Goal: Task Accomplishment & Management: Manage account settings

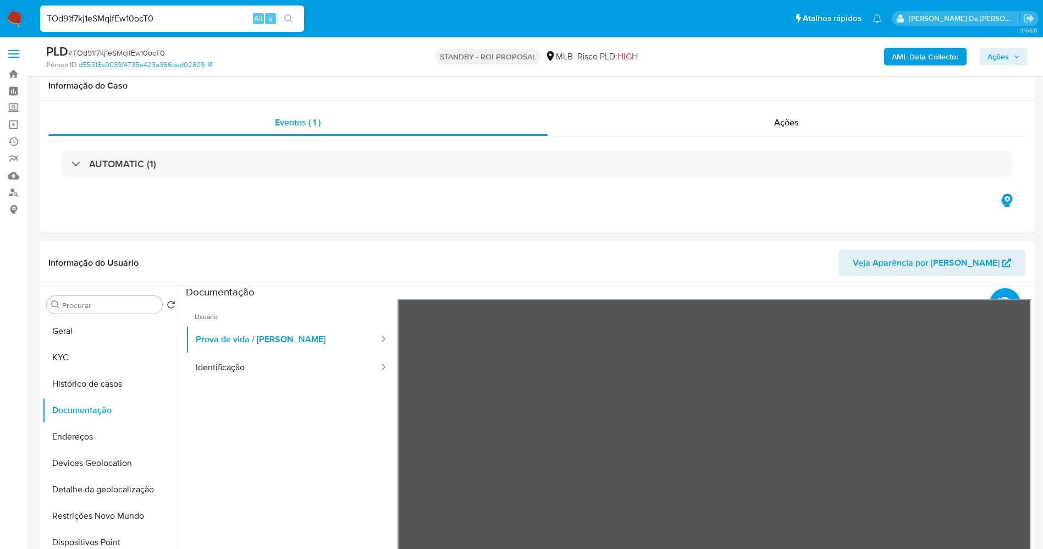
select select "10"
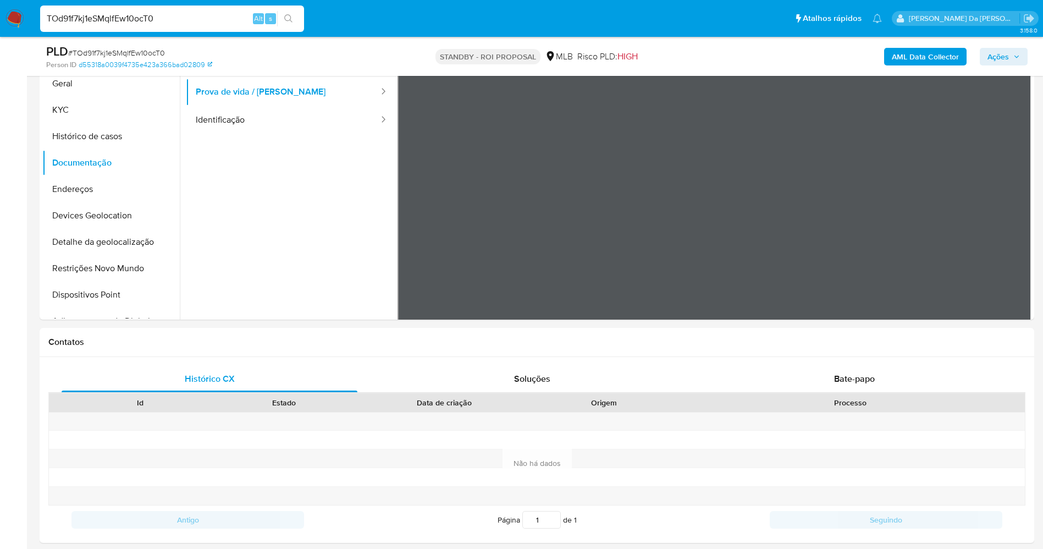
click at [175, 15] on input "TOd91f7kj1eSMqlfEw10ocT0" at bounding box center [172, 19] width 264 height 14
paste input "XTk1oRDhJWdb3OJ1zvJh1jVn"
type input "XTk1oRDhJWdb3OJ1zvJh1jVn"
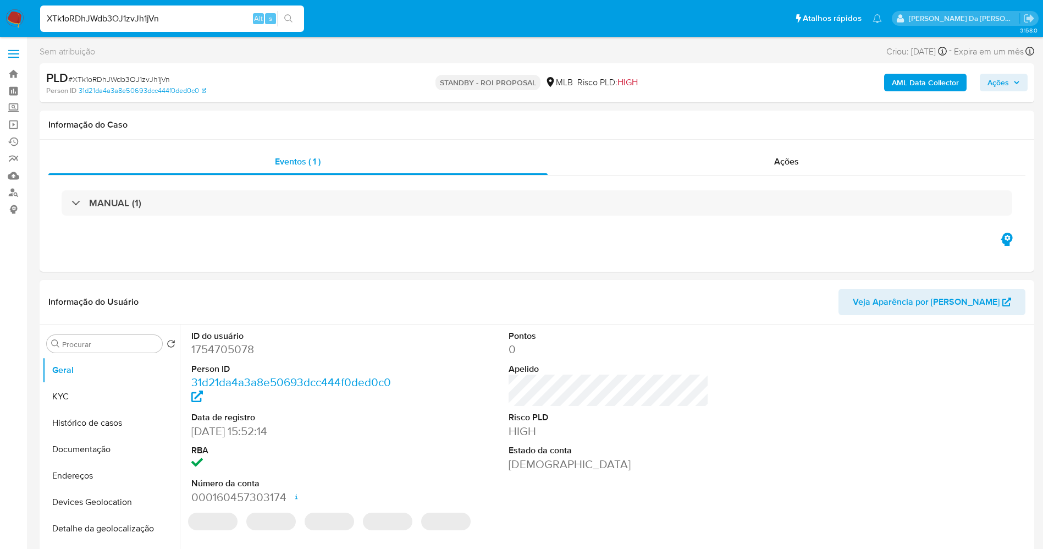
select select "10"
click at [207, 23] on input "XTk1oRDhJWdb3OJ1zvJh1jVn" at bounding box center [172, 19] width 264 height 14
paste input
click at [205, 20] on input "XTk1oRDhJWdb3OJ1zvJh1jVn" at bounding box center [172, 19] width 264 height 14
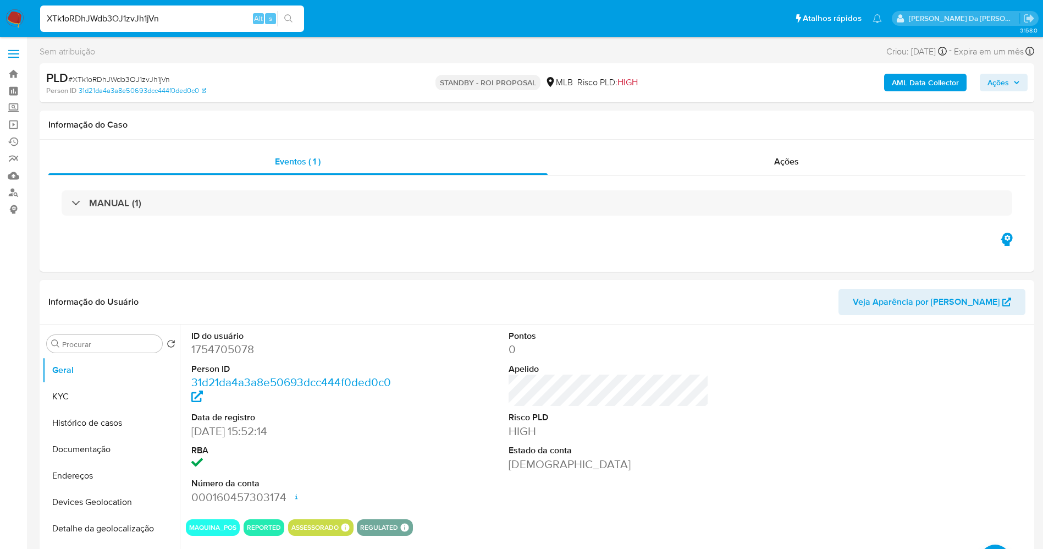
click at [174, 21] on input "XTk1oRDhJWdb3OJ1zvJh1jVn" at bounding box center [172, 19] width 264 height 14
paste input
type input "XTk1oRDhJWdb3OJ1zvJh1jVn"
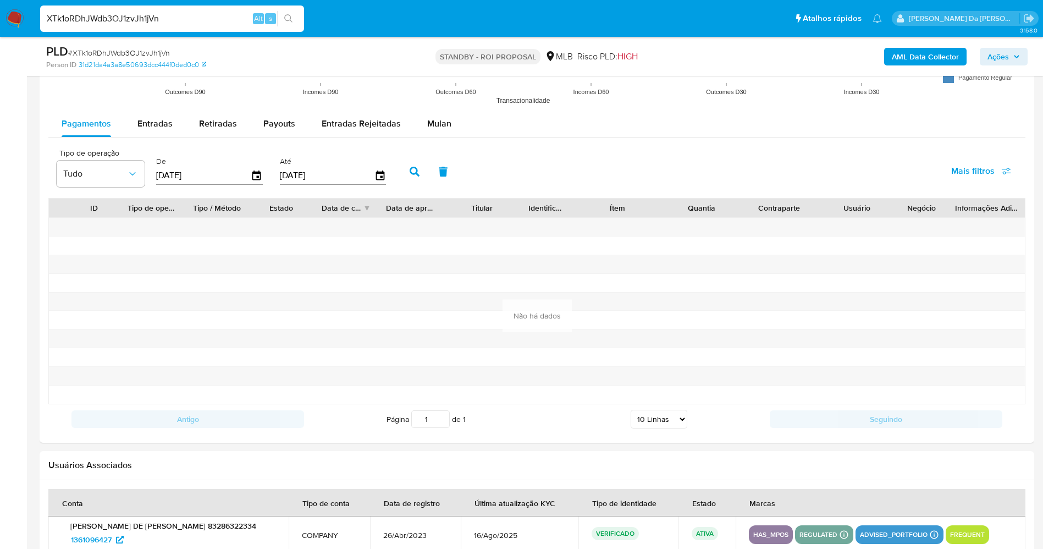
scroll to position [1052, 0]
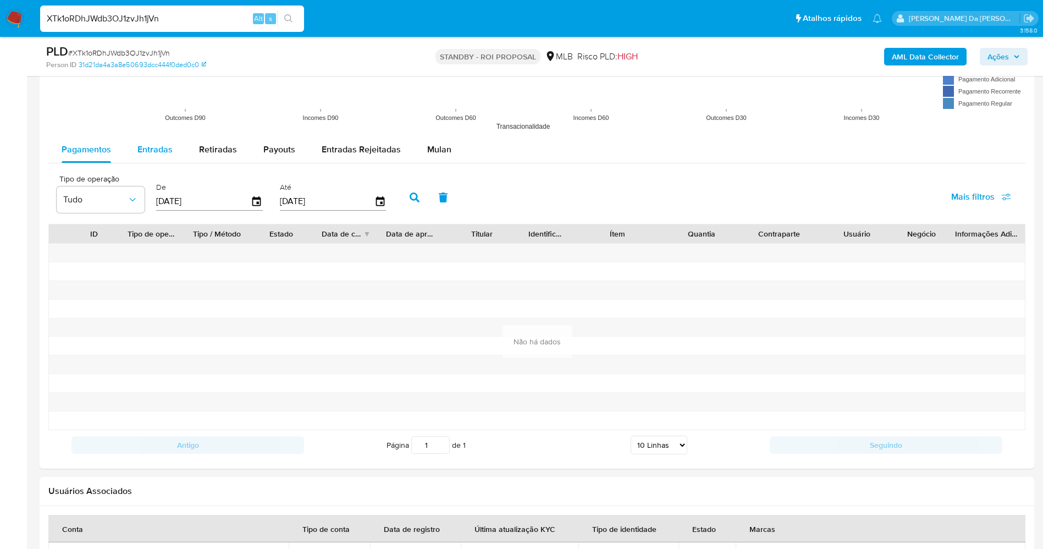
click at [165, 151] on span "Entradas" at bounding box center [154, 149] width 35 height 13
select select "10"
click at [249, 197] on input "[DATE]" at bounding box center [203, 201] width 95 height 18
click at [256, 197] on icon "button" at bounding box center [256, 201] width 9 height 10
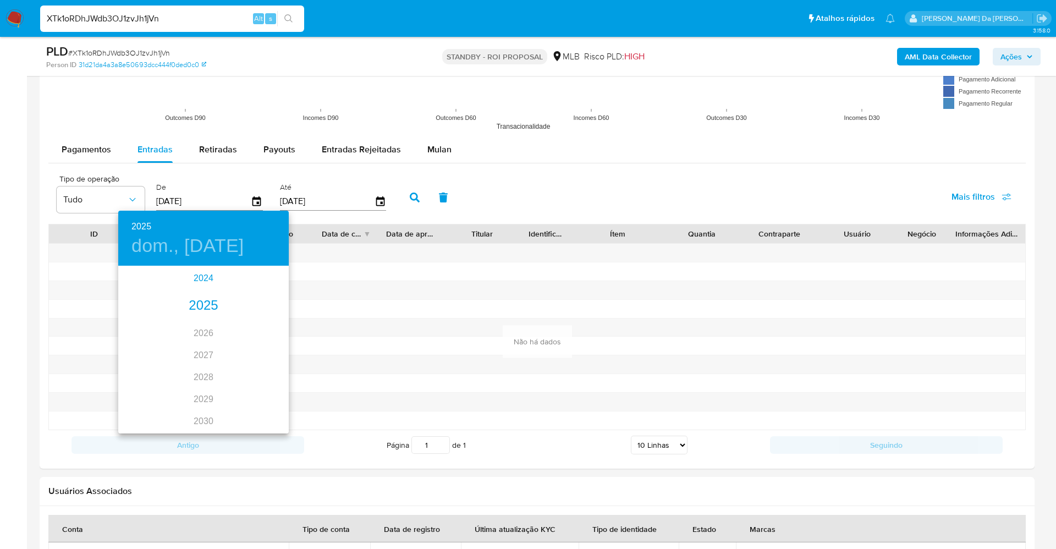
click at [196, 277] on div "2024" at bounding box center [203, 278] width 170 height 22
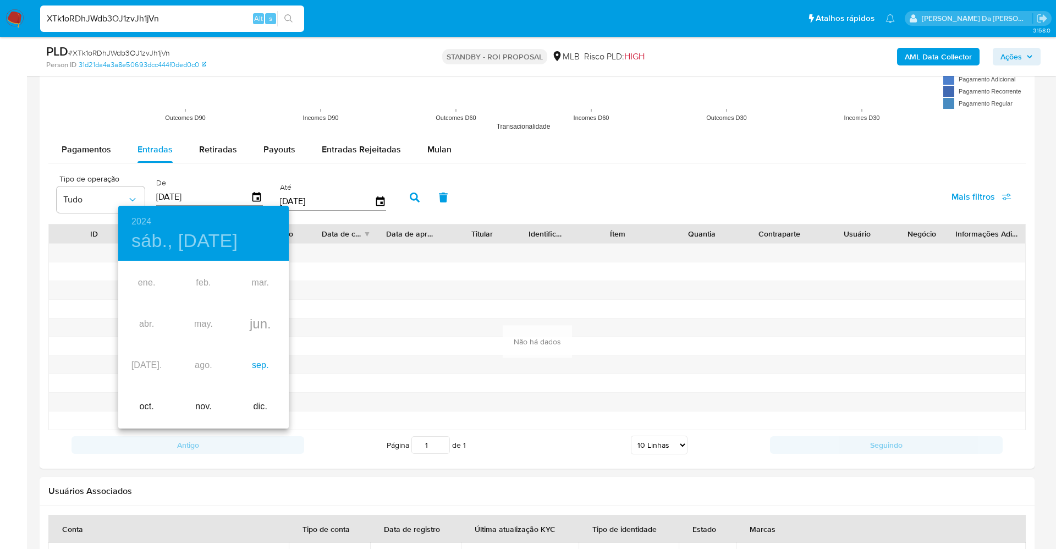
click at [257, 363] on div "sep." at bounding box center [260, 365] width 57 height 41
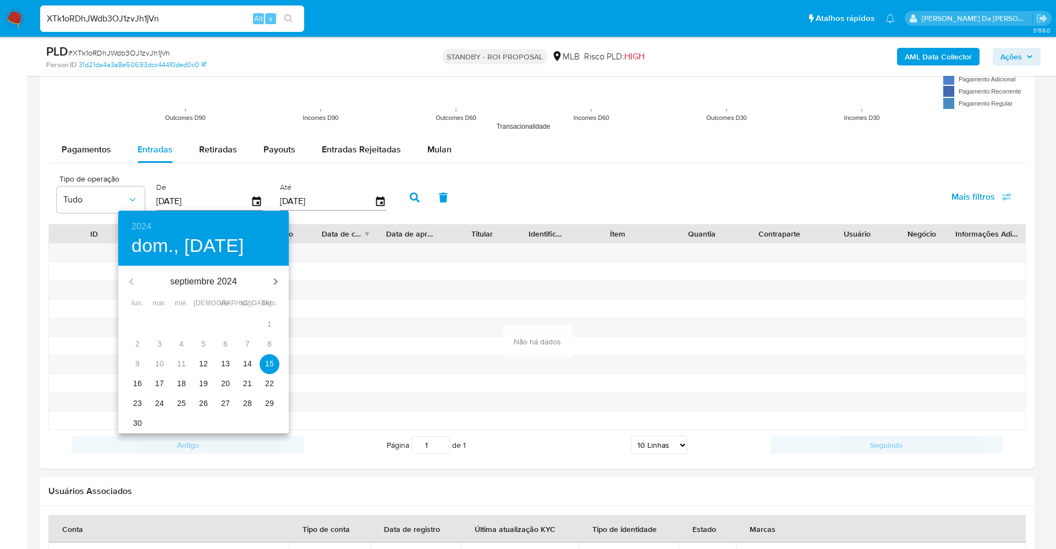
click at [200, 364] on p "12" at bounding box center [203, 363] width 9 height 11
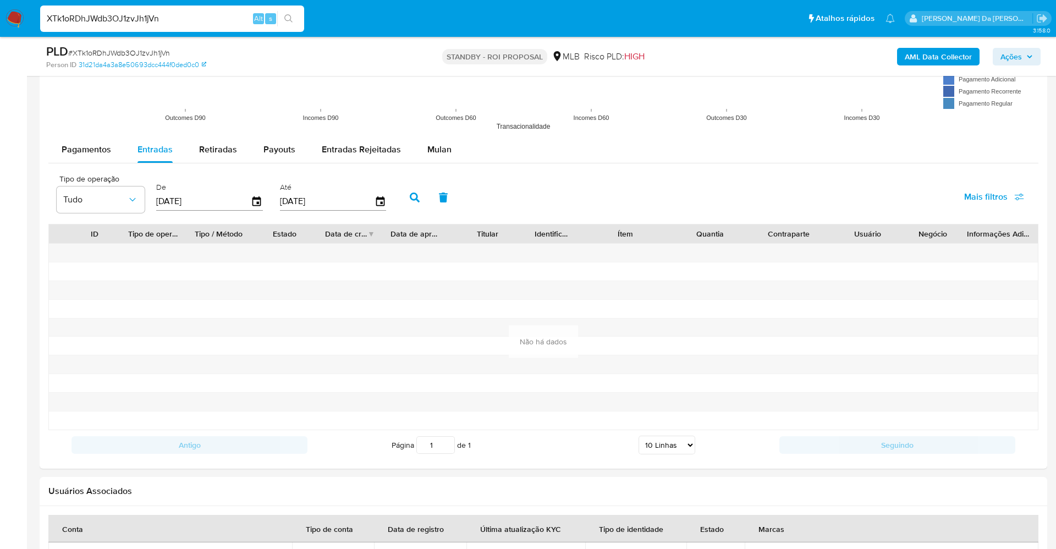
type input "[DATE]"
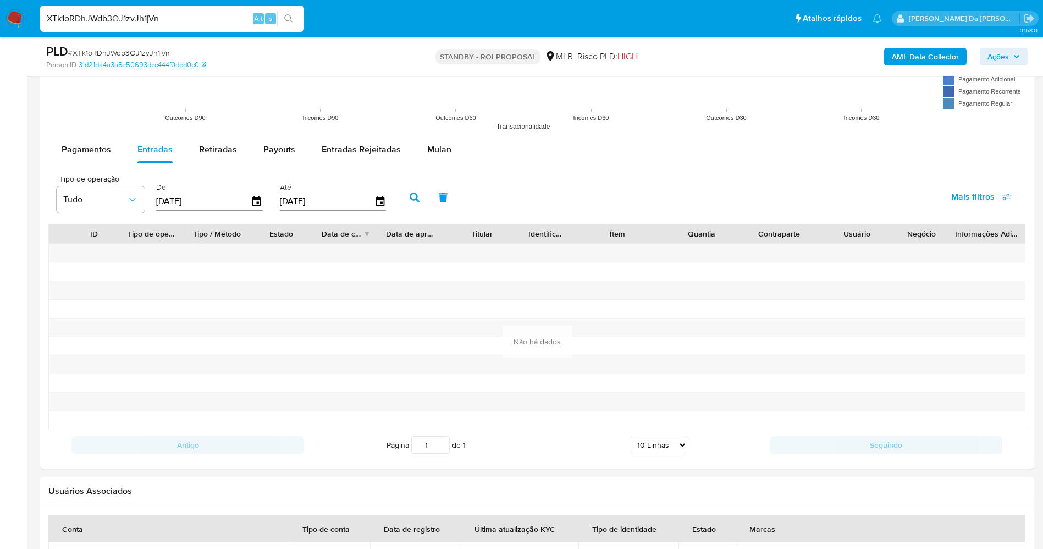
click at [413, 197] on icon "button" at bounding box center [415, 197] width 10 height 10
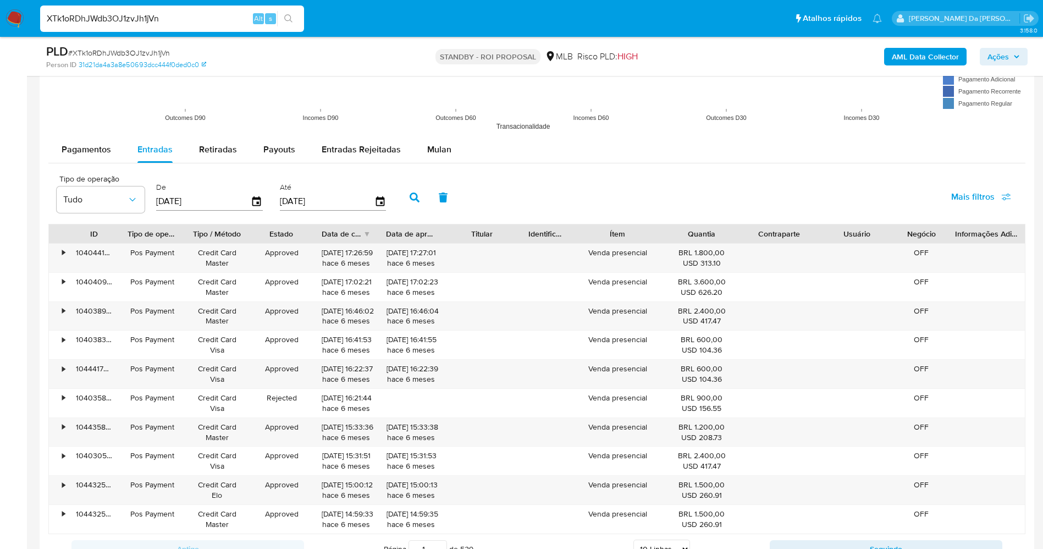
click at [368, 231] on div "Data de criação" at bounding box center [346, 233] width 65 height 19
click at [371, 230] on div at bounding box center [378, 233] width 20 height 19
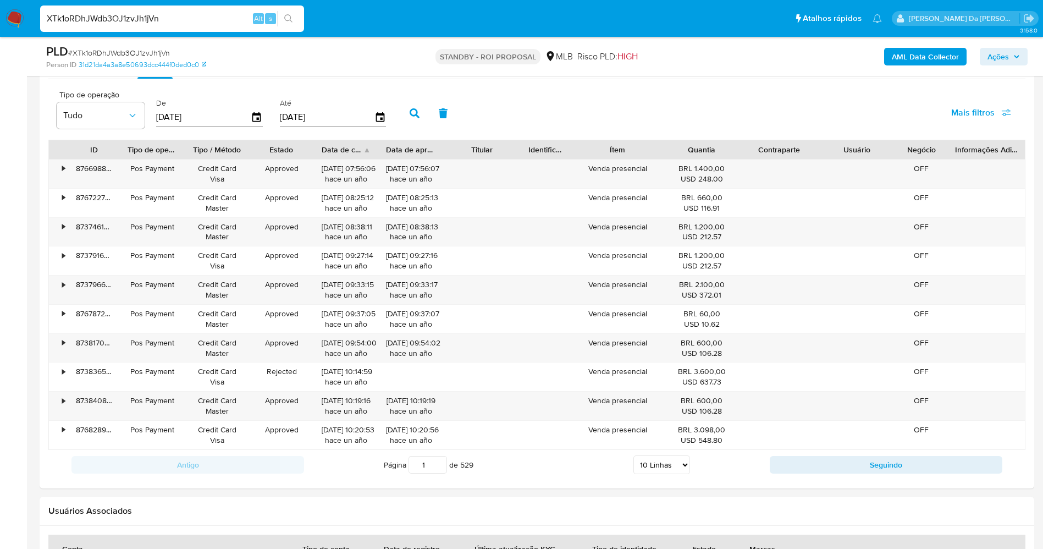
scroll to position [1321, 0]
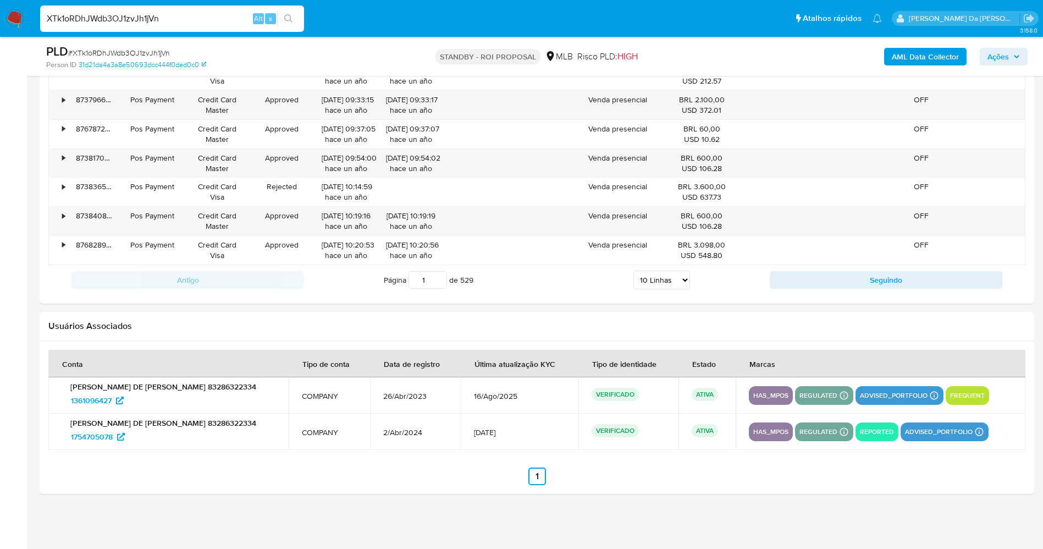
click at [656, 277] on select "5 Linhas 10 Linhas 20 Linhas 25 Linhas 50 Linhas 100 Linhas" at bounding box center [661, 279] width 57 height 19
select select "50"
click at [633, 270] on select "5 Linhas 10 Linhas 20 Linhas 25 Linhas 50 Linhas 100 Linhas" at bounding box center [661, 279] width 57 height 19
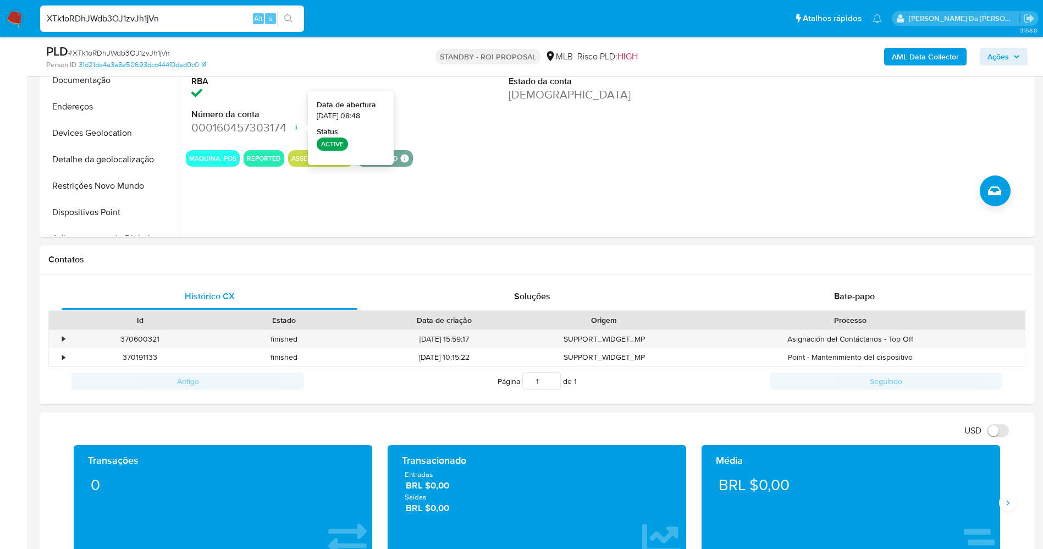
scroll to position [0, 0]
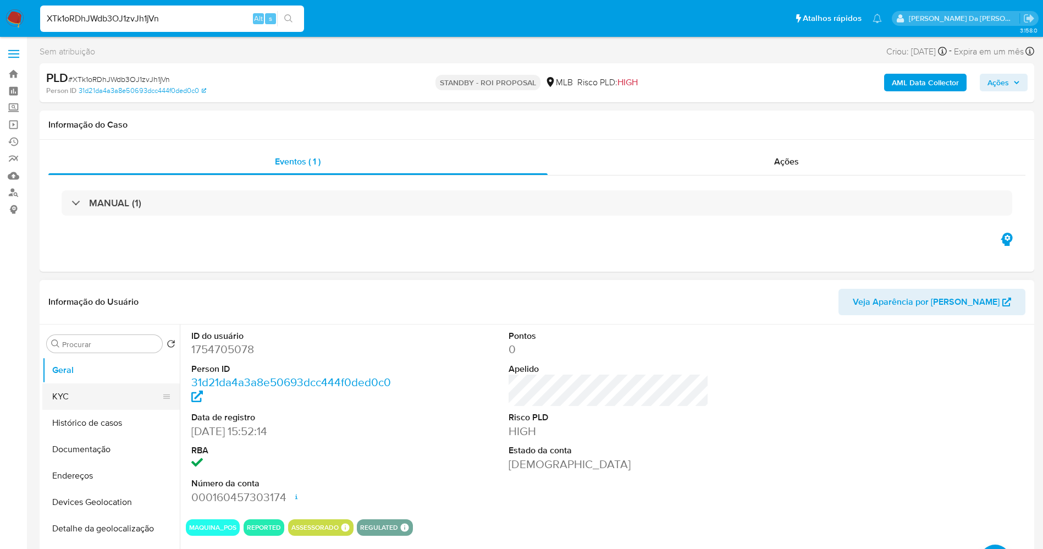
click at [65, 391] on button "KYC" at bounding box center [106, 396] width 129 height 26
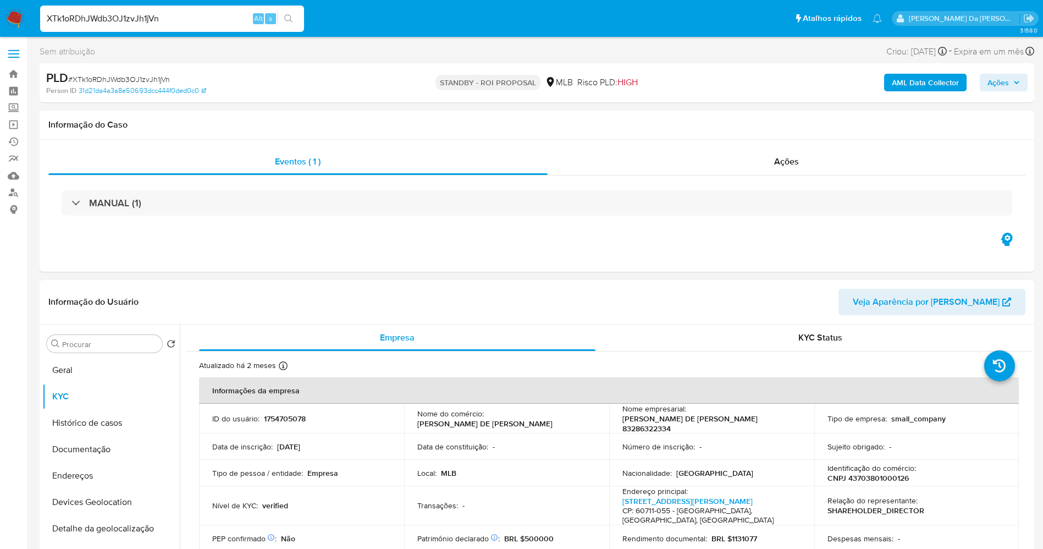
click at [200, 14] on input "XTk1oRDhJWdb3OJ1zvJh1jVn" at bounding box center [172, 19] width 264 height 14
click at [201, 14] on input "XTk1oRDhJWdb3OJ1zvJh1jVn" at bounding box center [172, 19] width 264 height 14
paste input "FLQ571ACdcz2zqDOz9oexu1K"
click at [201, 14] on input "XTk1oRDhJWdb3OJ1zvJh1jVnFLQ571ACdcz2zqDOz9oexu1K" at bounding box center [172, 19] width 264 height 14
click at [201, 13] on input "XTk1oRDhJWdb3OJ1zvJh1jVnFLQ571ACdcz2zqDOz9oexu1K" at bounding box center [172, 19] width 264 height 14
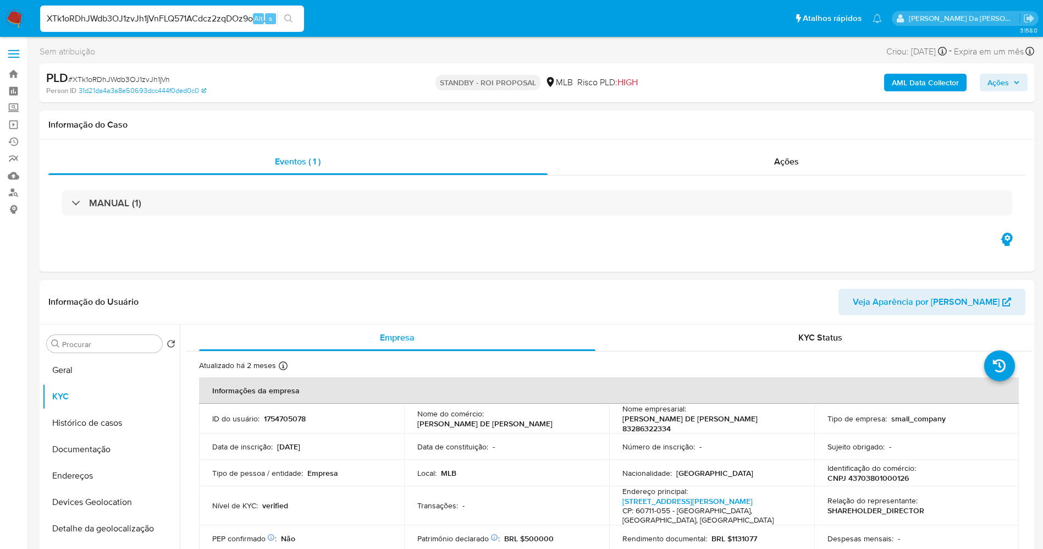
paste input
click at [191, 14] on input "FLQ571ACdcz2zqDOz9oexu1" at bounding box center [172, 19] width 264 height 14
paste input "K"
paste input "FLQ571ACdcz2zqDOz9oexu1K"
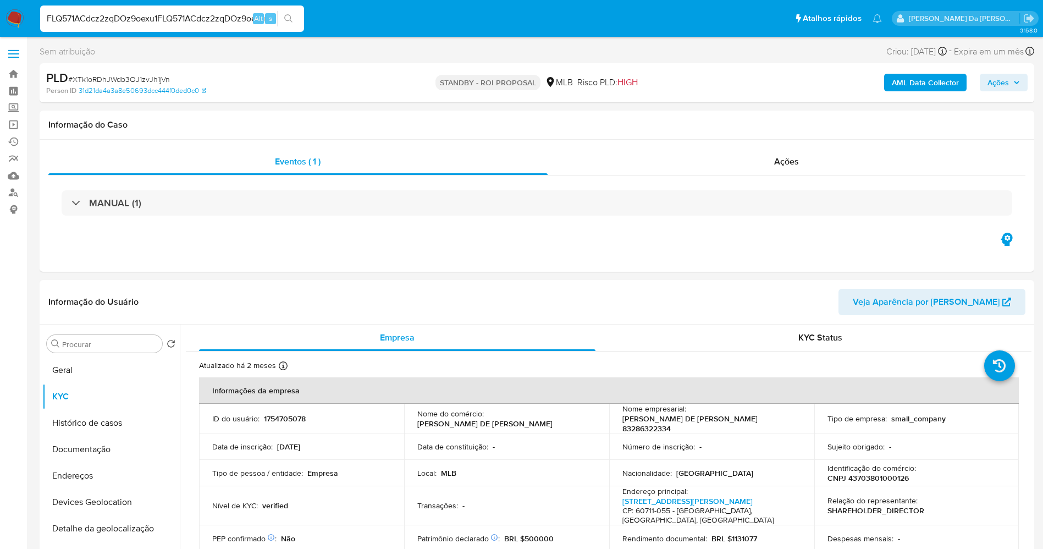
click at [191, 14] on input "FLQ571ACdcz2zqDOz9oexu1FLQ571ACdcz2zqDOz9oexu1K" at bounding box center [172, 19] width 264 height 14
paste input
click at [286, 18] on icon "search-icon" at bounding box center [288, 18] width 9 height 9
click at [191, 14] on input "FLQ571ACdcz2zqDOz9oexu1" at bounding box center [172, 19] width 264 height 14
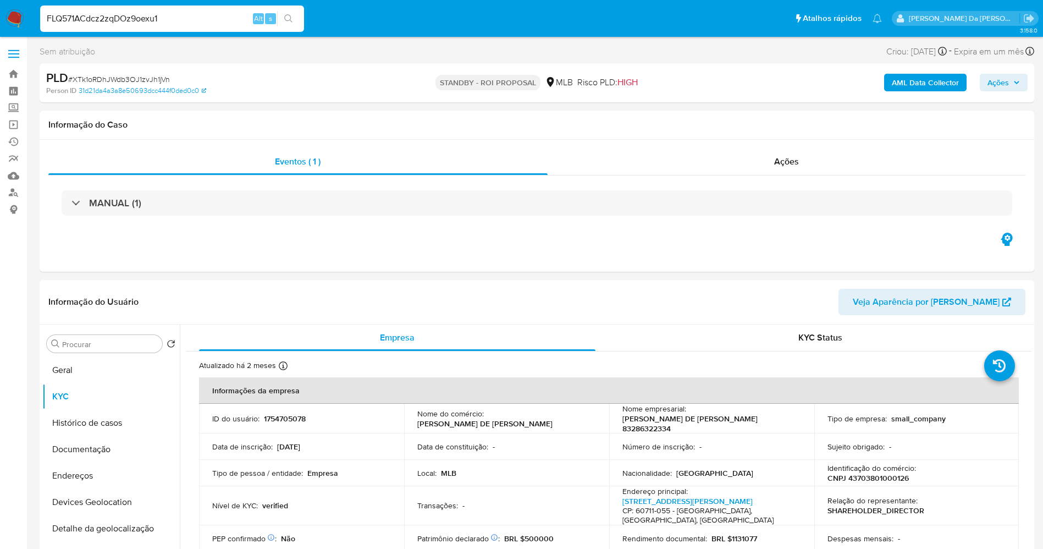
click at [191, 14] on input "FLQ571ACdcz2zqDOz9oexu1" at bounding box center [172, 19] width 264 height 14
paste input "K"
click at [191, 25] on input "FLQ571ACdcz2zqDOz9oexu1" at bounding box center [172, 19] width 264 height 14
paste input "K"
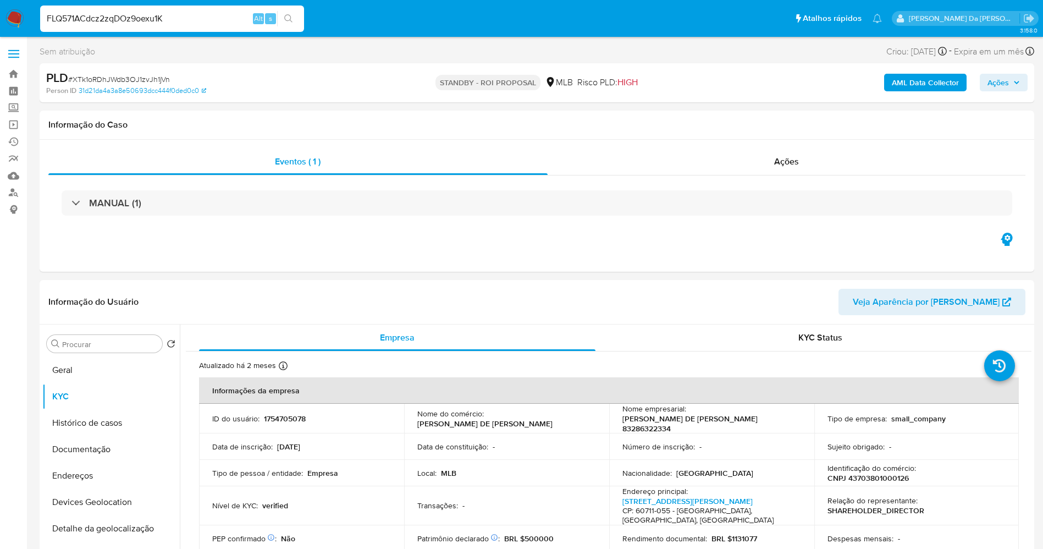
type input "FLQ571ACdcz2zqDOz9oexu1K"
click at [287, 23] on icon "search-icon" at bounding box center [288, 18] width 9 height 9
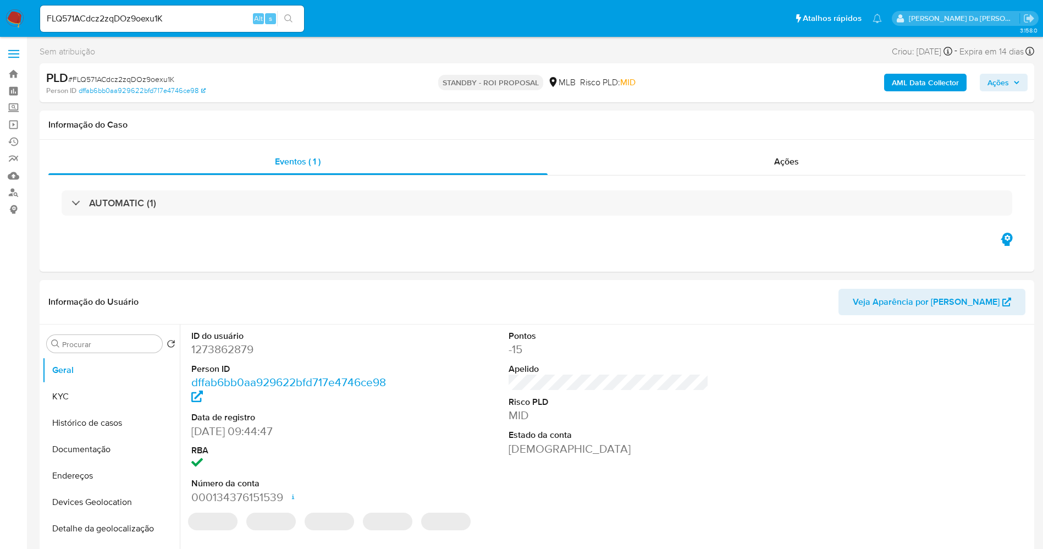
select select "10"
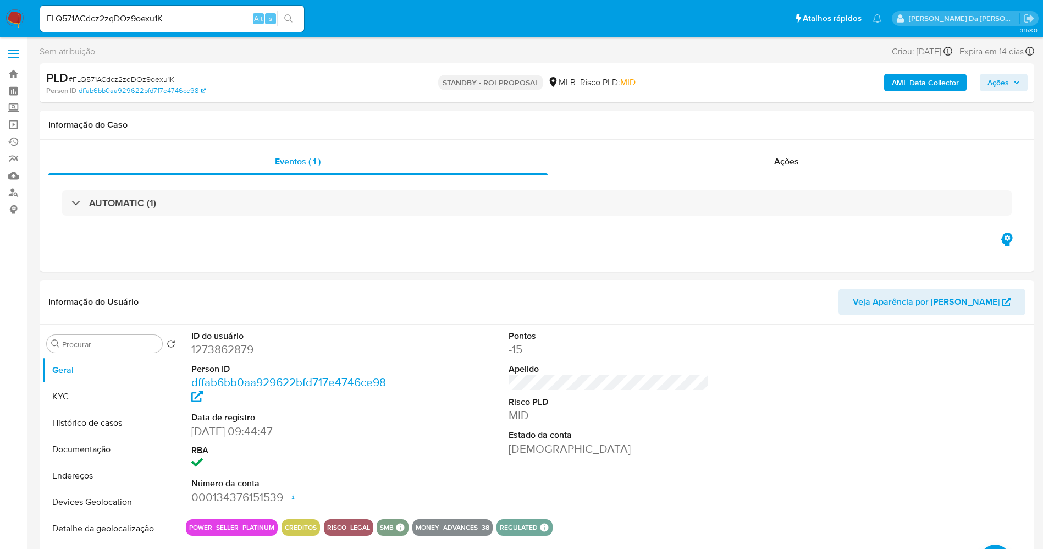
click at [27, 13] on nav "Pausado Ver notificaciones FLQ571ACdcz2zqDOz9oexu1K Alt s Atalhos rápidos Presi…" at bounding box center [521, 18] width 1043 height 37
click at [19, 14] on img at bounding box center [14, 18] width 19 height 19
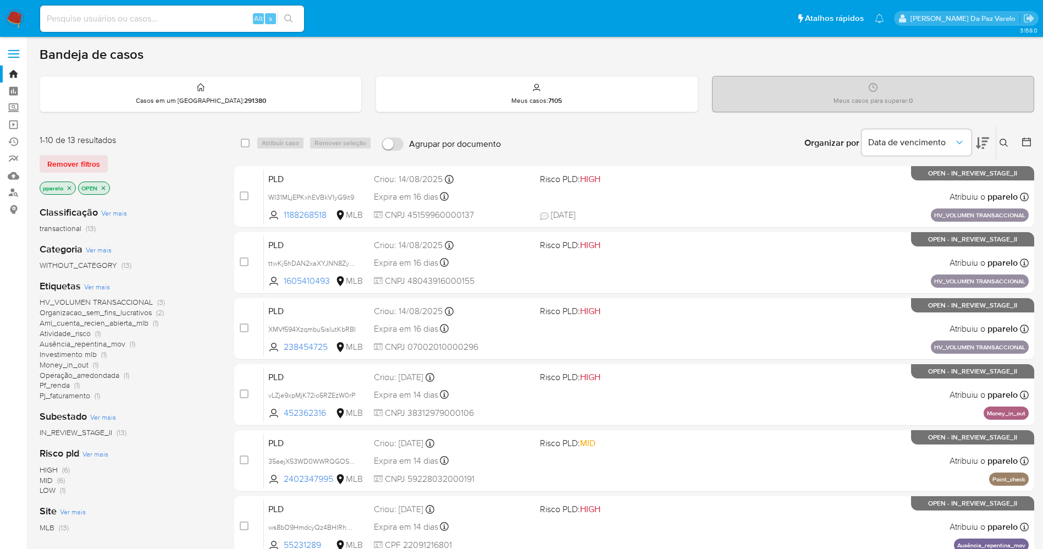
click at [1004, 141] on icon at bounding box center [1003, 143] width 9 height 9
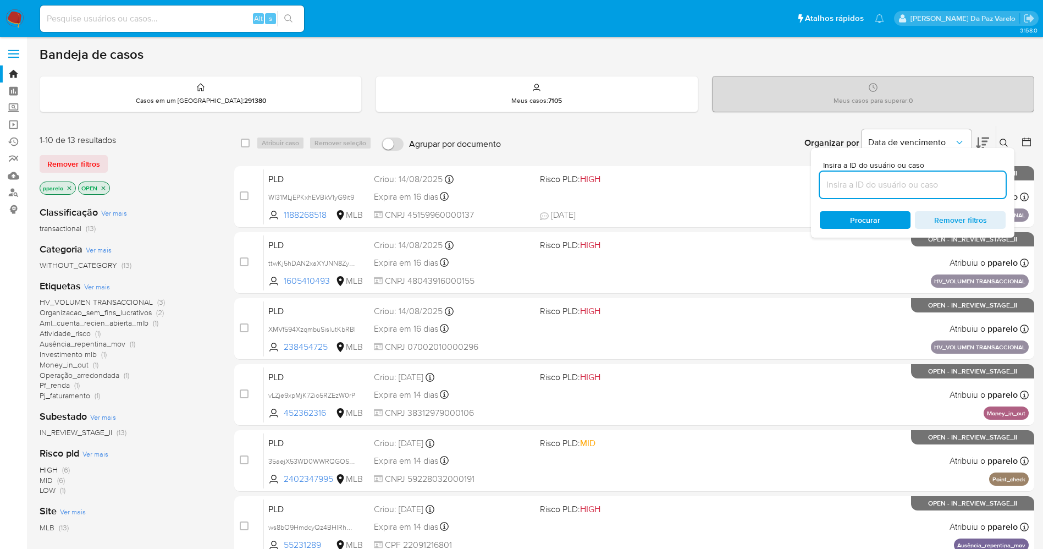
click at [882, 191] on input at bounding box center [913, 185] width 186 height 14
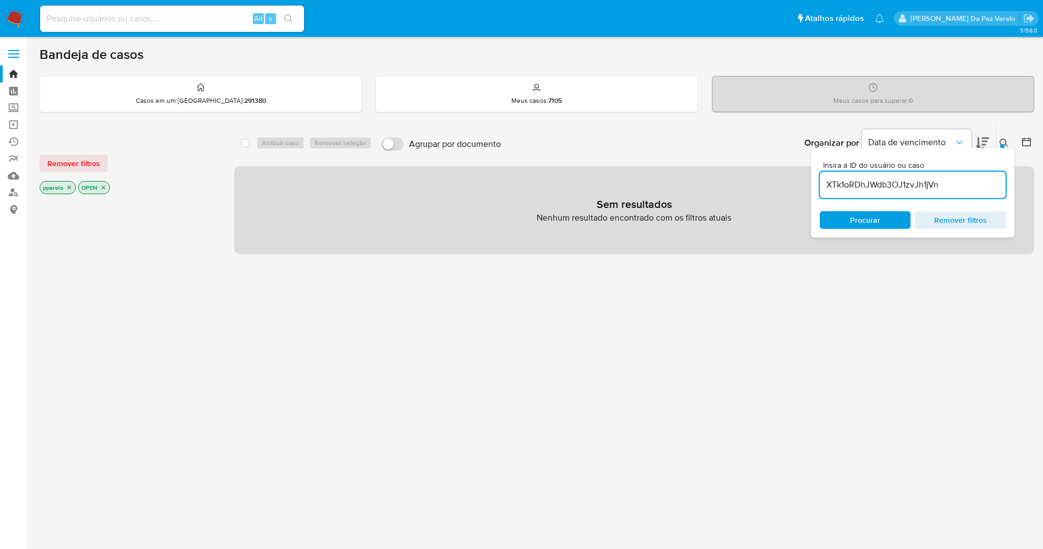
click at [69, 187] on icon "close-filter" at bounding box center [69, 187] width 7 height 7
click at [69, 187] on p "OPEN" at bounding box center [55, 187] width 31 height 12
click at [60, 189] on p "OPEN" at bounding box center [55, 187] width 31 height 12
click at [64, 188] on icon "close-filter" at bounding box center [65, 187] width 7 height 7
click at [248, 147] on div "select-all-cases-checkbox" at bounding box center [247, 142] width 13 height 13
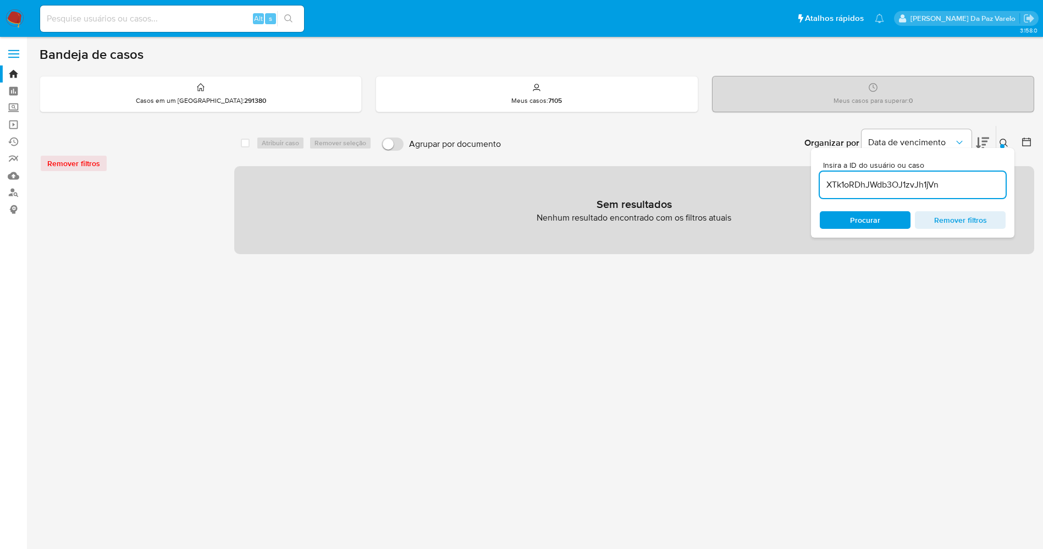
click at [996, 144] on div "Insira a ID do usuário ou caso XTk1oRDhJWdb3OJ1zvJh1jVn Procurar Remover filtros" at bounding box center [1005, 143] width 19 height 34
click at [975, 173] on div "XTk1oRDhJWdb3OJ1zvJh1jVn" at bounding box center [913, 185] width 186 height 26
click at [969, 186] on input "XTk1oRDhJWdb3OJ1zvJh1jVn" at bounding box center [913, 185] width 186 height 14
type input "XTk1oRDhJWdb3OJ1zvJh1jVn"
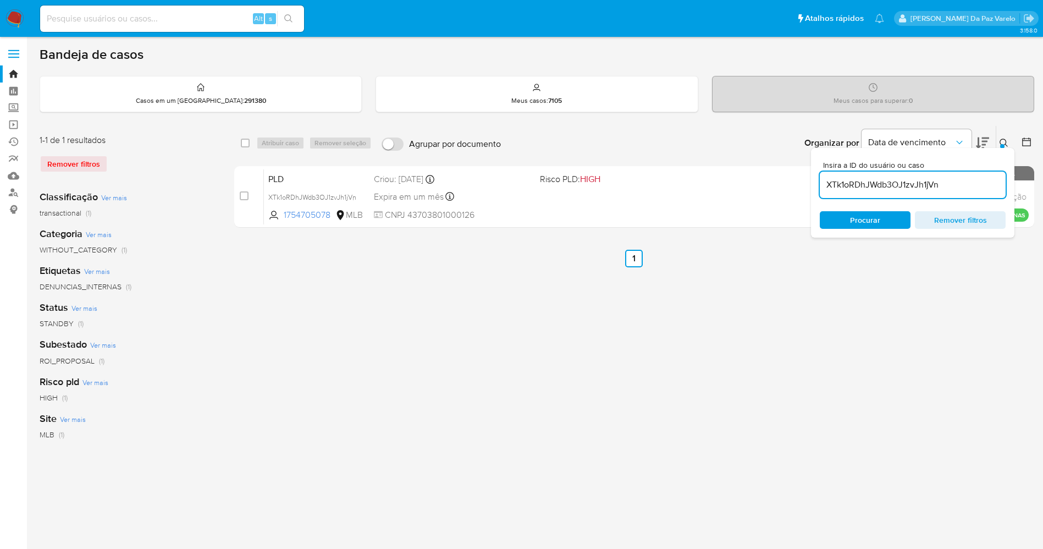
click at [1004, 141] on icon at bounding box center [1003, 143] width 9 height 9
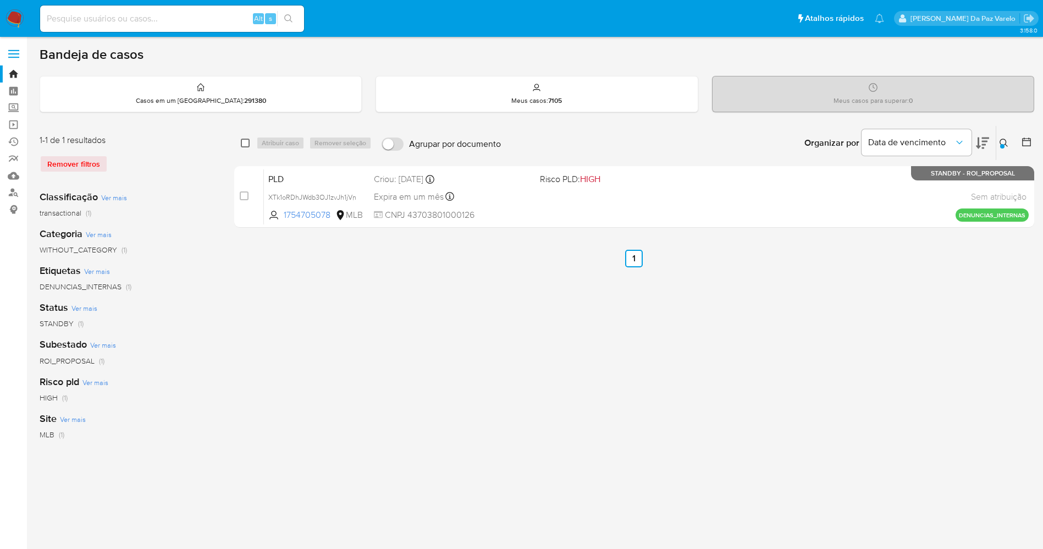
drag, startPoint x: 246, startPoint y: 142, endPoint x: 262, endPoint y: 146, distance: 16.5
click at [246, 142] on input "checkbox" at bounding box center [245, 143] width 9 height 9
checkbox input "true"
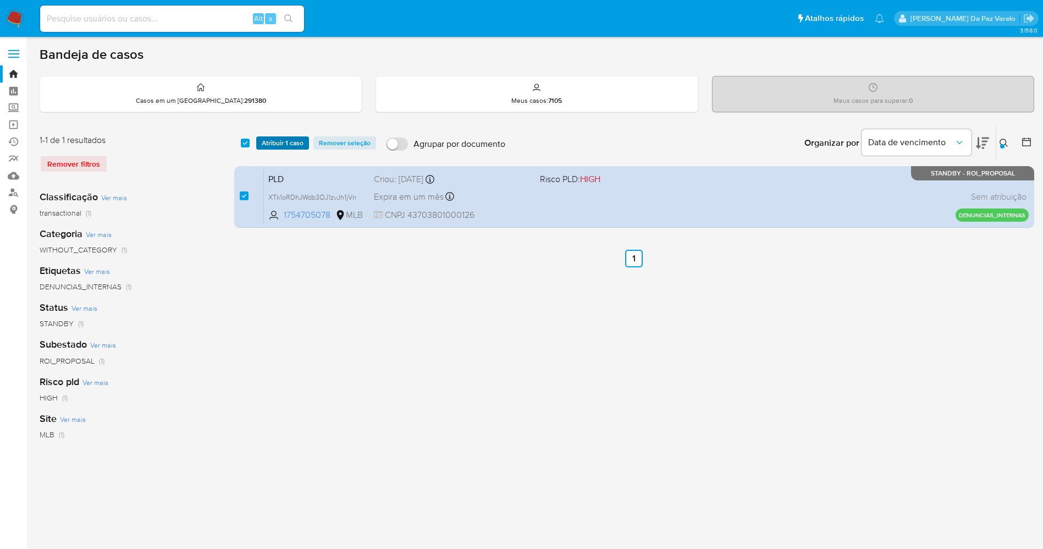
click at [269, 140] on span "Atribuir 1 caso" at bounding box center [283, 142] width 42 height 11
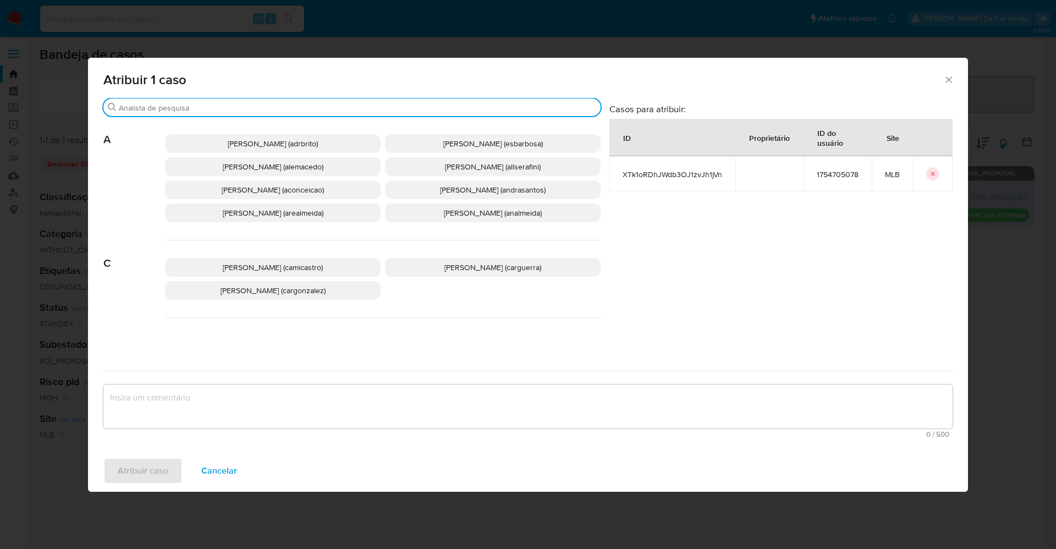
click at [317, 112] on input "Procurar" at bounding box center [357, 108] width 477 height 10
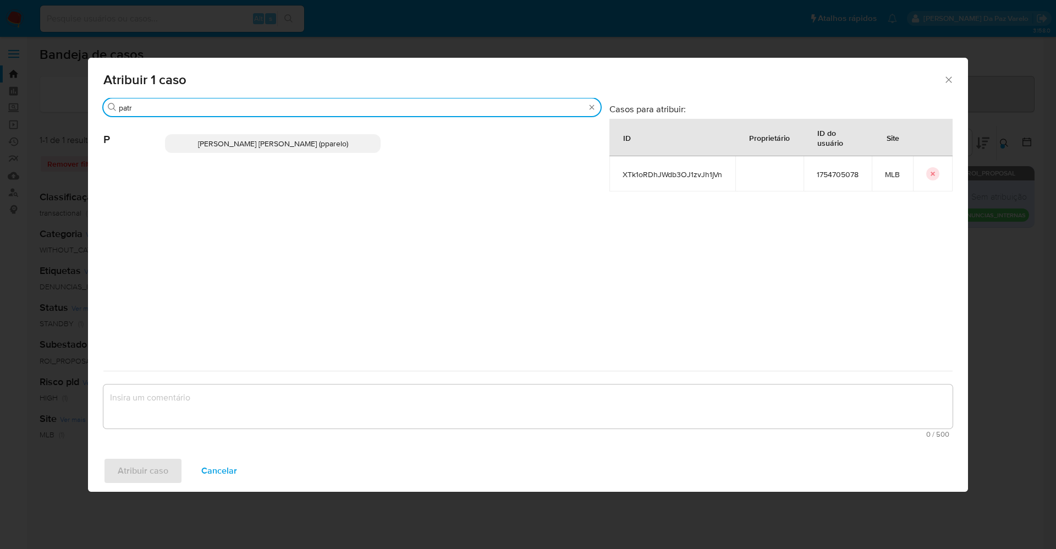
type input "patr"
click at [307, 144] on span "Patricia Aparecida Da Paz Varelo (pparelo)" at bounding box center [273, 143] width 150 height 11
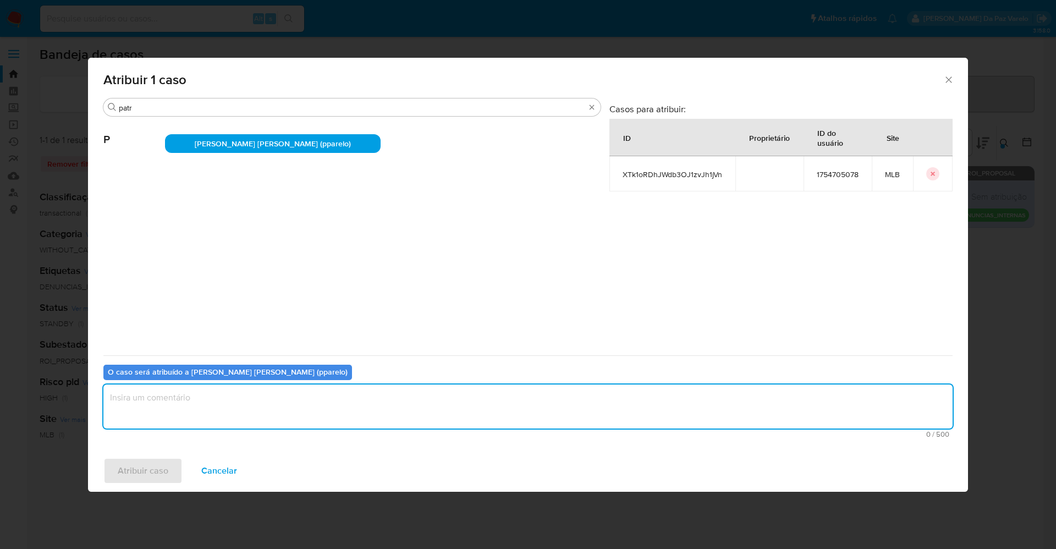
click at [296, 395] on textarea "assign-modal" at bounding box center [527, 406] width 849 height 44
type textarea "."
click at [160, 463] on span "Atribuir caso" at bounding box center [143, 471] width 51 height 24
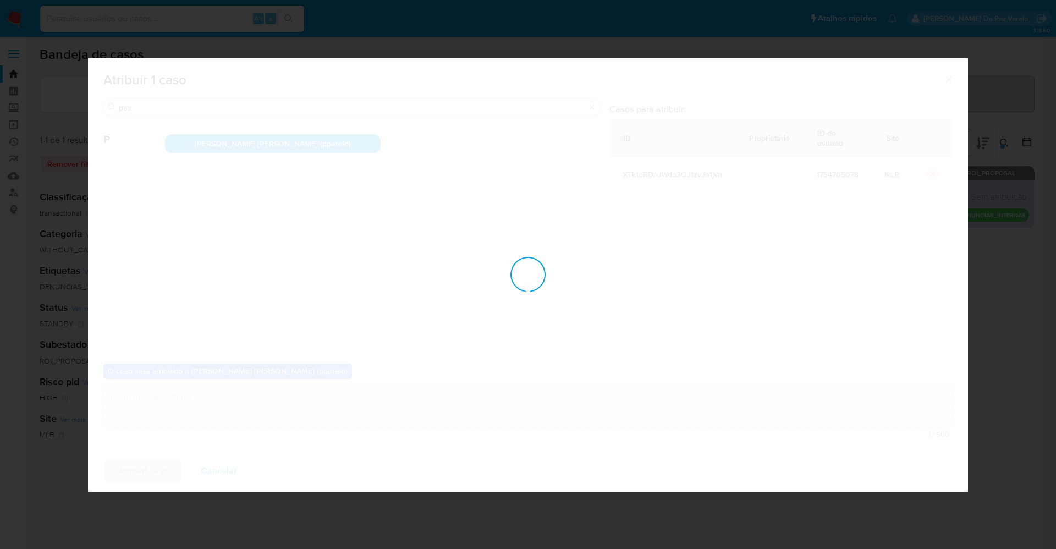
checkbox input "false"
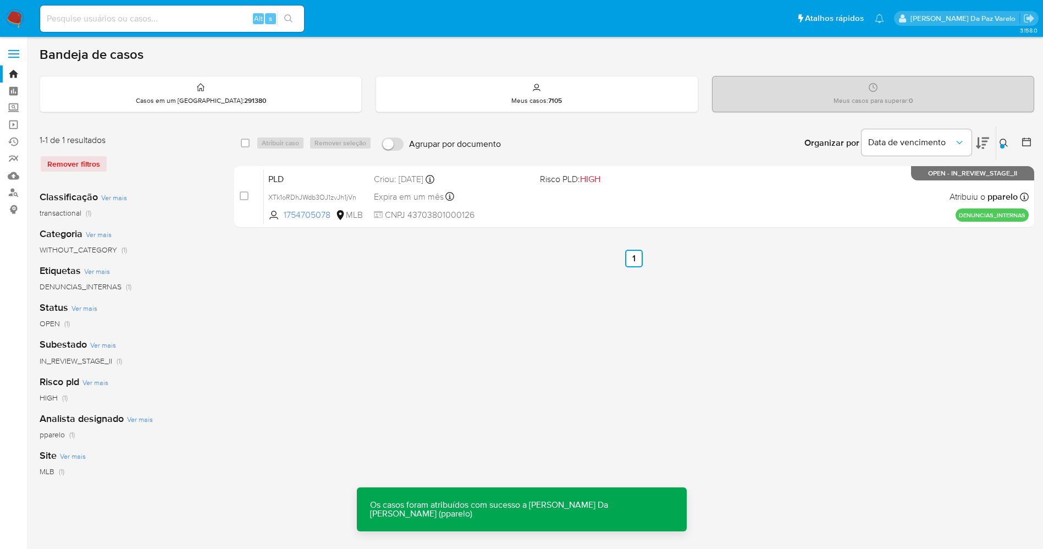
click at [1001, 142] on icon at bounding box center [1003, 143] width 9 height 9
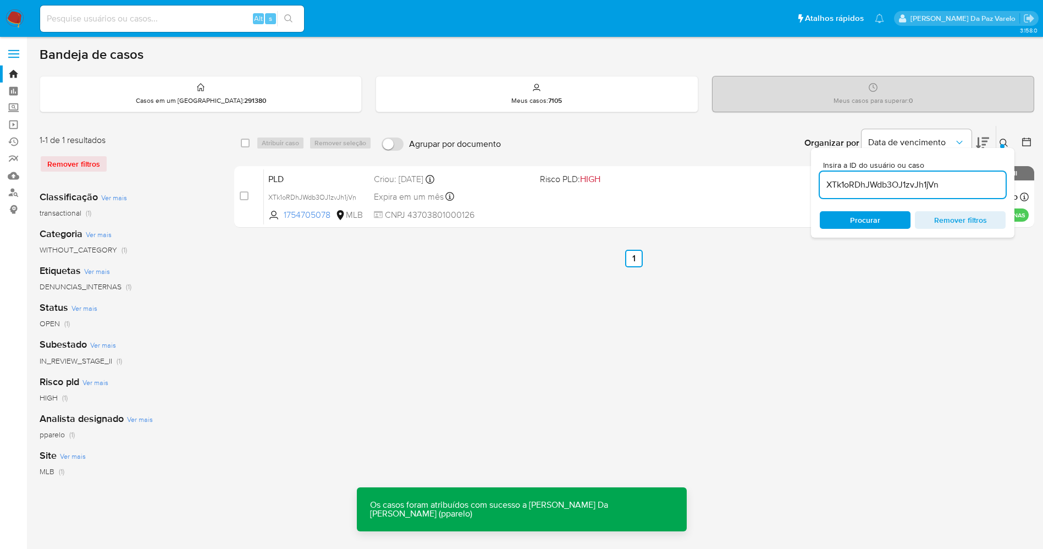
click at [911, 200] on div "Insira a ID do usuário ou caso XTk1oRDhJWdb3OJ1zvJh1jVn Procurar Remover filtros" at bounding box center [912, 193] width 203 height 90
click at [911, 195] on div "XTk1oRDhJWdb3OJ1zvJh1jVn" at bounding box center [913, 185] width 186 height 26
click at [912, 189] on input "XTk1oRDhJWdb3OJ1zvJh1jVn" at bounding box center [913, 185] width 186 height 14
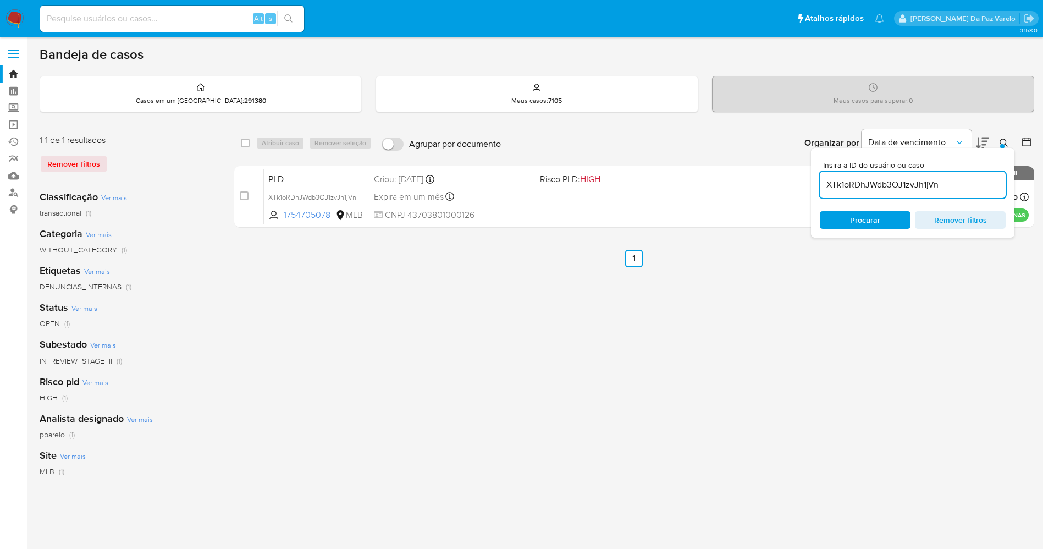
click at [912, 189] on input "XTk1oRDhJWdb3OJ1zvJh1jVn" at bounding box center [913, 185] width 186 height 14
paste input "hWFazoqzAnH6SJpHfiVA0pP3"
type input "hWFazoqzAnH6SJpHfiVA0pP3"
click at [1005, 142] on icon at bounding box center [1003, 143] width 9 height 9
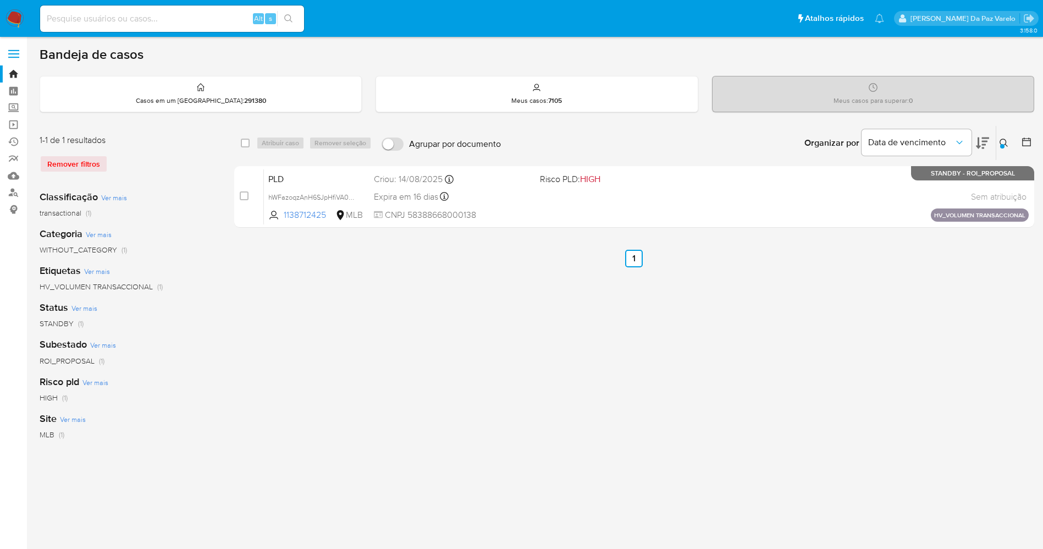
click at [1005, 142] on icon at bounding box center [1003, 143] width 9 height 9
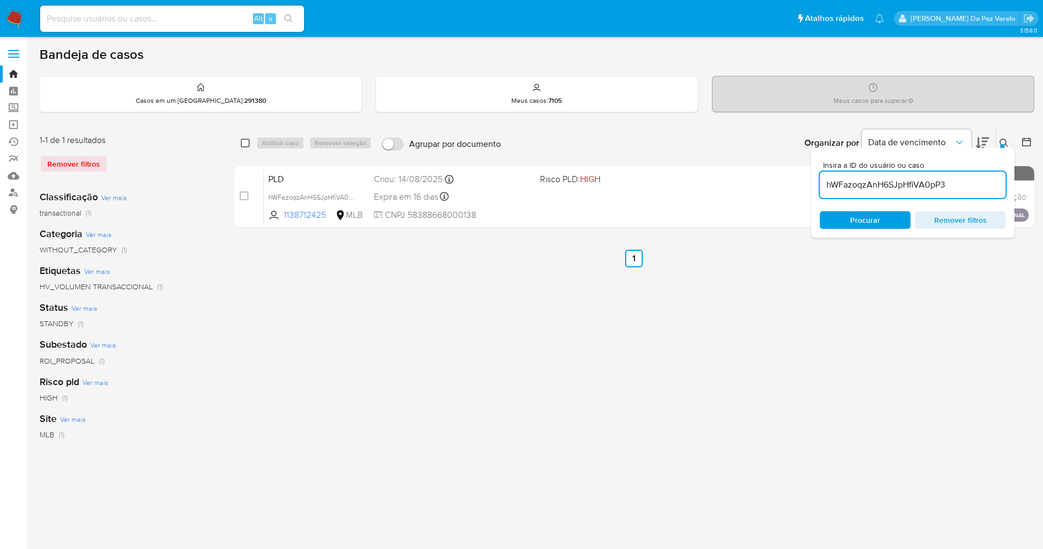
click at [243, 145] on input "checkbox" at bounding box center [245, 143] width 9 height 9
checkbox input "true"
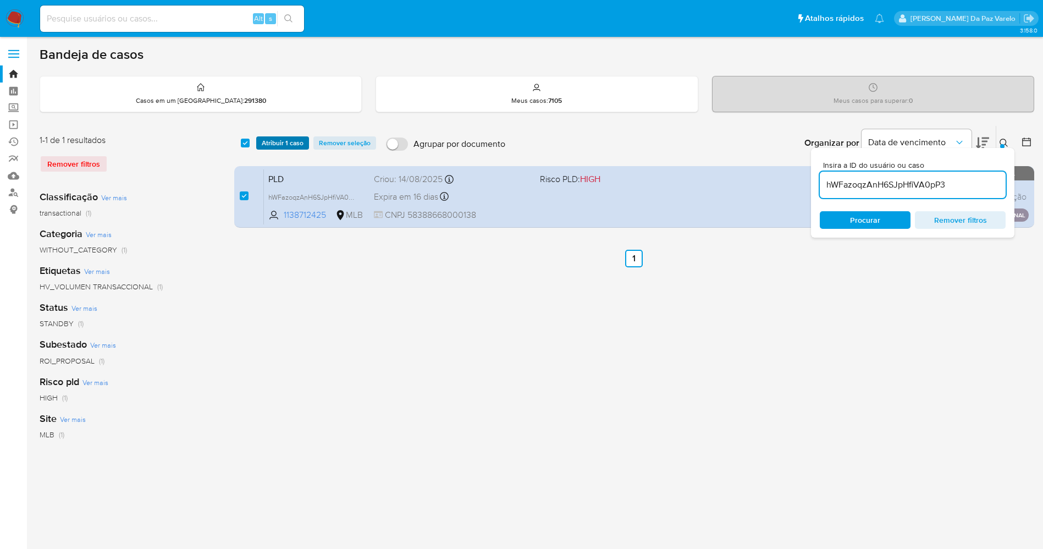
click at [273, 146] on span "Atribuir 1 caso" at bounding box center [283, 142] width 42 height 11
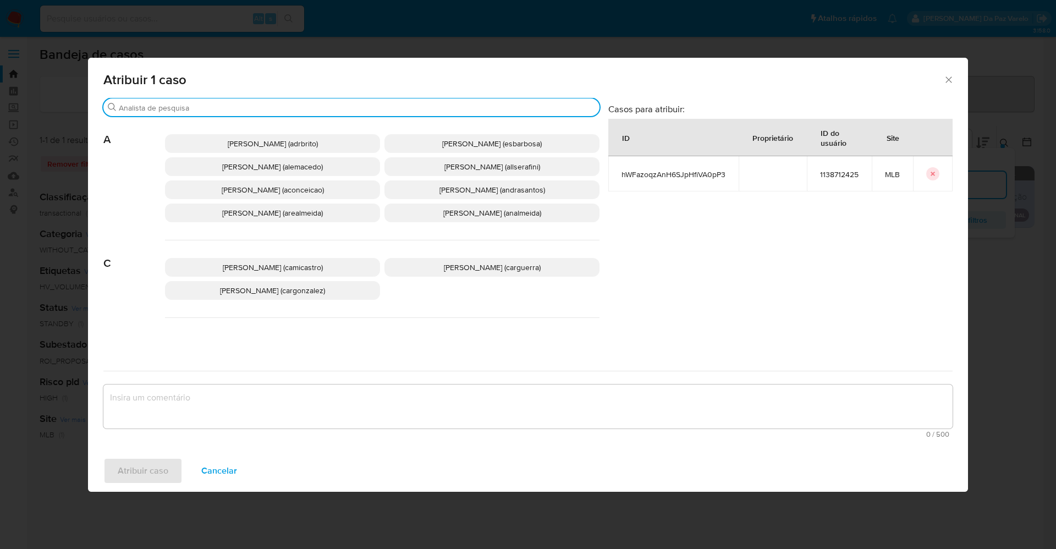
click at [328, 105] on input "Procurar" at bounding box center [357, 108] width 476 height 10
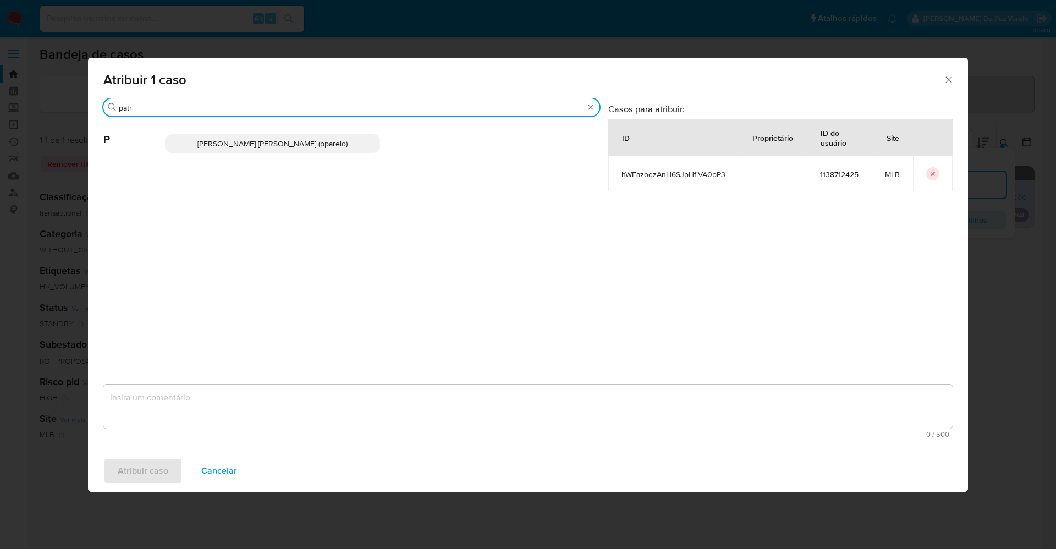
type input "patr"
click at [348, 140] on p "Patricia Aparecida Da Paz Varelo (pparelo)" at bounding box center [272, 143] width 215 height 19
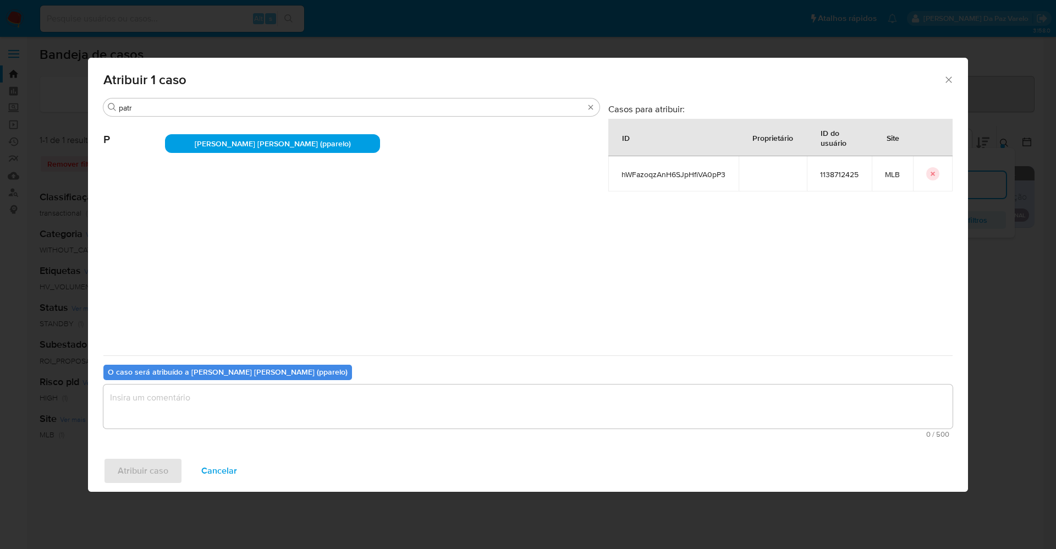
click at [281, 400] on textarea "assign-modal" at bounding box center [527, 406] width 849 height 44
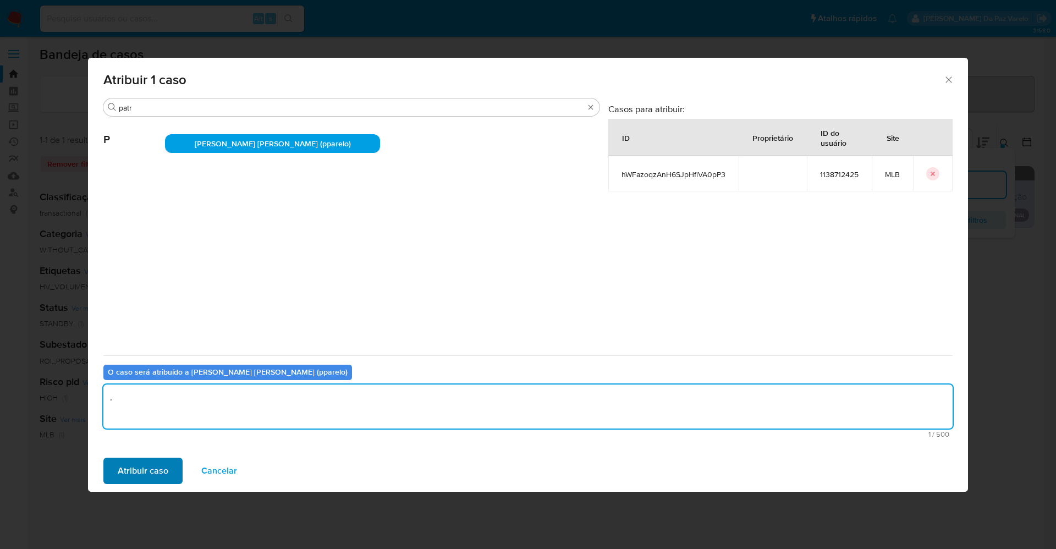
type textarea "."
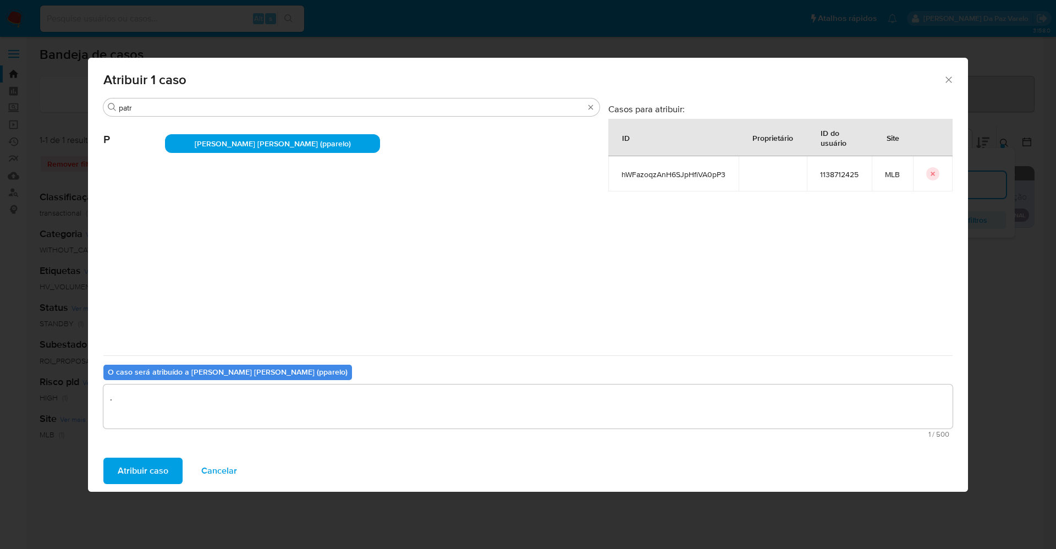
click at [161, 462] on span "Atribuir caso" at bounding box center [143, 471] width 51 height 24
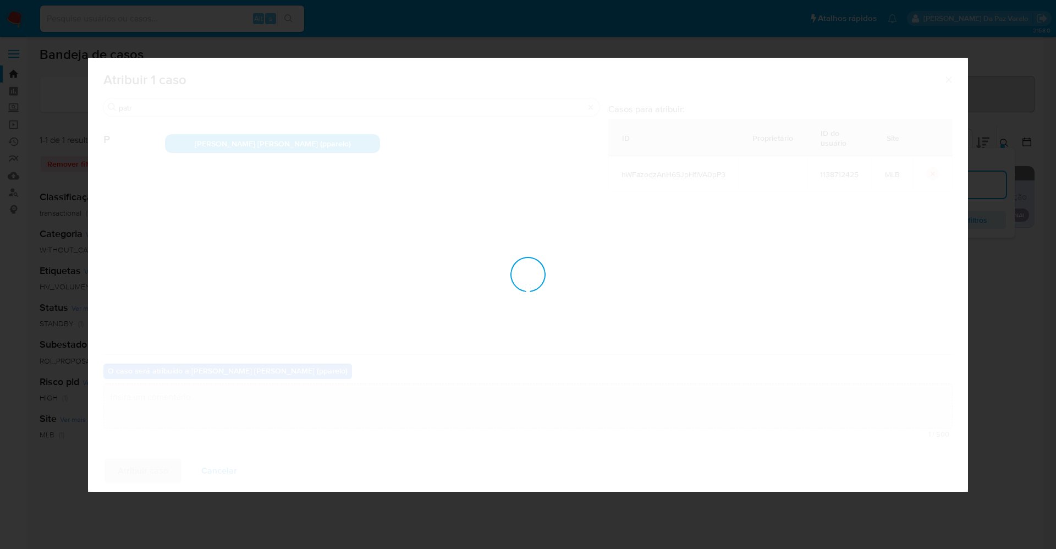
checkbox input "false"
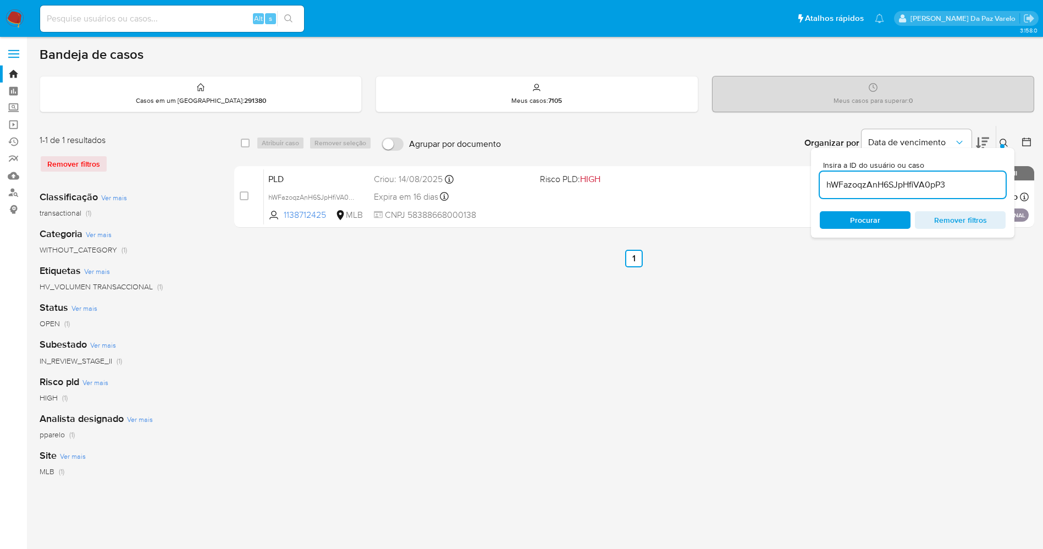
click at [1001, 142] on icon at bounding box center [1003, 143] width 9 height 9
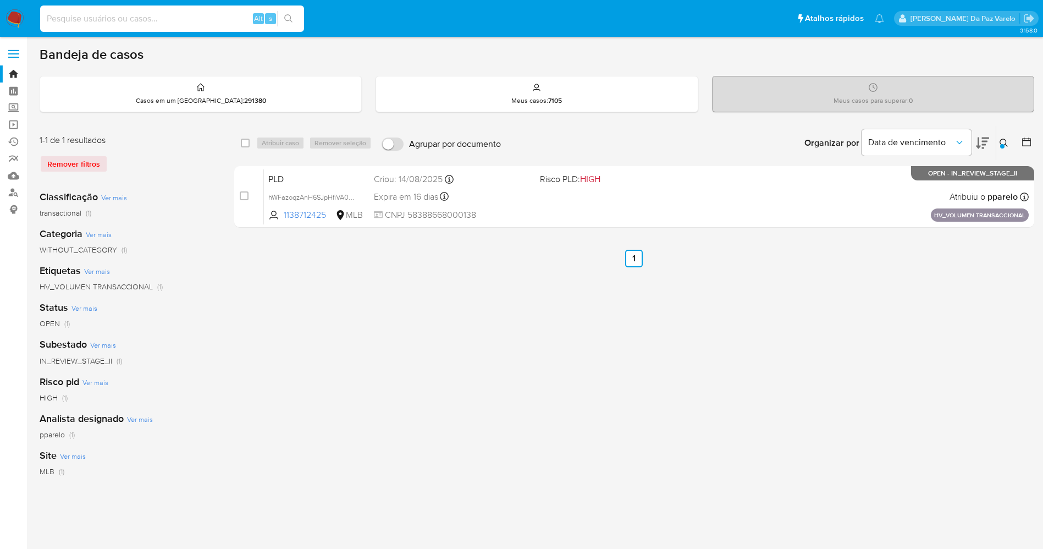
click at [188, 18] on input at bounding box center [172, 19] width 264 height 14
paste input "FLQ571ACdcz2zqDOz9oexu1K"
type input "FLQ571ACdcz2zqDOz9oexu1K"
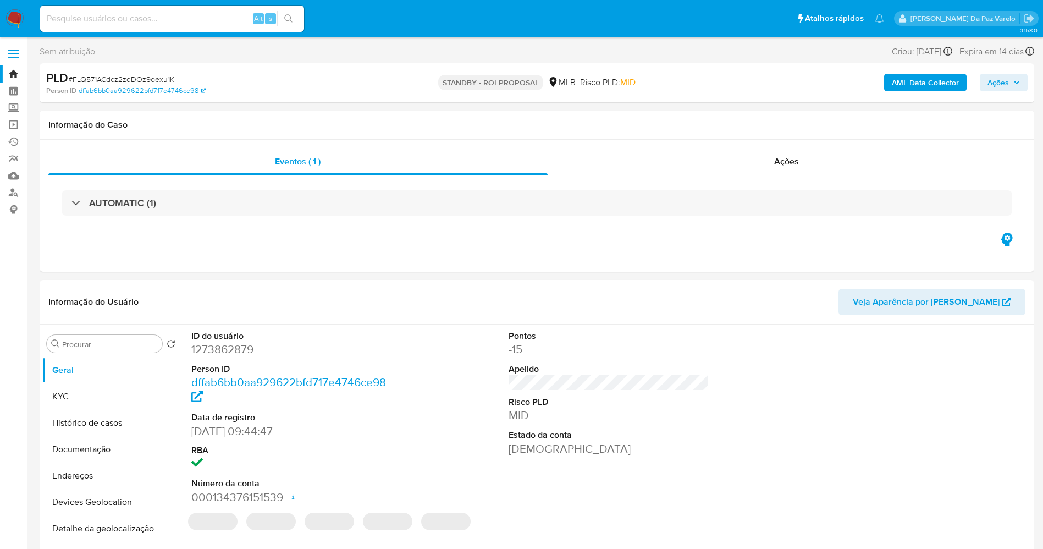
select select "10"
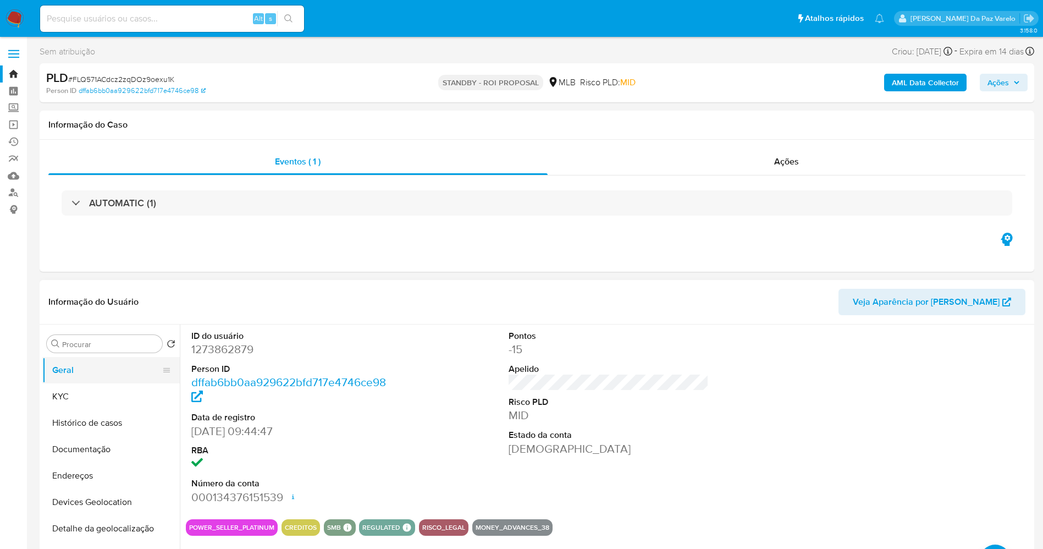
click at [109, 373] on button "Geral" at bounding box center [106, 370] width 129 height 26
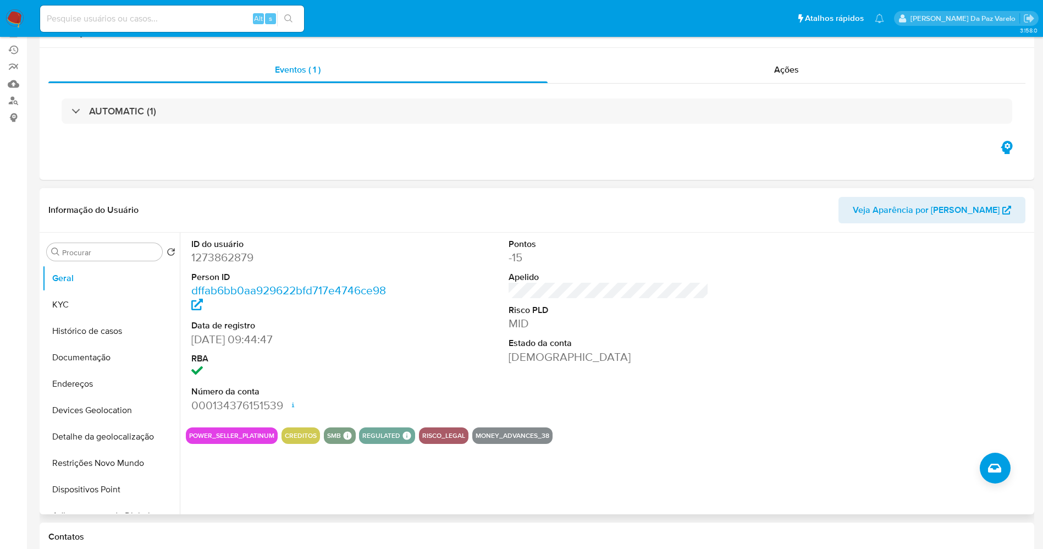
scroll to position [165, 0]
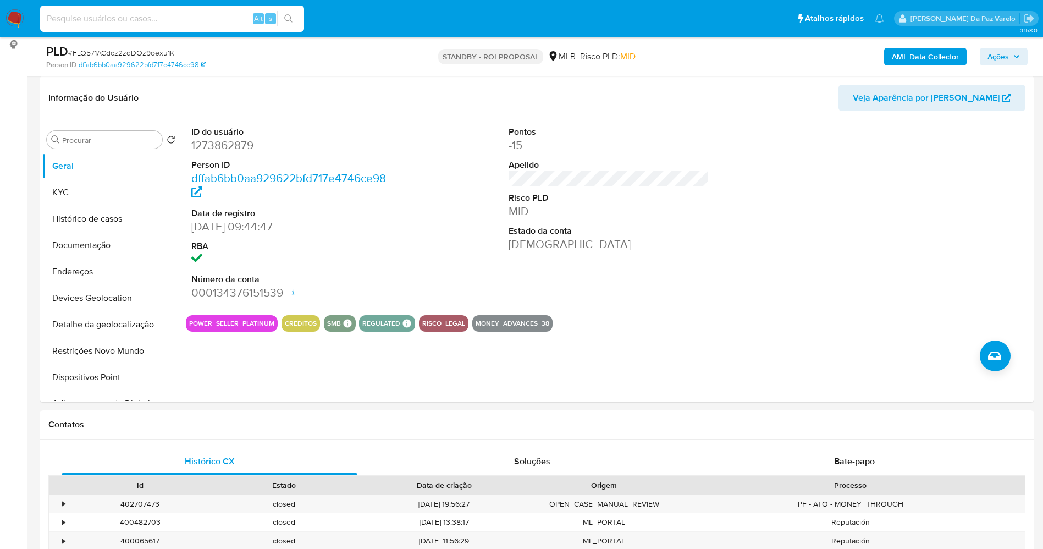
click at [207, 18] on input at bounding box center [172, 19] width 264 height 14
paste input "48976436000147"
click at [211, 20] on input "48976436000147" at bounding box center [172, 19] width 264 height 14
paste input "IEtP9w29tmQ7UC7jSNHBrZ0r"
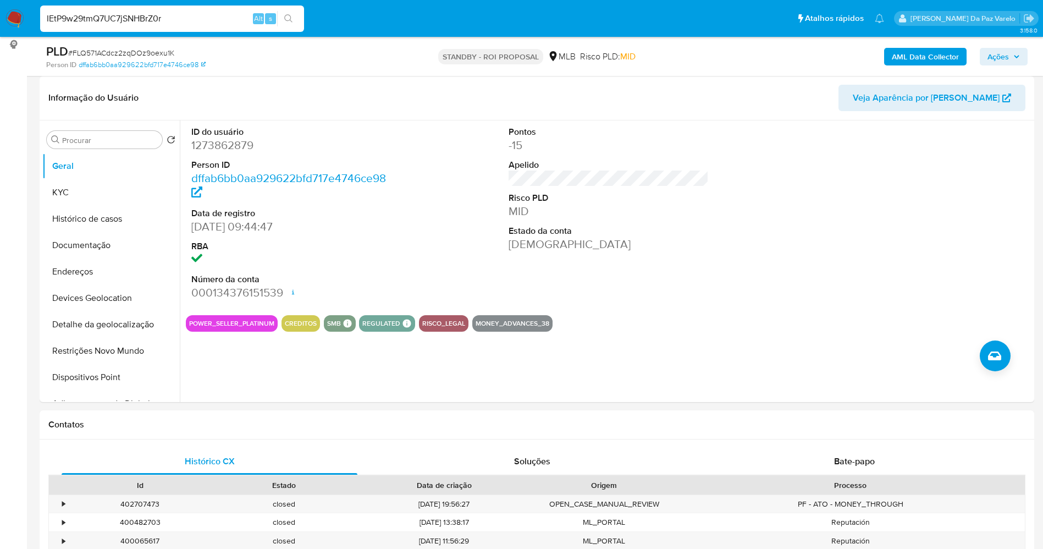
type input "IEtP9w29tmQ7UC7jSNHBrZ0r"
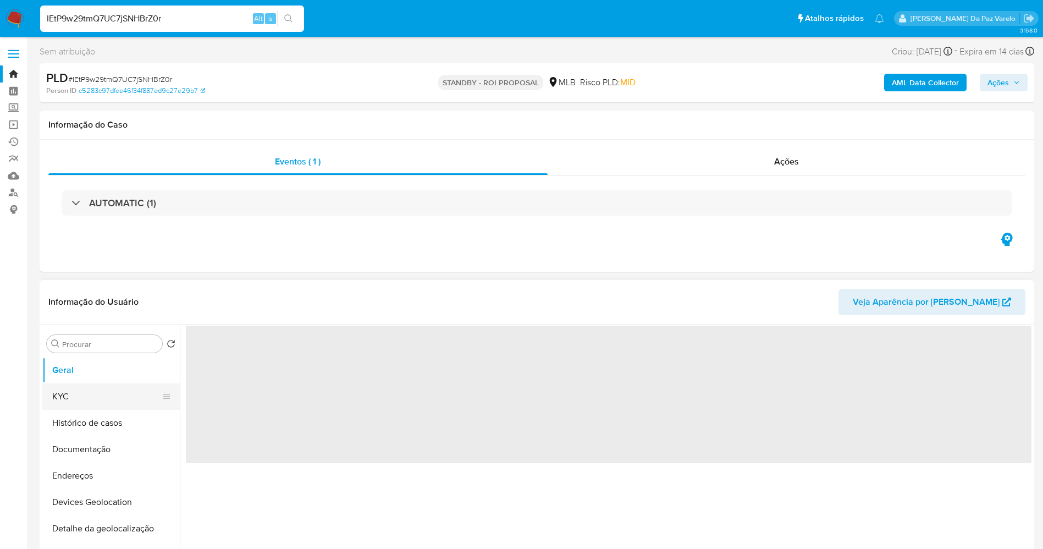
click at [83, 390] on button "KYC" at bounding box center [106, 396] width 129 height 26
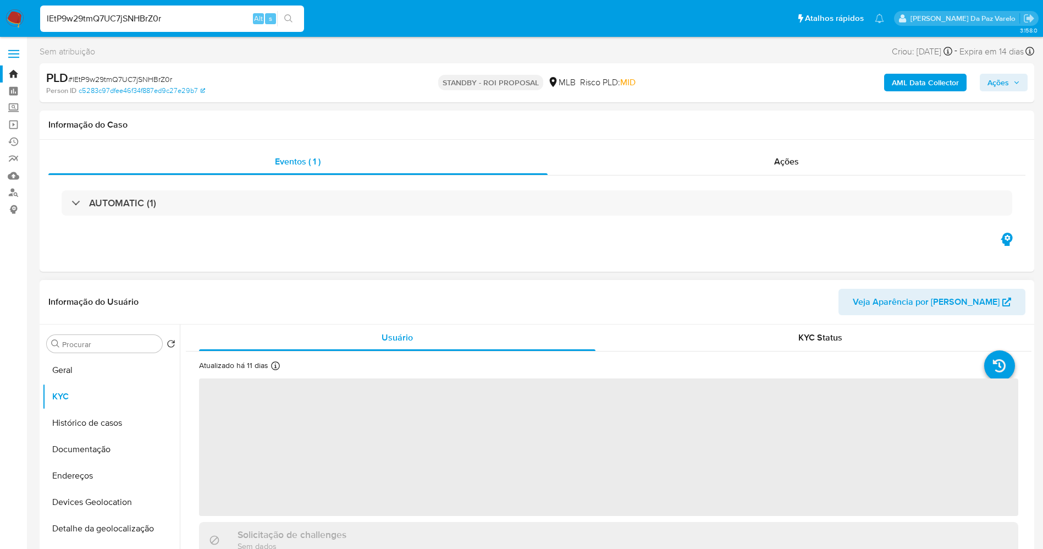
select select "10"
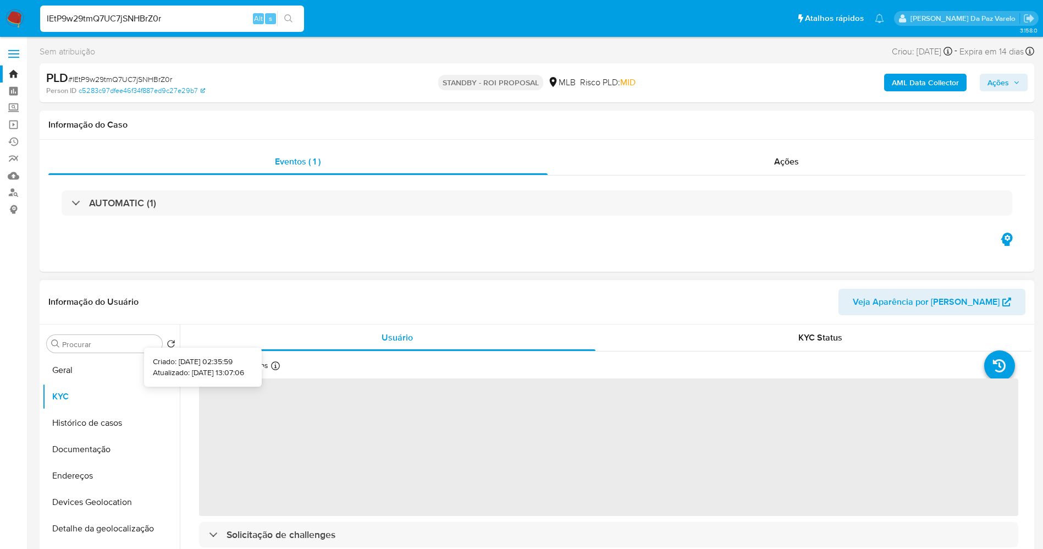
click at [271, 365] on icon at bounding box center [275, 365] width 9 height 9
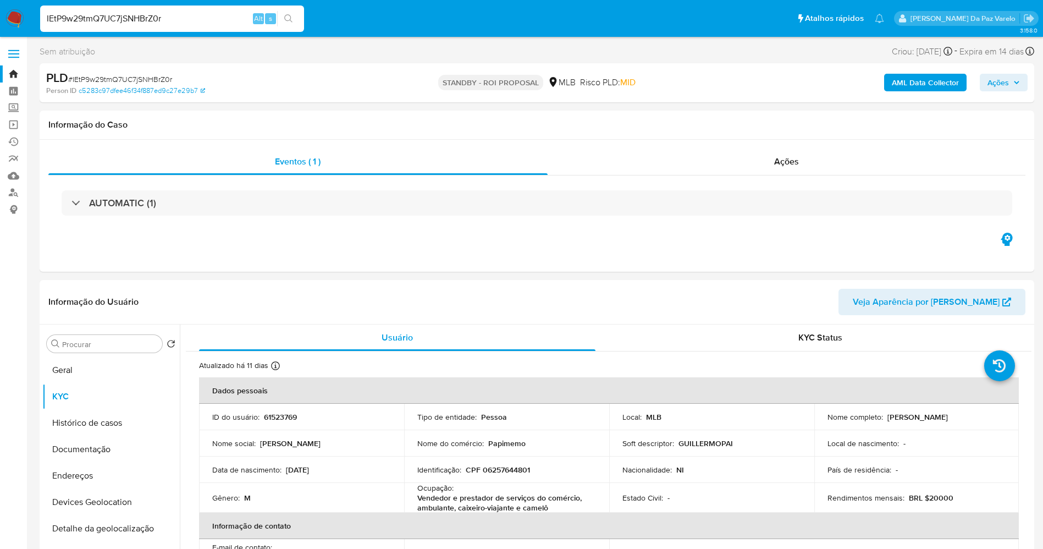
click at [230, 16] on input "IEtP9w29tmQ7UC7jSNHBrZ0r" at bounding box center [172, 19] width 264 height 14
paste input "lHOIy5Z6t3k0F9C3H3jvvfp6"
type input "lHOIy5Z6t3k0F9C3H3jvvfp6"
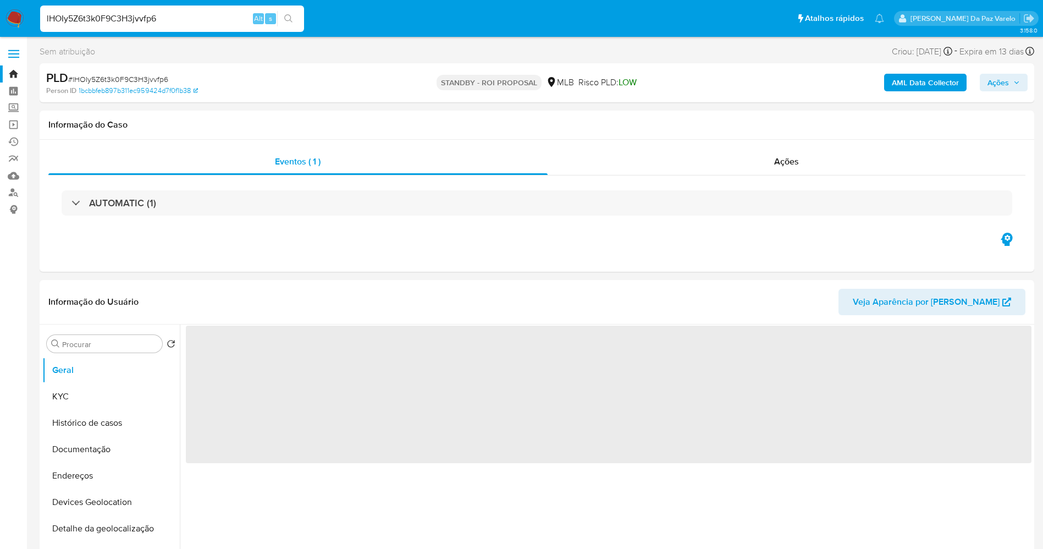
select select "10"
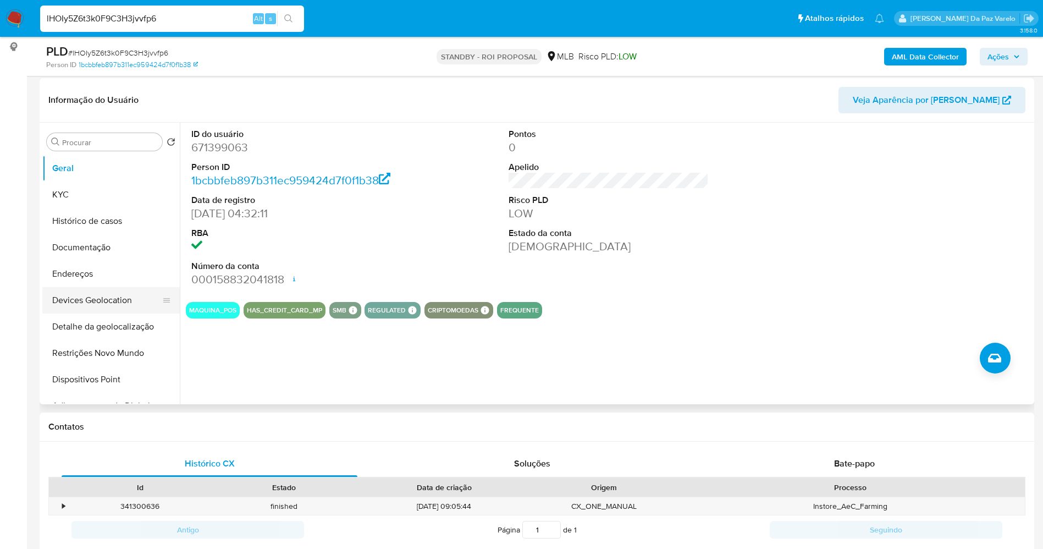
scroll to position [165, 0]
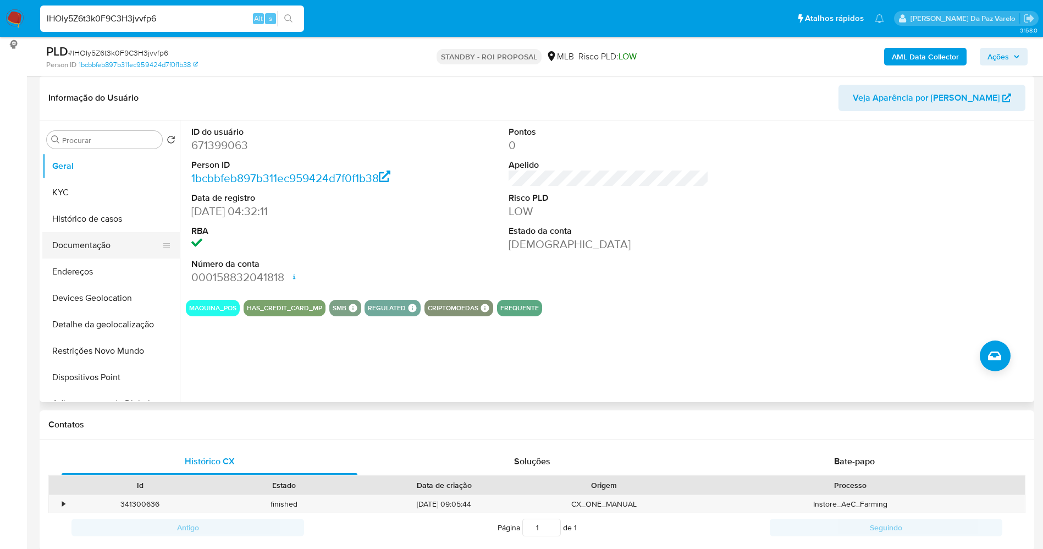
click at [109, 252] on button "Documentação" at bounding box center [106, 245] width 129 height 26
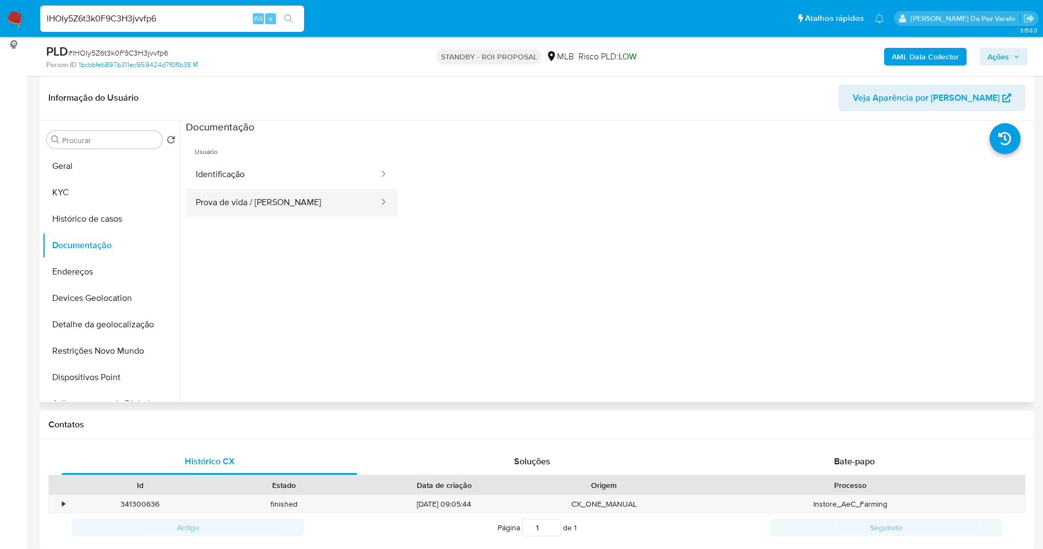
click at [290, 211] on button "Prova de vida / [PERSON_NAME]" at bounding box center [283, 203] width 194 height 28
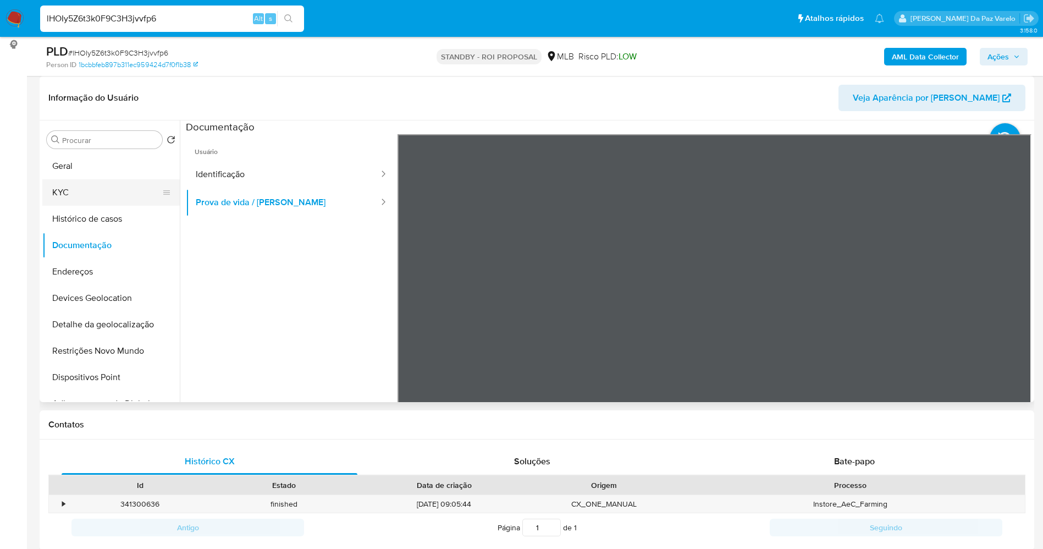
click at [63, 194] on button "KYC" at bounding box center [106, 192] width 129 height 26
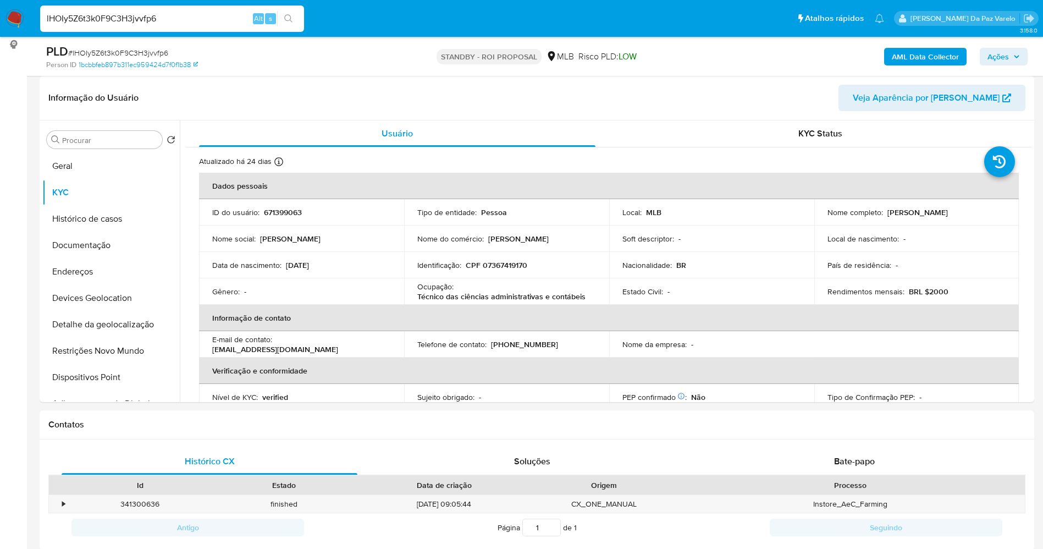
click at [238, 19] on input "lHOIy5Z6t3k0F9C3H3jvvfp6" at bounding box center [172, 19] width 264 height 14
paste input "V1lP2MNVvgo7guAroQbiQu1S"
type input "V1lP2MNVvgo7guAroQbiQu1S"
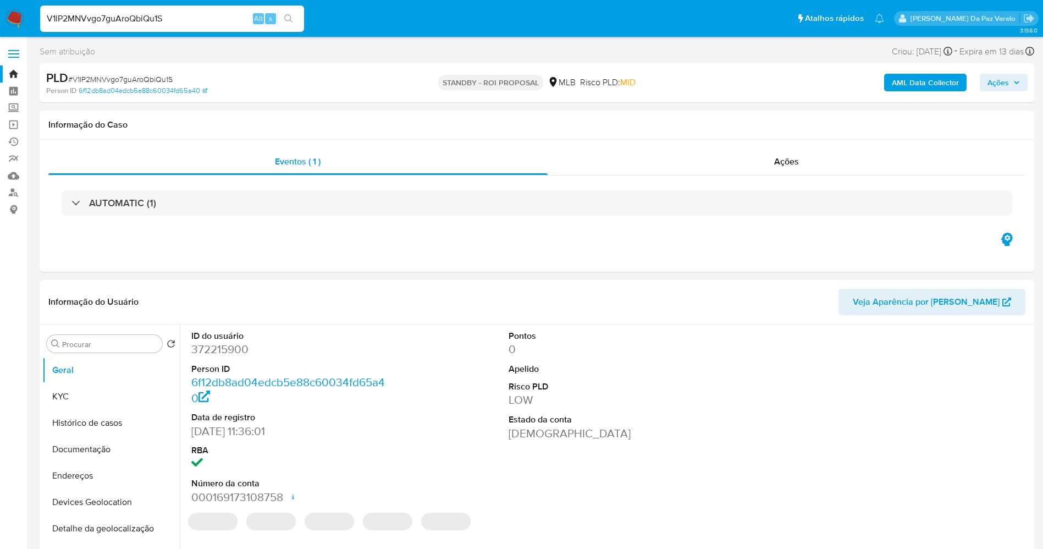
select select "10"
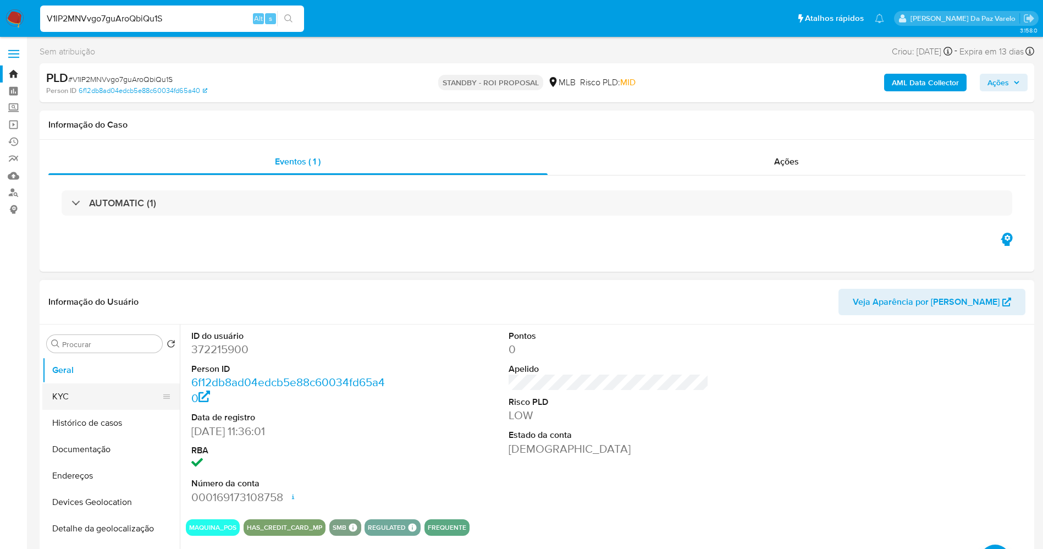
click at [111, 393] on button "KYC" at bounding box center [106, 396] width 129 height 26
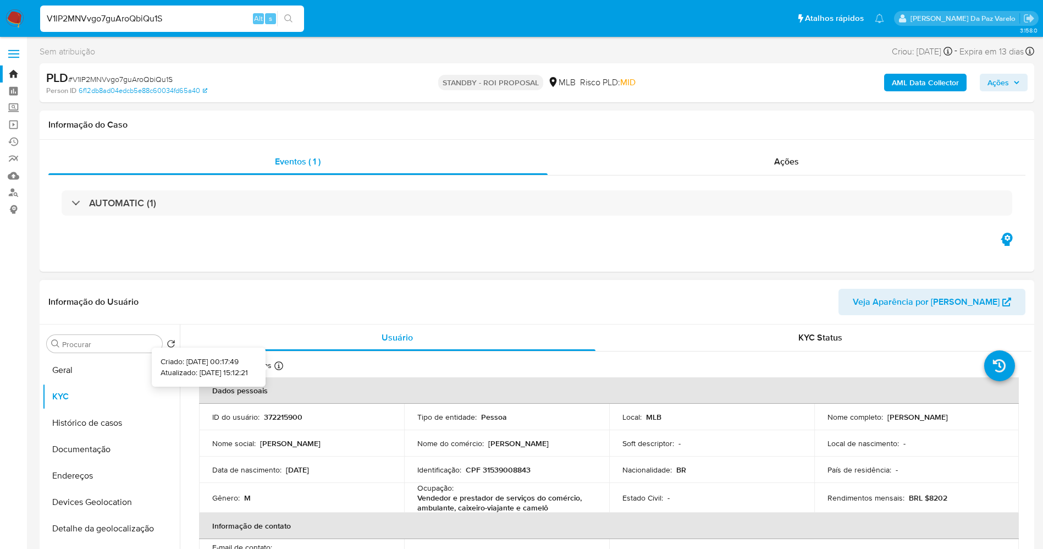
click at [274, 369] on icon at bounding box center [278, 365] width 9 height 9
click at [256, 6] on div "V1lP2MNVvgo7guAroQbiQu1S Alt s" at bounding box center [172, 18] width 264 height 26
click at [256, 7] on div "V1lP2MNVvgo7guAroQbiQu1S Alt s" at bounding box center [172, 18] width 264 height 26
click at [240, 12] on input "V1lP2MNVvgo7guAroQbiQu1S" at bounding box center [172, 19] width 264 height 14
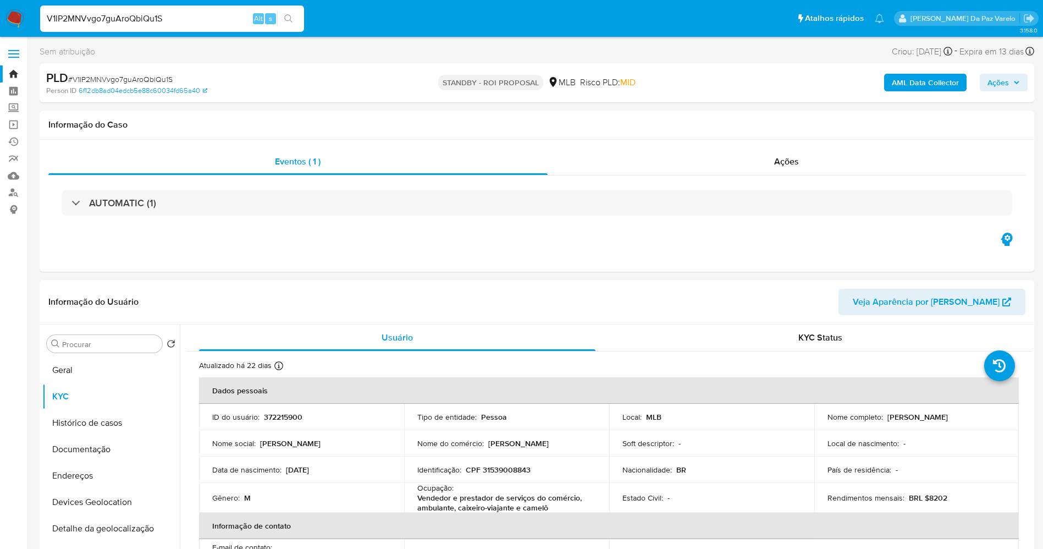
paste input "dTJbBt9fng7XEnuh901naTbh"
type input "dTJbBt9fng7XEnuh901naTbh"
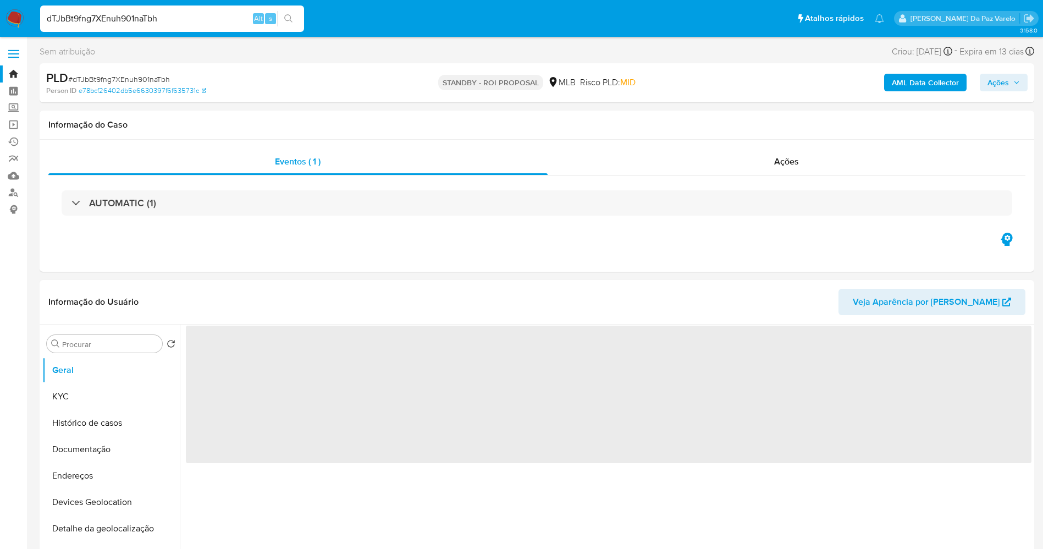
select select "10"
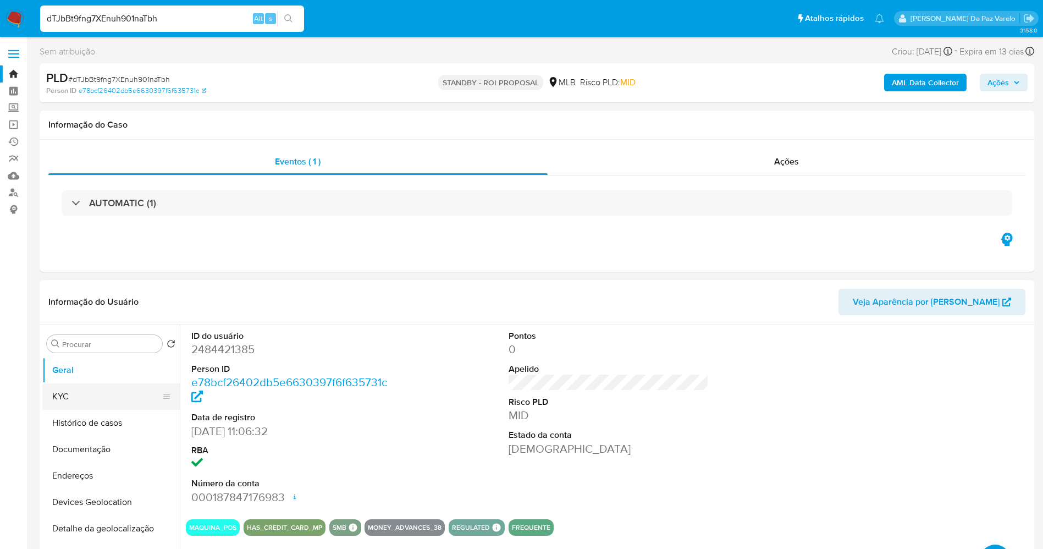
drag, startPoint x: 80, startPoint y: 397, endPoint x: 110, endPoint y: 384, distance: 32.3
click at [80, 397] on button "KYC" at bounding box center [106, 396] width 129 height 26
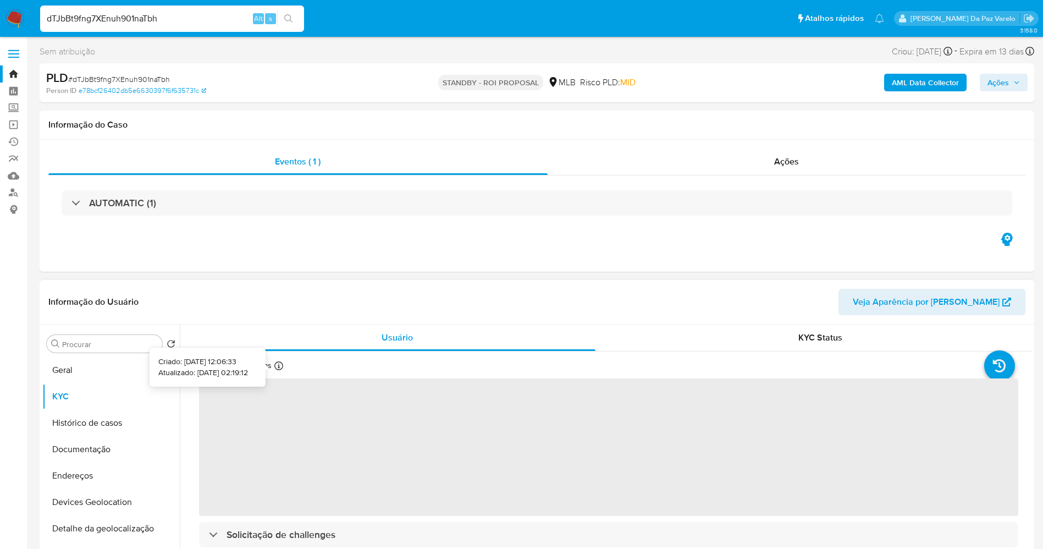
click at [279, 365] on icon at bounding box center [278, 365] width 9 height 9
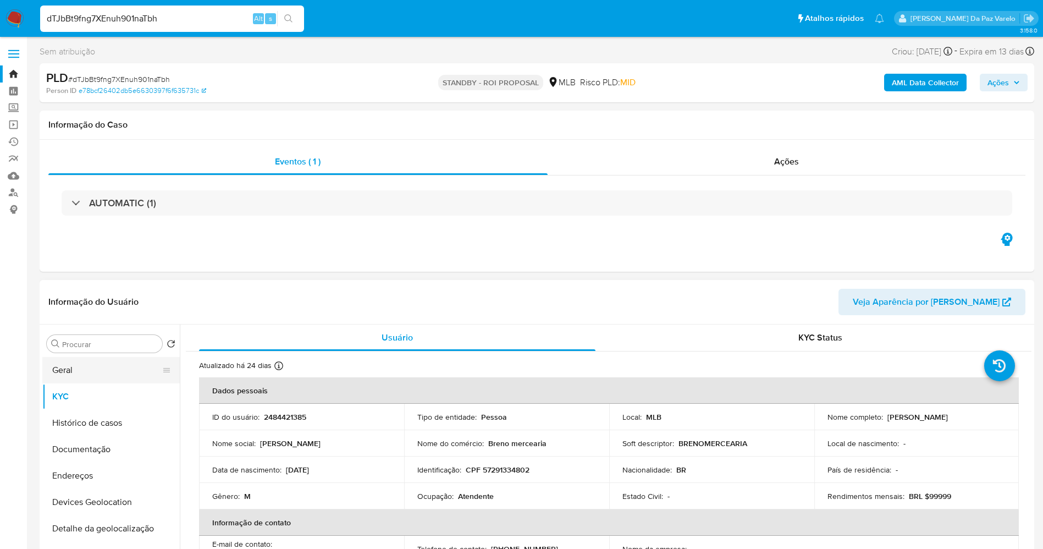
click at [71, 365] on button "Geral" at bounding box center [106, 370] width 129 height 26
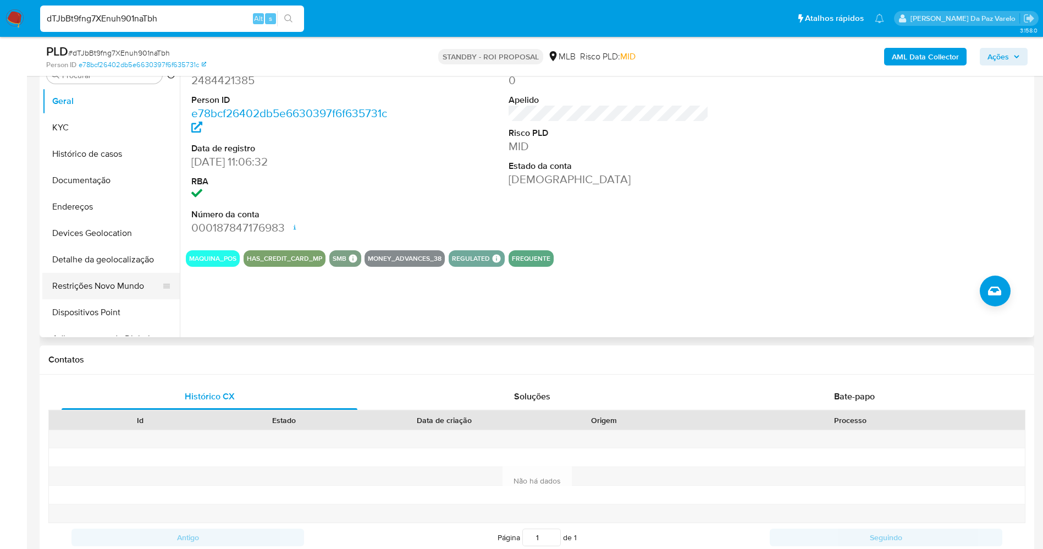
scroll to position [165, 0]
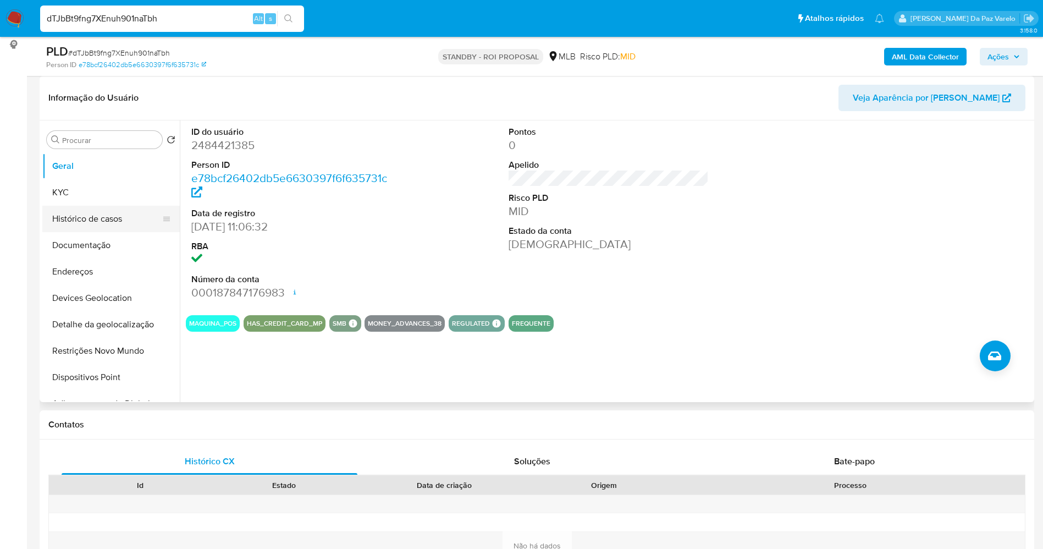
click at [117, 222] on button "Histórico de casos" at bounding box center [106, 219] width 129 height 26
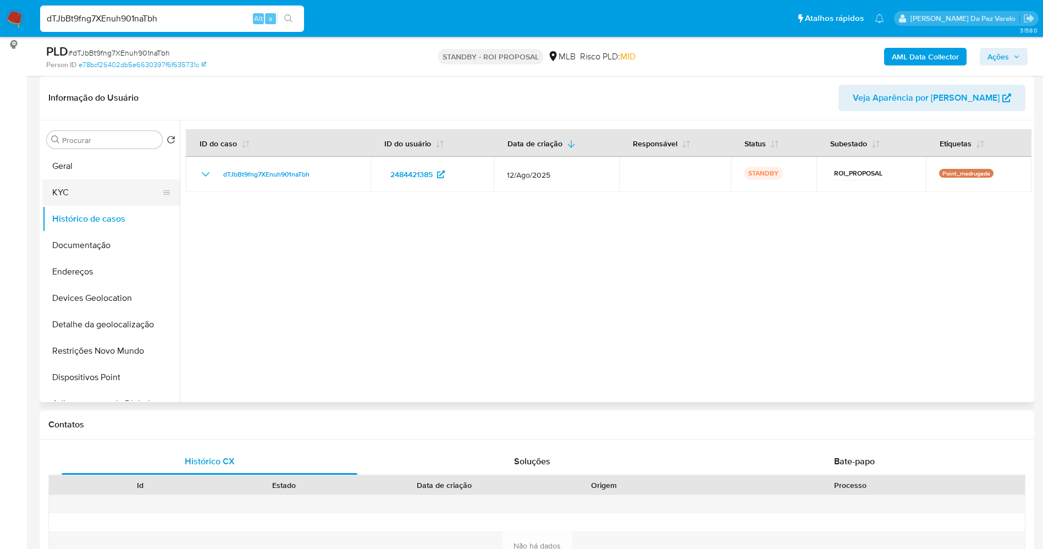
click at [90, 189] on button "KYC" at bounding box center [106, 192] width 129 height 26
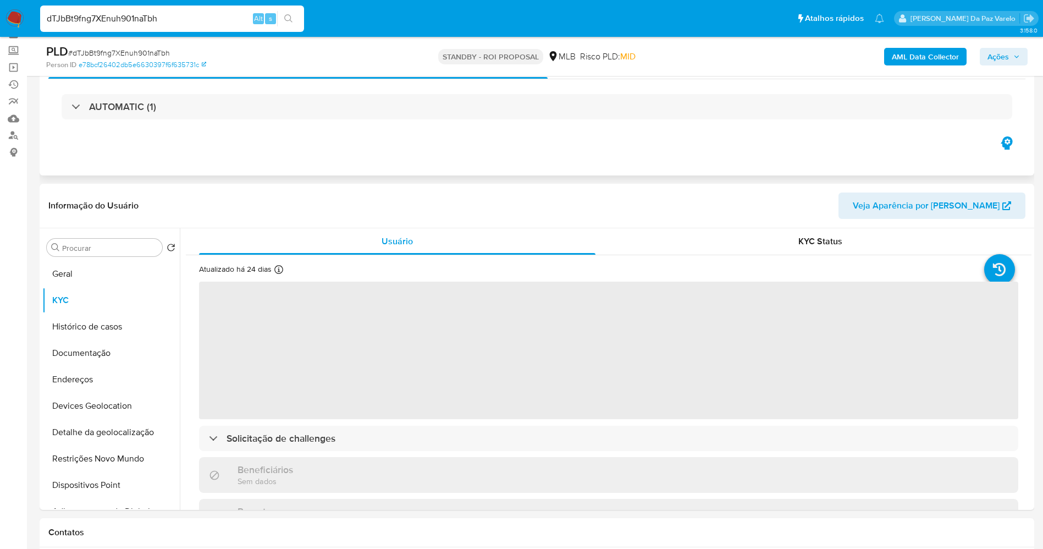
scroll to position [82, 0]
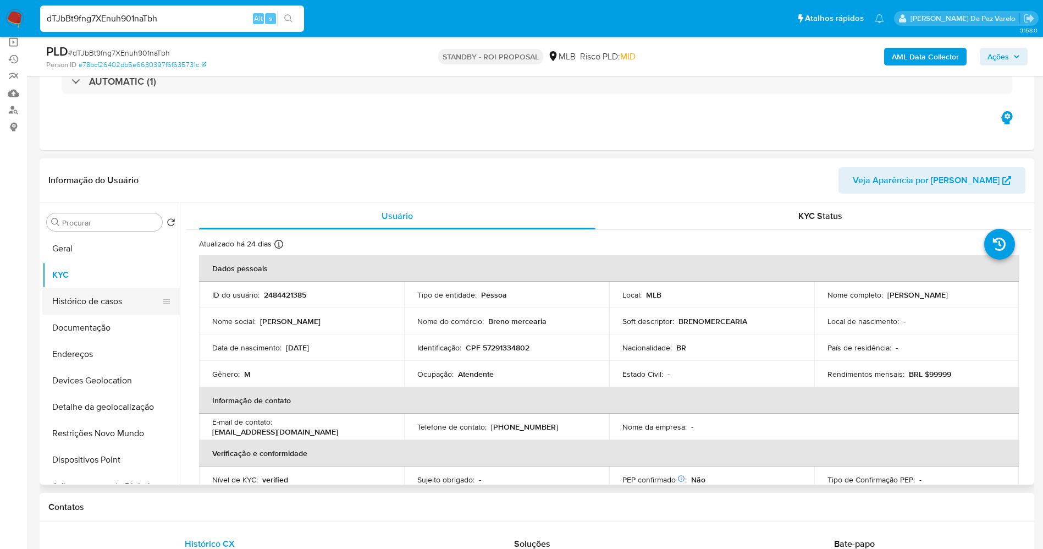
click at [93, 301] on button "Histórico de casos" at bounding box center [106, 301] width 129 height 26
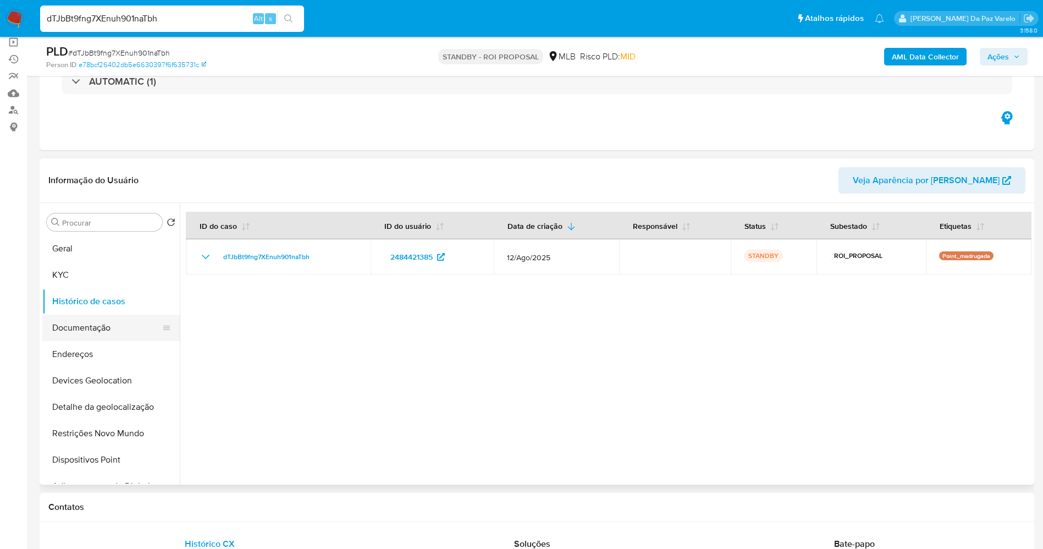
click at [99, 314] on button "Documentação" at bounding box center [106, 327] width 129 height 26
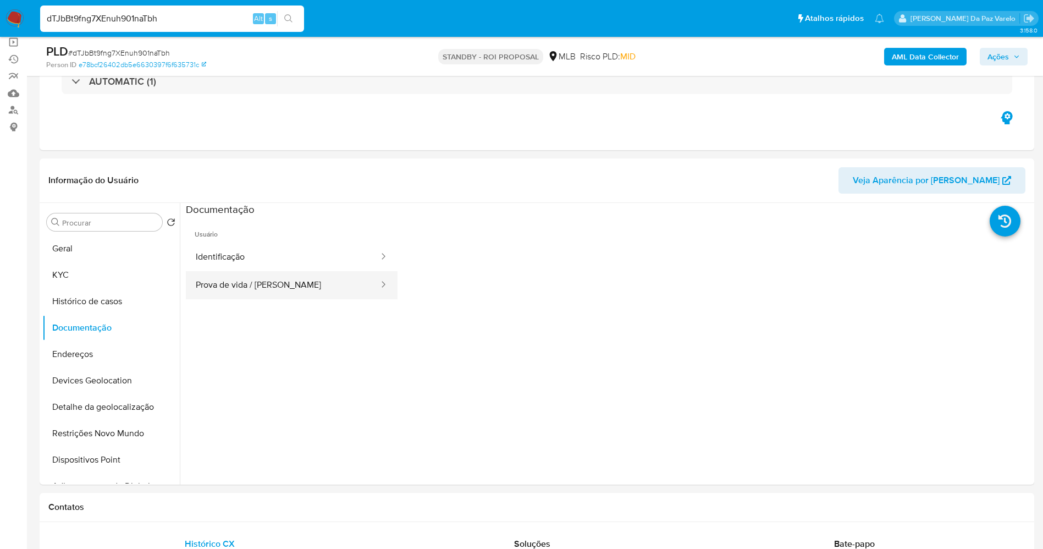
click at [237, 279] on button "Prova de vida / [PERSON_NAME]" at bounding box center [283, 285] width 194 height 28
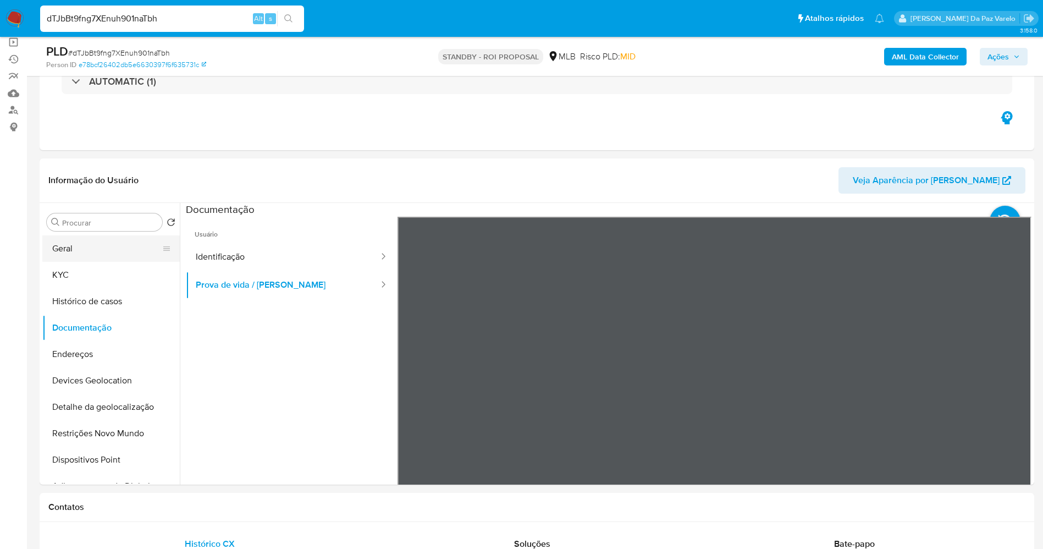
click at [125, 244] on button "Geral" at bounding box center [106, 248] width 129 height 26
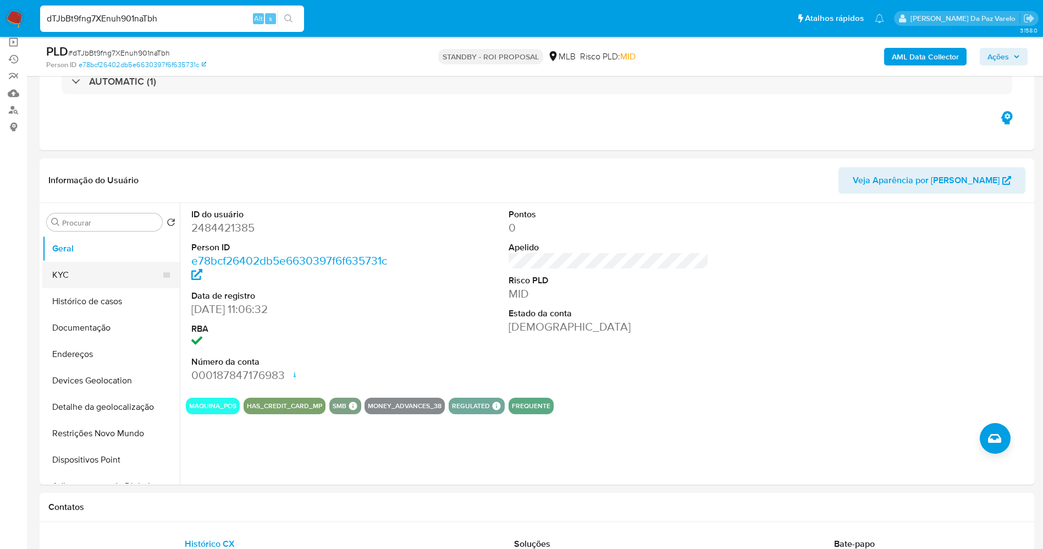
click at [109, 265] on button "KYC" at bounding box center [106, 275] width 129 height 26
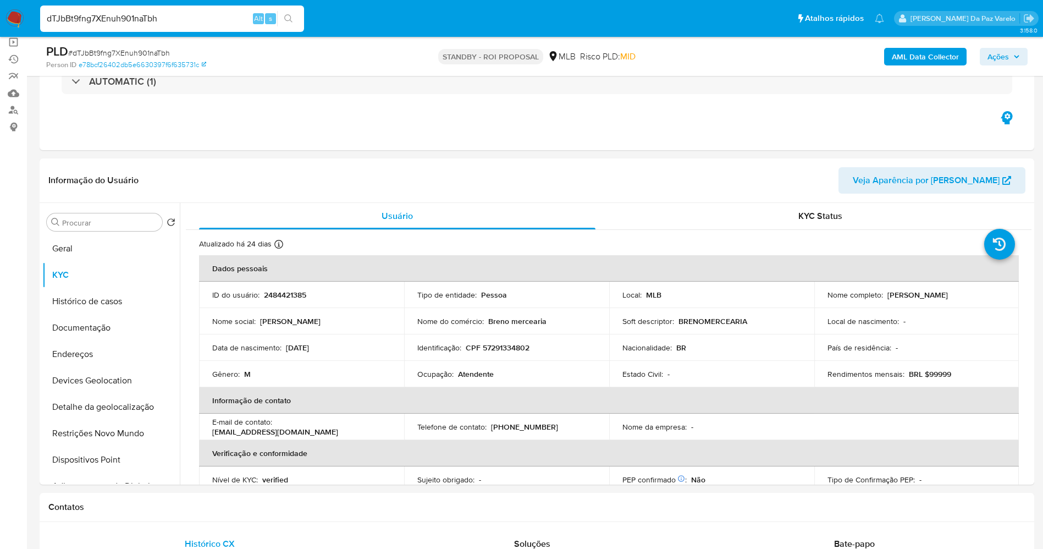
click at [493, 322] on p "Breno mercearia" at bounding box center [517, 321] width 58 height 10
copy div "Nome do comércio : Breno mercearia"
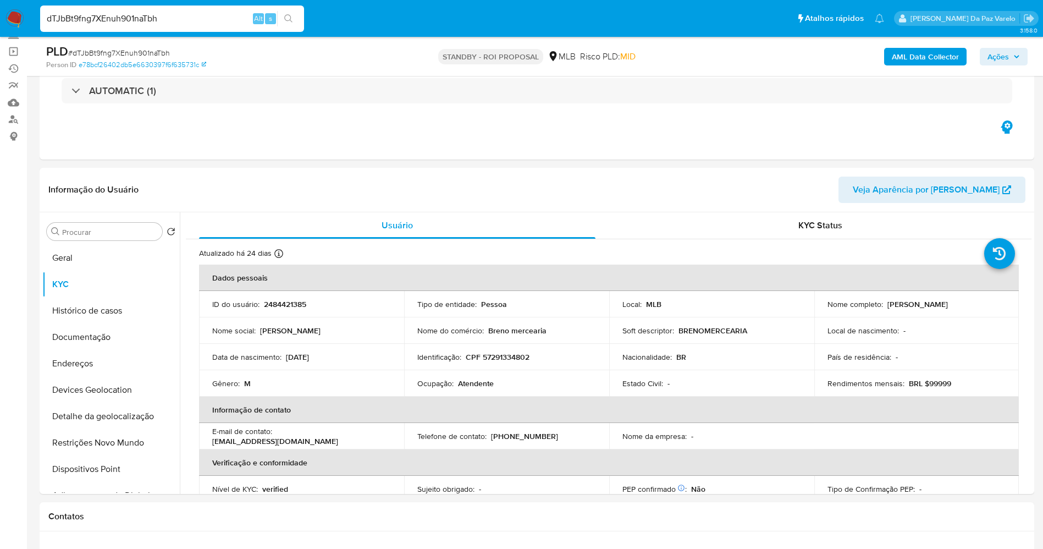
scroll to position [165, 0]
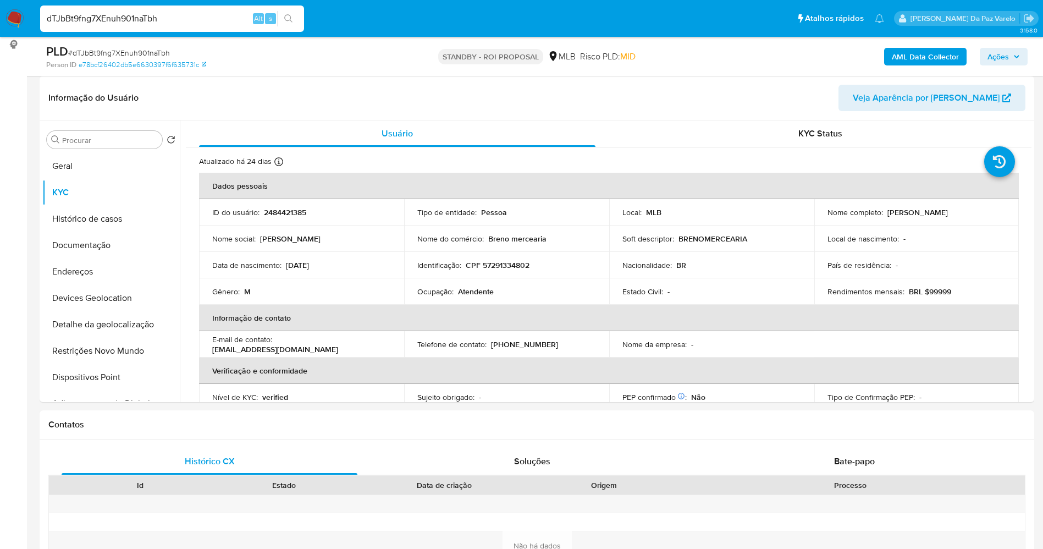
click at [670, 236] on p "Soft descriptor :" at bounding box center [648, 239] width 52 height 10
copy div "Soft descriptor : BRENOMERCEARIA"
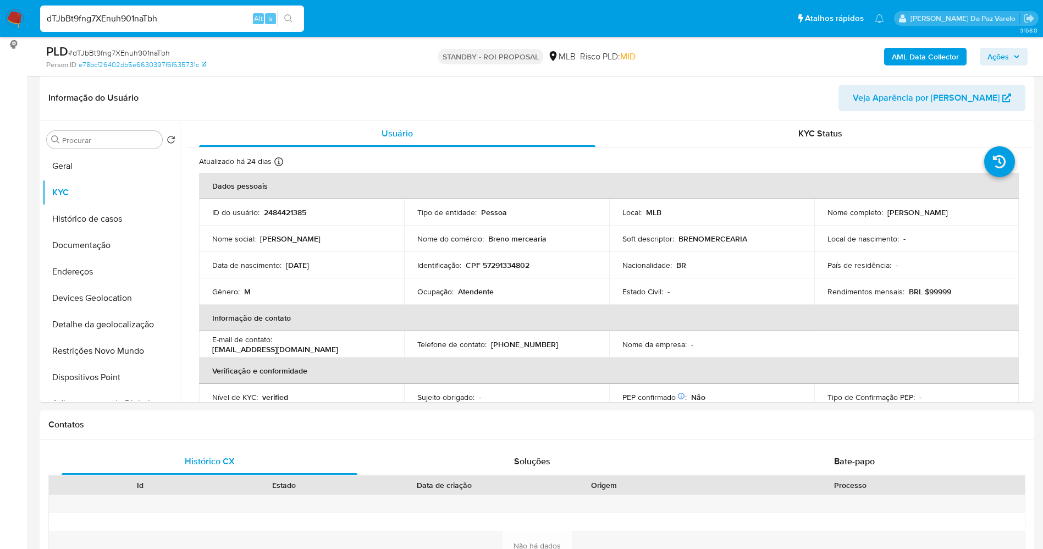
click at [239, 18] on input "dTJbBt9fng7XEnuh901naTbh" at bounding box center [172, 19] width 264 height 14
paste input "4RIFbawmQtyUptUa4Viq2nBC"
type input "4RIFbawmQtyUptUa4Viq2nBC"
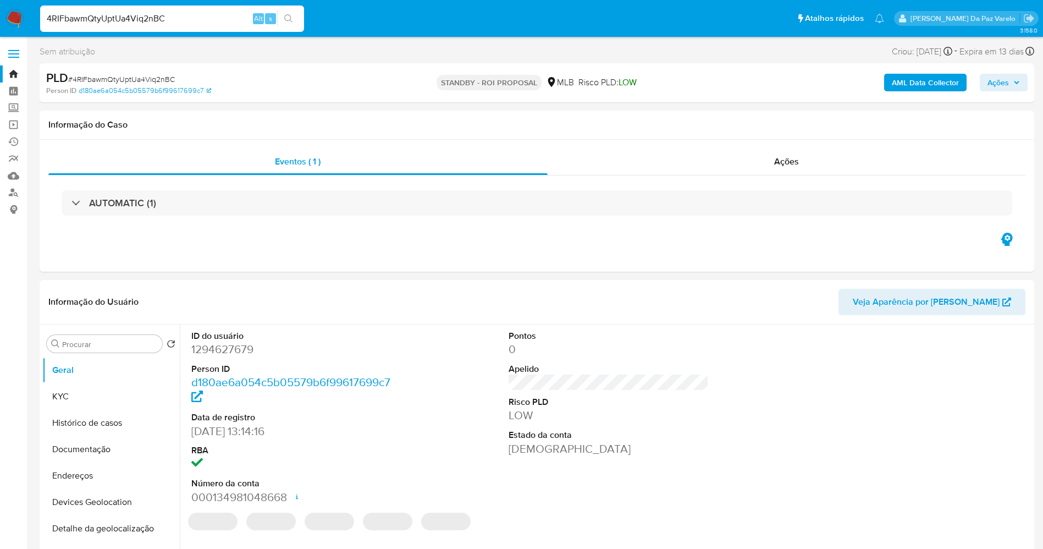
select select "10"
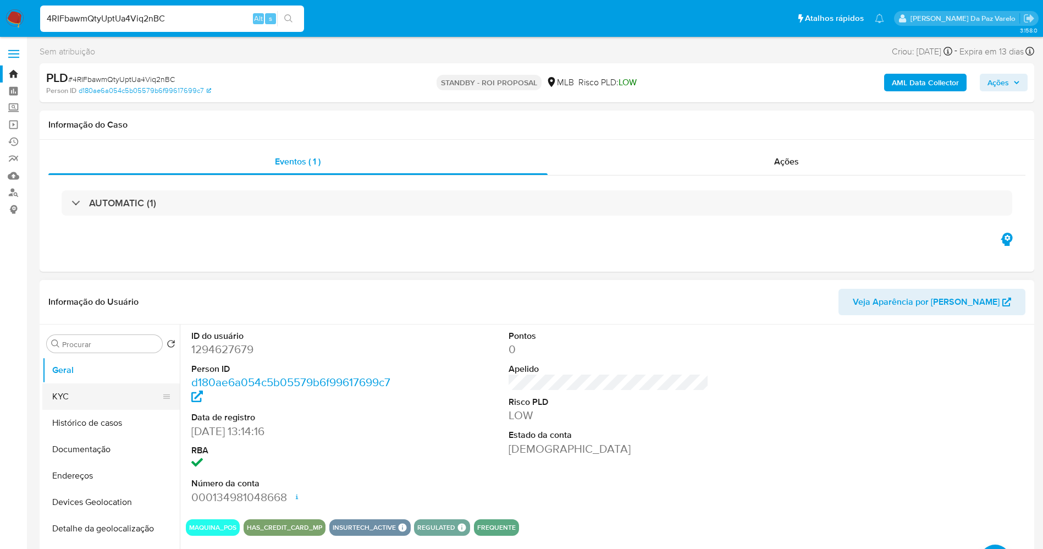
click at [115, 390] on button "KYC" at bounding box center [106, 396] width 129 height 26
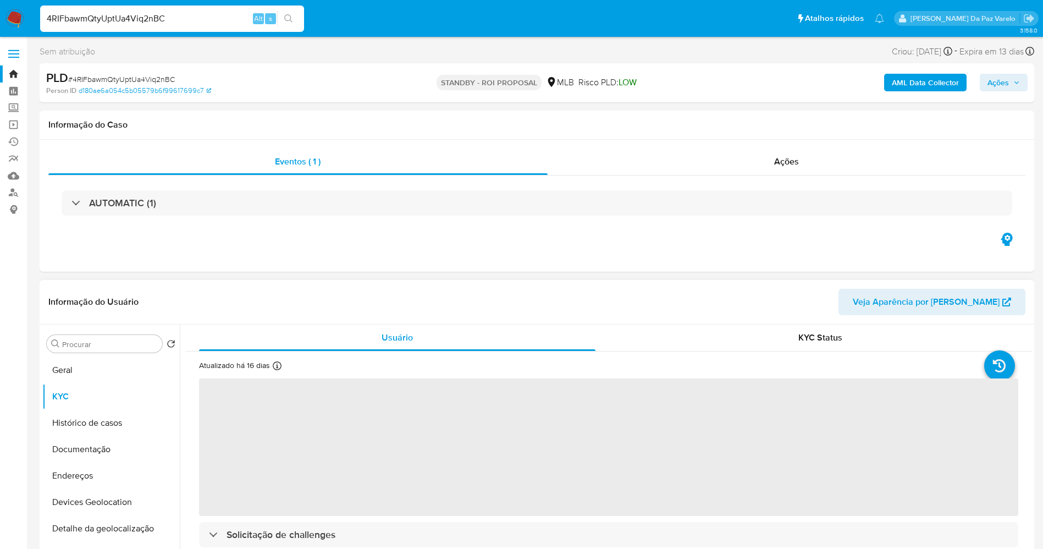
click at [282, 363] on div "Atualizado há 16 dias Criado: 24/01/2023 19:04:29 Atualizado: 27/08/2025 18:26:…" at bounding box center [256, 367] width 115 height 14
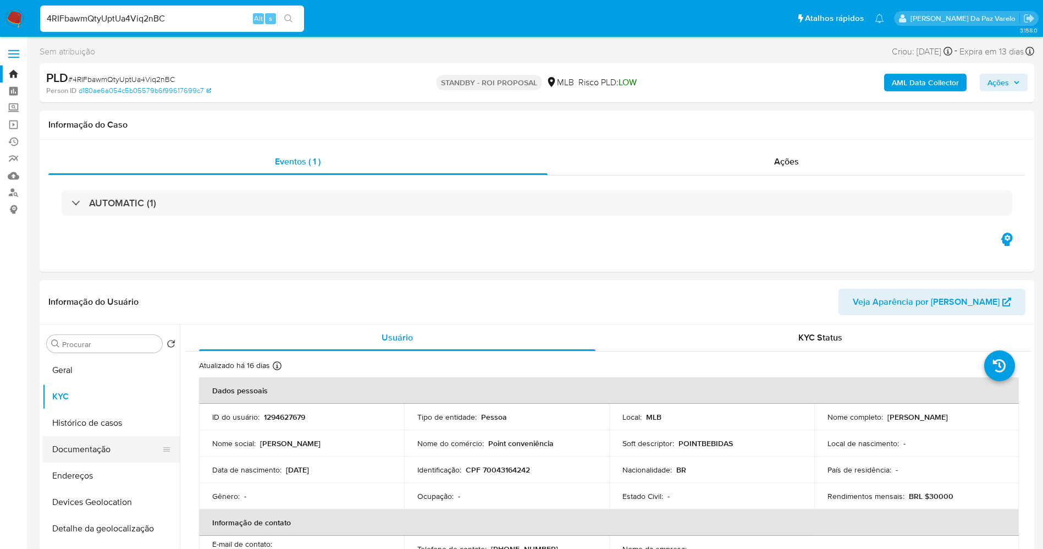
click at [105, 451] on button "Documentação" at bounding box center [106, 449] width 129 height 26
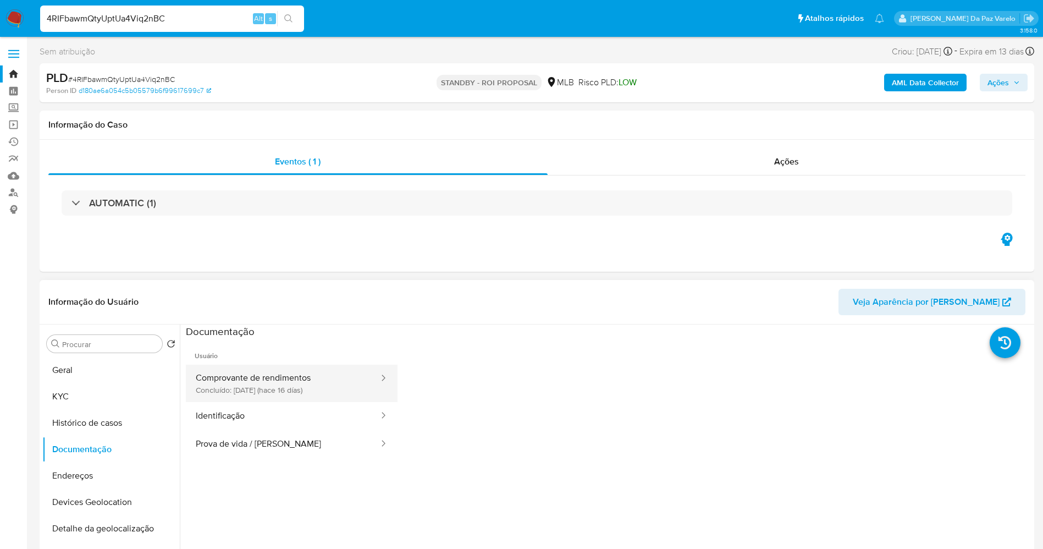
click at [323, 382] on button "Comprovante de rendimentos Concluído: 27/08/2025 (hace 16 días)" at bounding box center [283, 382] width 194 height 37
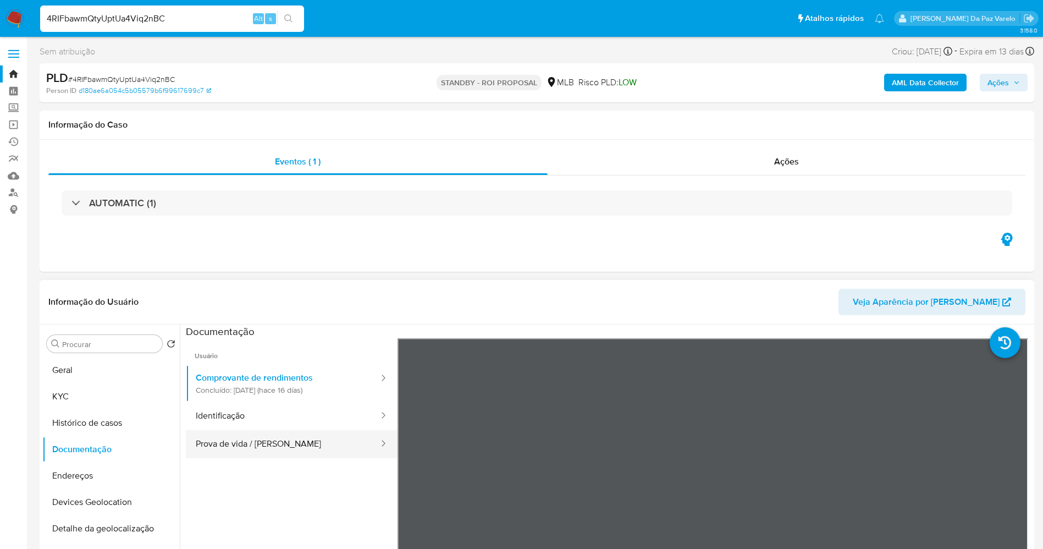
click at [307, 441] on button "Prova de vida / [PERSON_NAME]" at bounding box center [283, 444] width 194 height 28
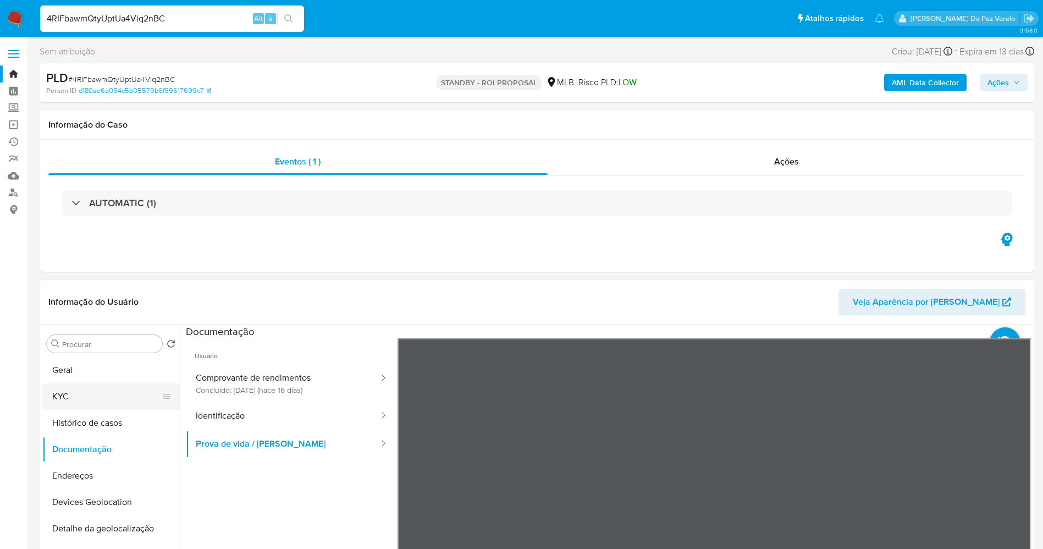
click at [113, 391] on button "KYC" at bounding box center [106, 396] width 129 height 26
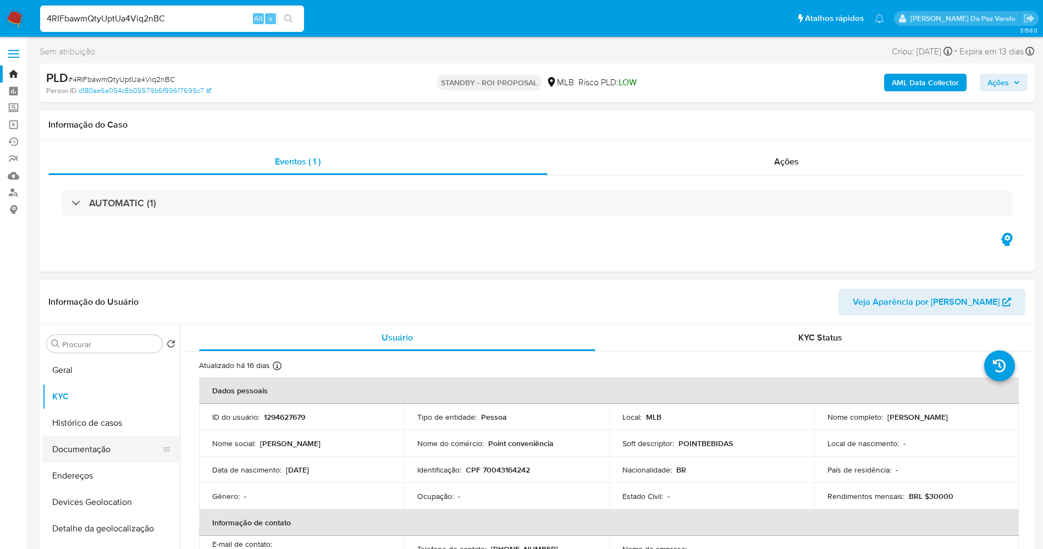
click at [108, 452] on button "Documentação" at bounding box center [106, 449] width 129 height 26
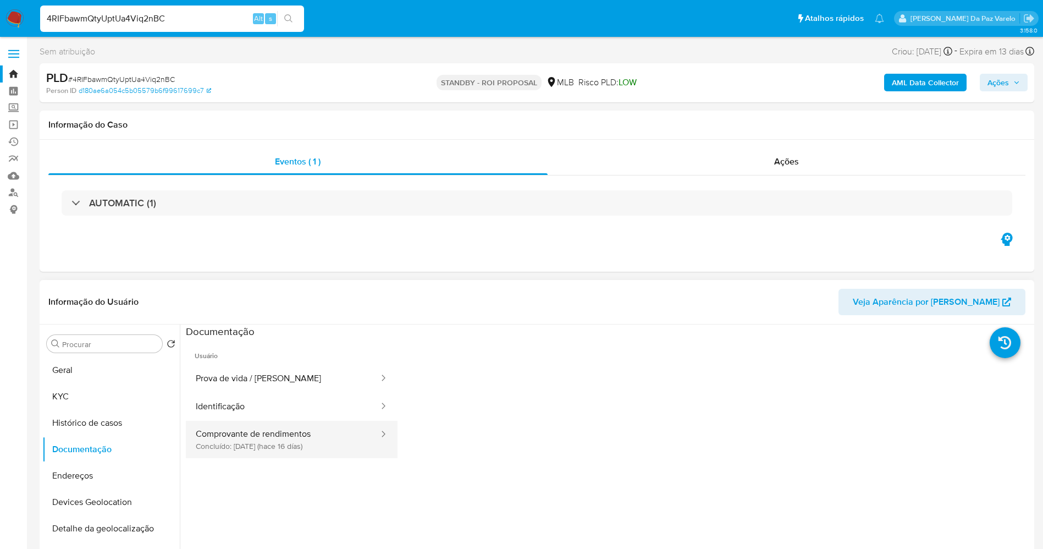
click at [286, 446] on button "Comprovante de rendimentos Concluído: 27/08/2025 (hace 16 días)" at bounding box center [283, 439] width 194 height 37
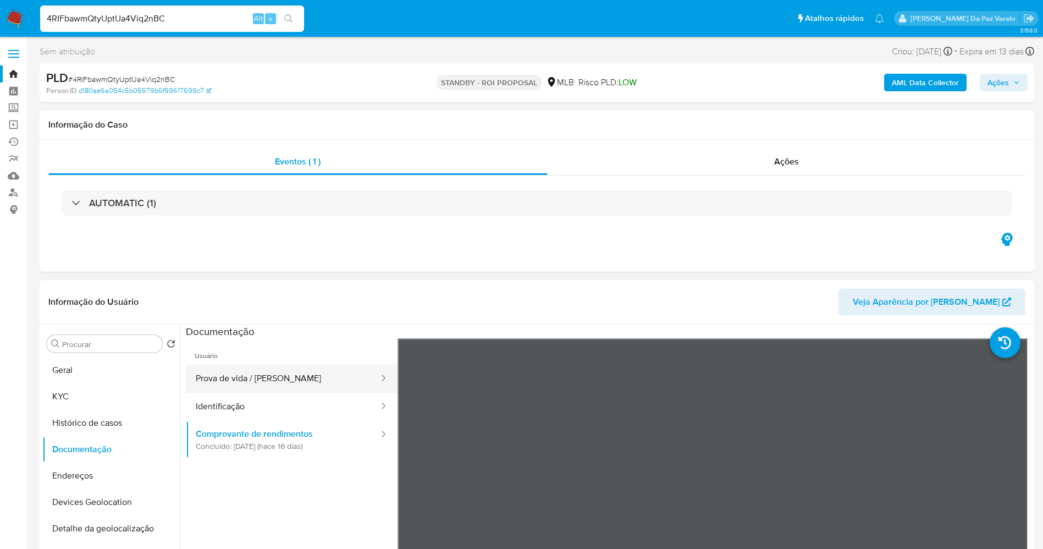
click at [303, 386] on button "Prova de vida / [PERSON_NAME]" at bounding box center [283, 378] width 194 height 28
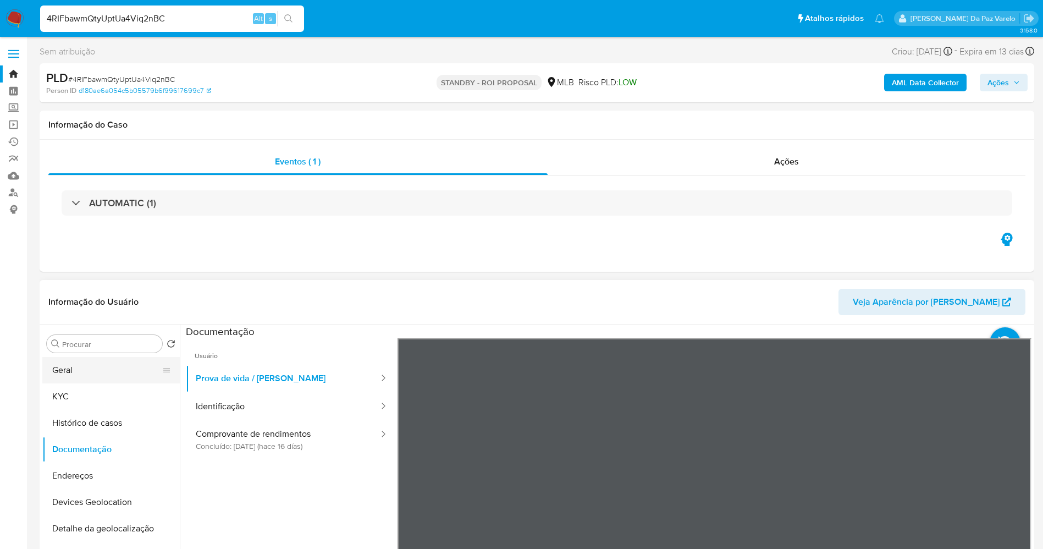
click at [99, 372] on button "Geral" at bounding box center [106, 370] width 129 height 26
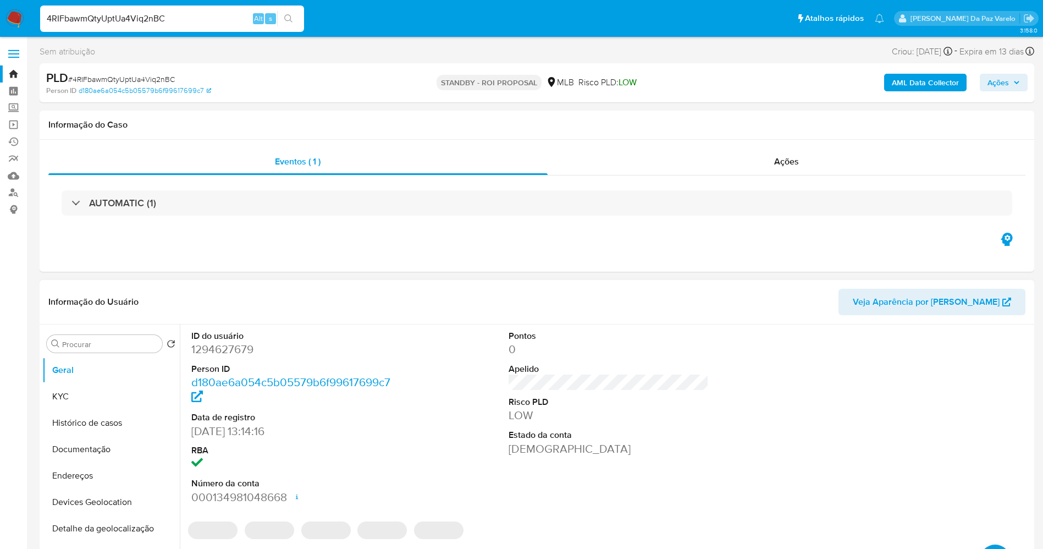
click at [196, 437] on dd "19/03/2023 13:14:16" at bounding box center [291, 430] width 201 height 15
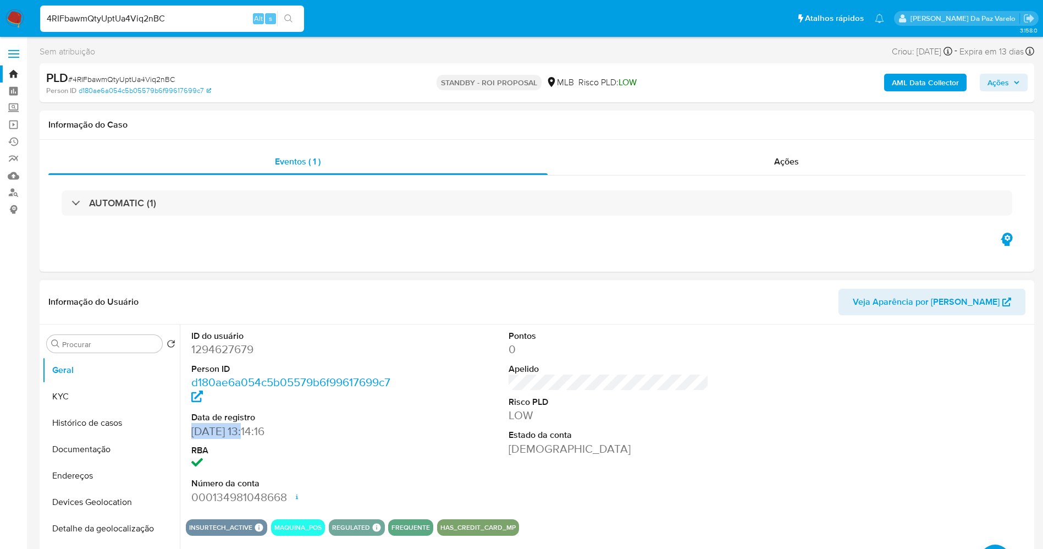
drag, startPoint x: 196, startPoint y: 437, endPoint x: 237, endPoint y: 437, distance: 41.2
click at [237, 437] on dd "19/03/2023 13:14:16" at bounding box center [291, 430] width 201 height 15
copy dd "19/03/2023"
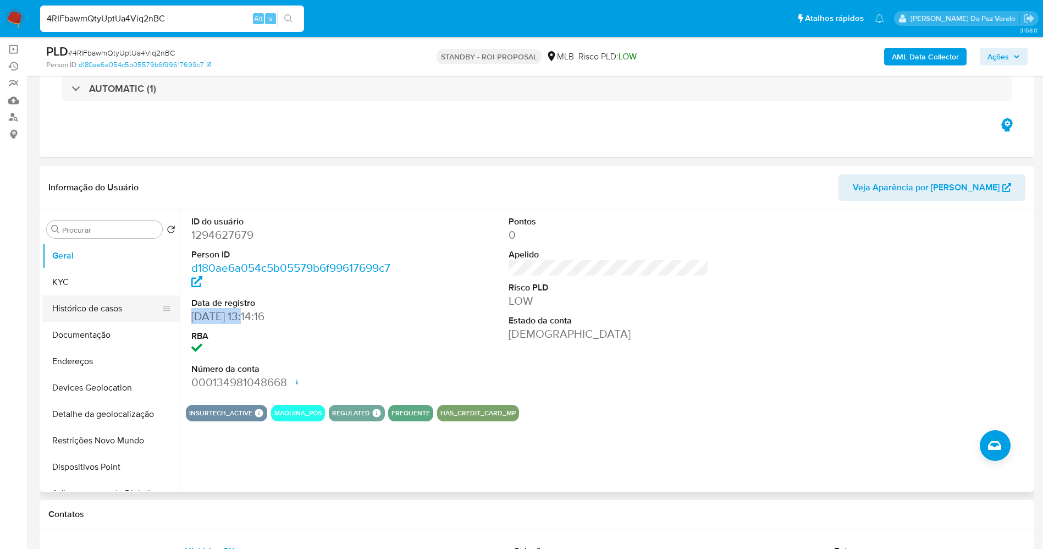
scroll to position [82, 0]
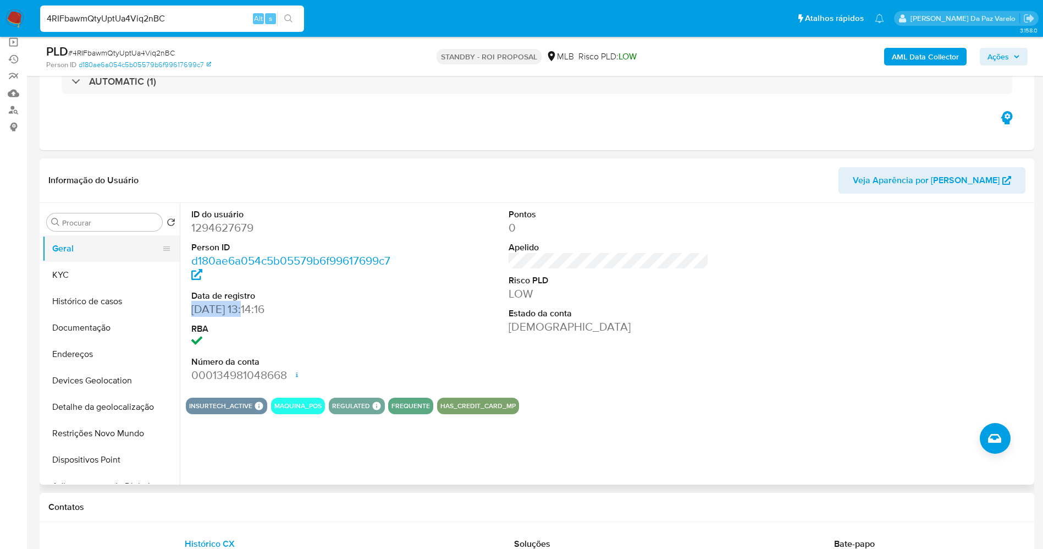
click at [92, 269] on button "KYC" at bounding box center [110, 275] width 137 height 26
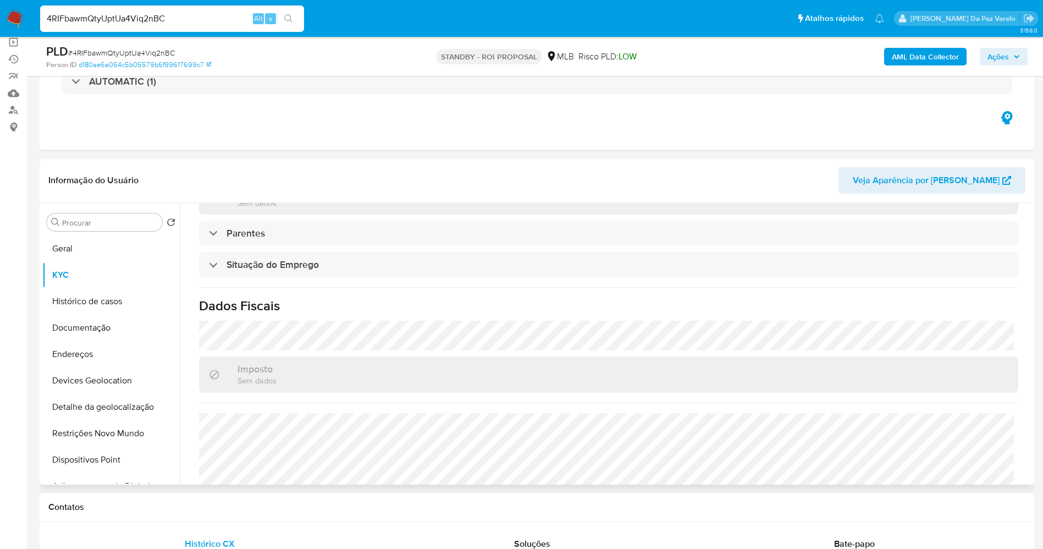
scroll to position [458, 0]
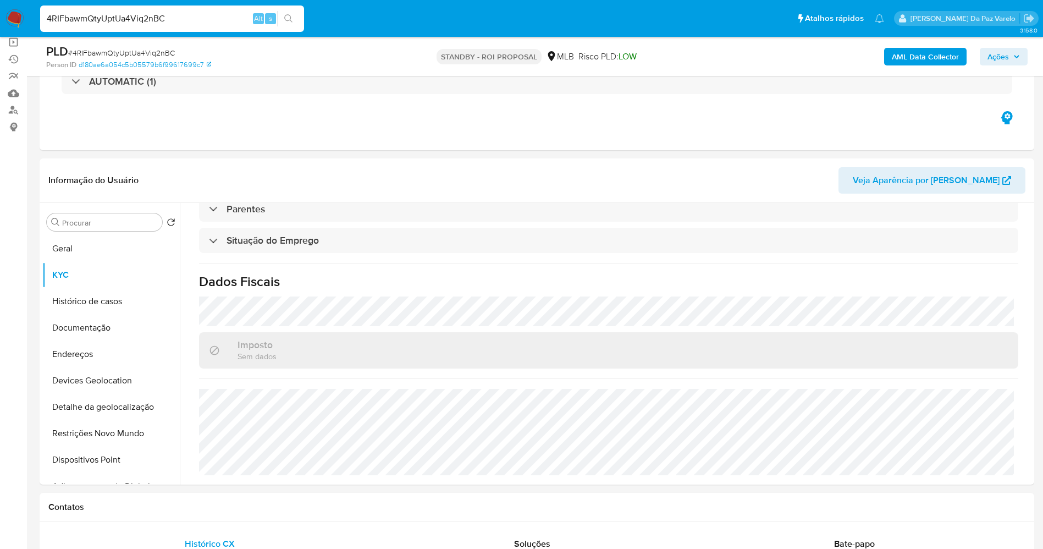
click at [220, 16] on input "4RIFbawmQtyUptUa4Viq2nBC" at bounding box center [172, 19] width 264 height 14
paste input "mCpsOfRc2uDLeqzpkm3ieTiP"
type input "mCpsOfRc2uDLeqzpkm3ieTiP"
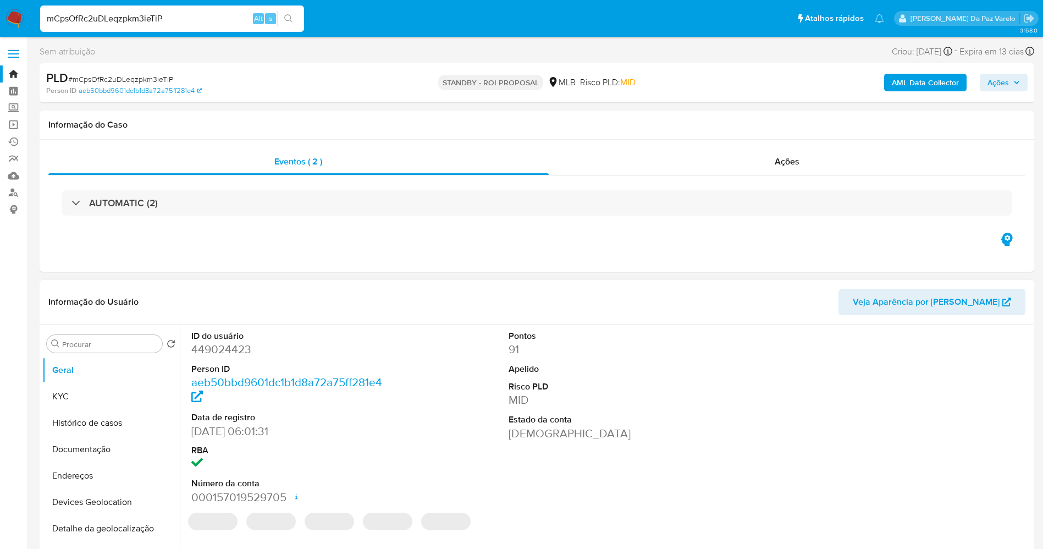
select select "10"
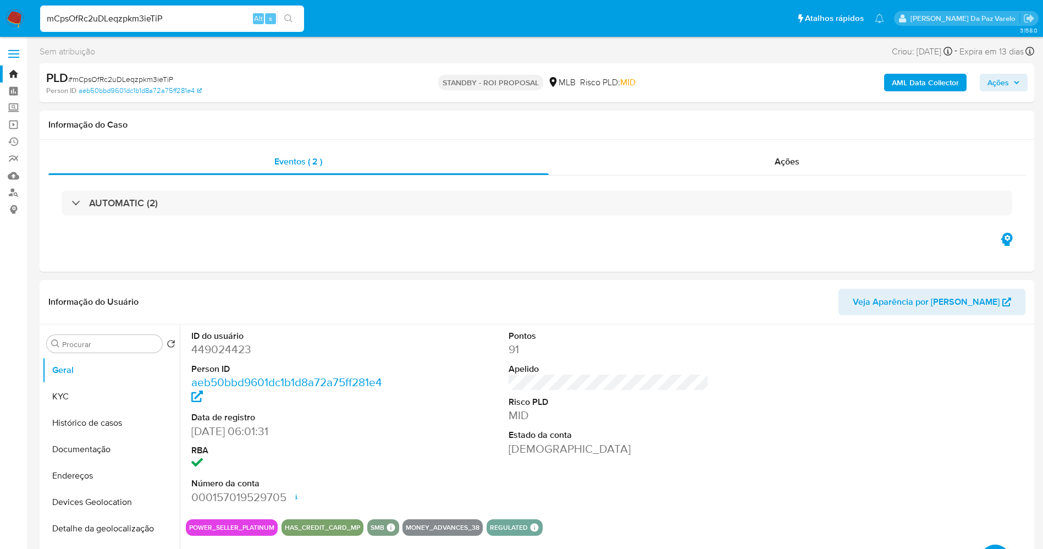
click at [13, 17] on img at bounding box center [14, 18] width 19 height 19
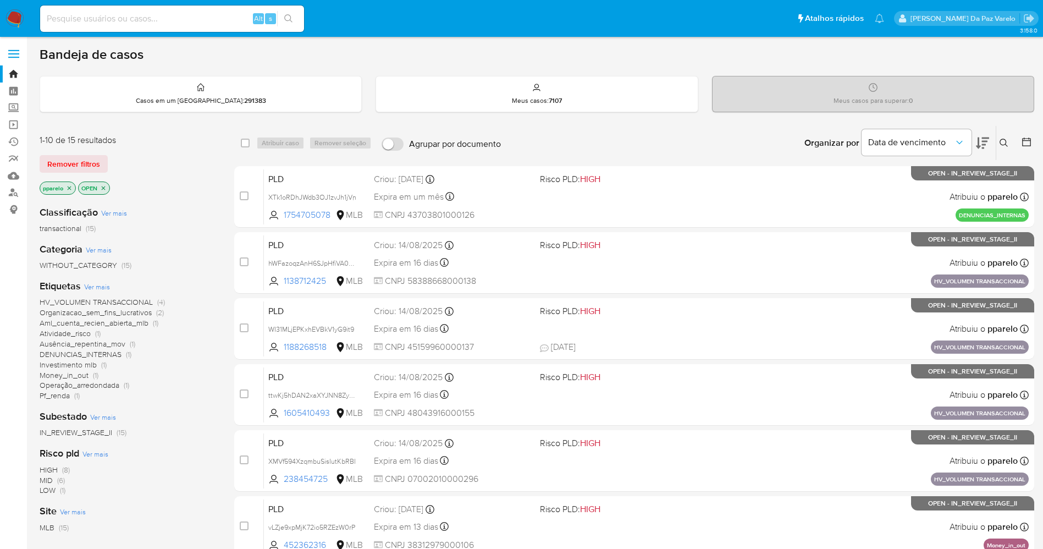
click at [1005, 139] on icon at bounding box center [1003, 143] width 9 height 9
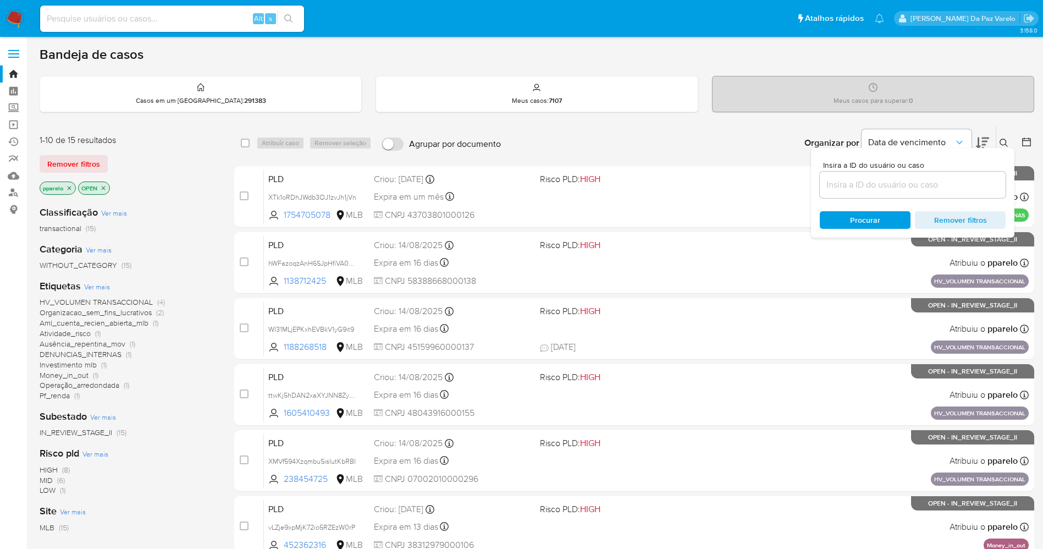
click at [872, 189] on input at bounding box center [913, 185] width 186 height 14
type input "4RIFbawmQtyUptUa4Viq2nBC"
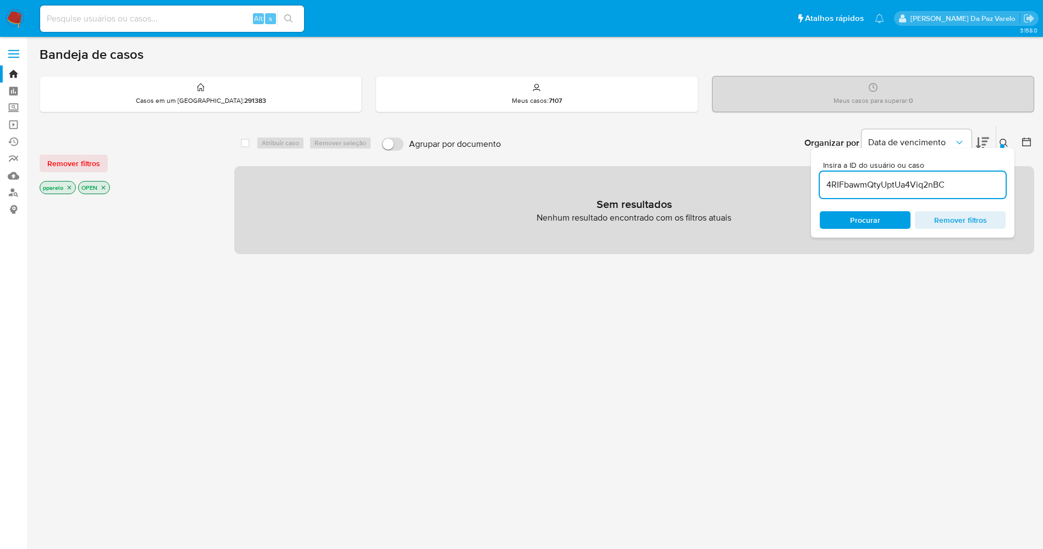
click at [69, 187] on icon "close-filter" at bounding box center [70, 188] width 4 height 4
click at [63, 187] on icon "close-filter" at bounding box center [65, 187] width 7 height 7
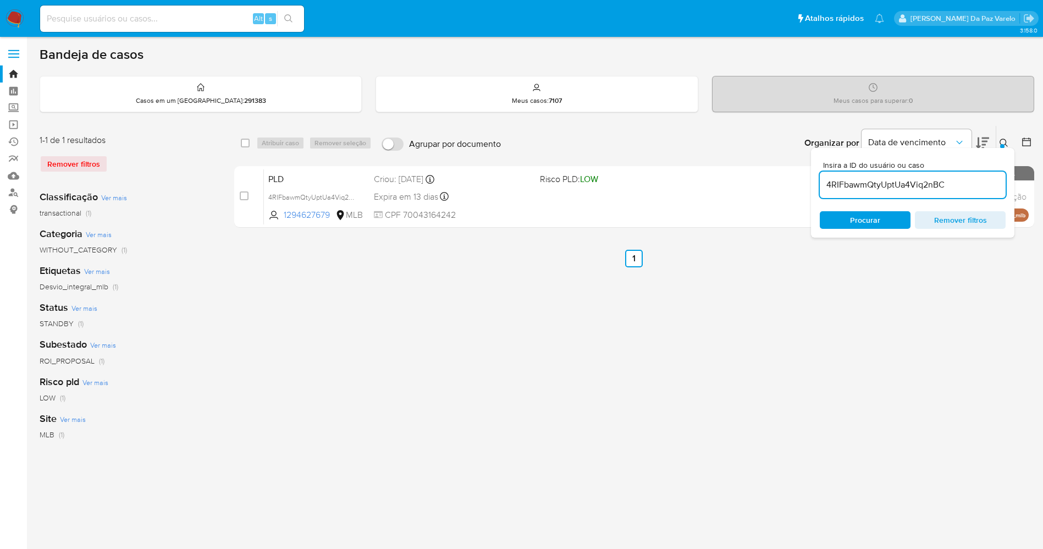
click at [237, 140] on div "select-all-cases-checkbox Atribuir caso Remover seleção Agrupar por documento O…" at bounding box center [634, 143] width 800 height 34
click at [245, 142] on input "checkbox" at bounding box center [245, 143] width 9 height 9
checkbox input "true"
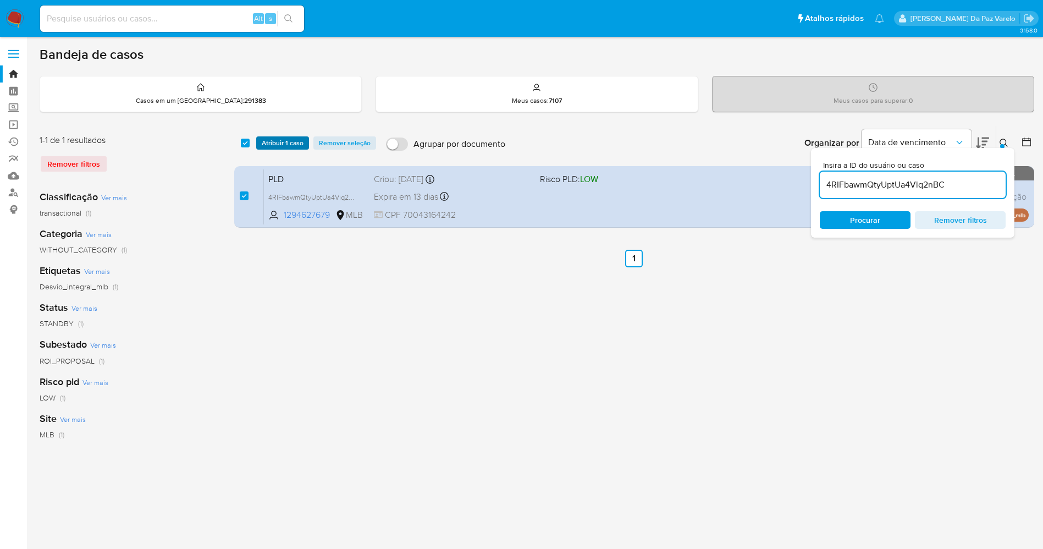
click at [266, 143] on span "Atribuir 1 caso" at bounding box center [283, 142] width 42 height 11
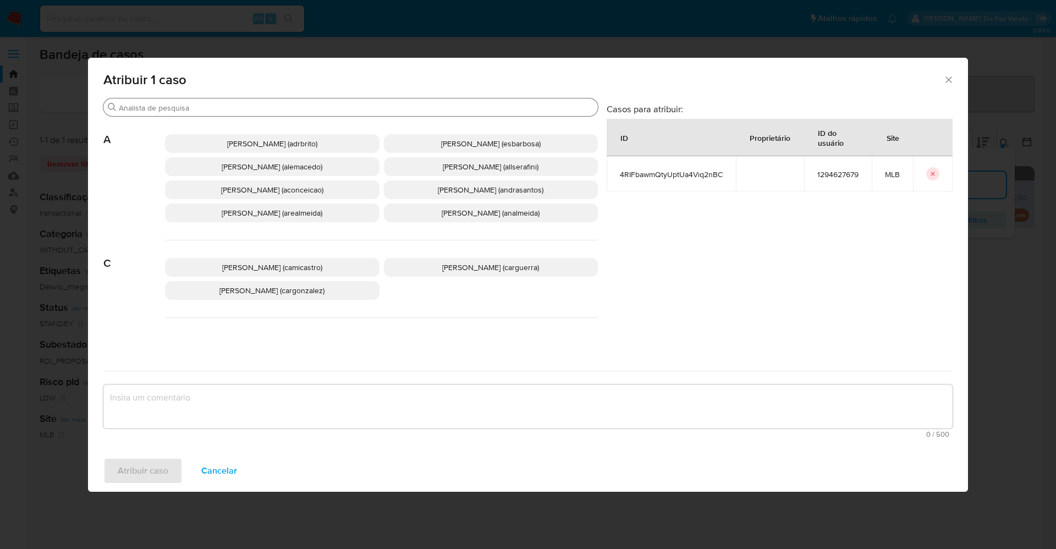
click at [292, 106] on input "Procurar" at bounding box center [356, 108] width 474 height 10
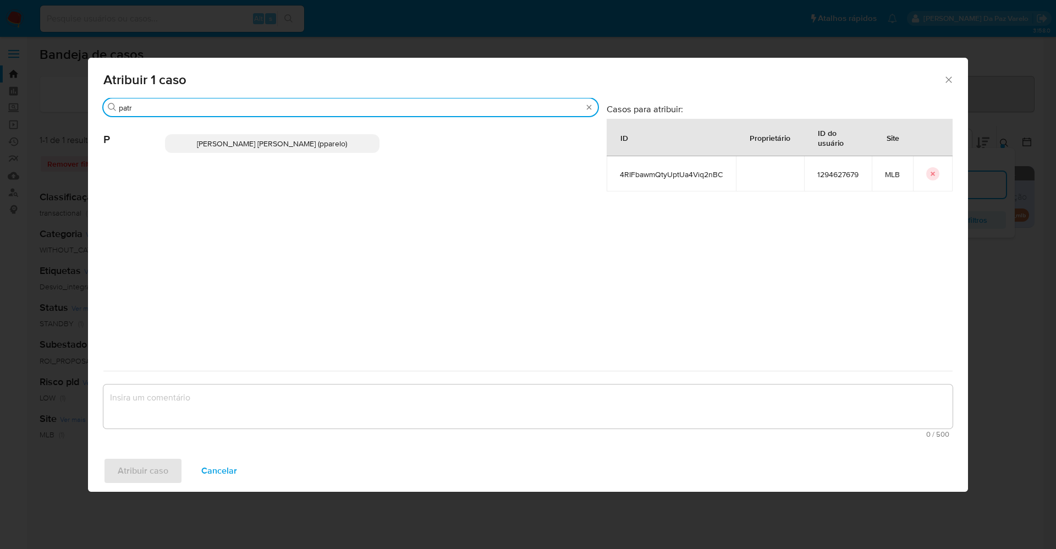
type input "patr"
click at [277, 140] on span "Patricia Aparecida Da Paz Varelo (pparelo)" at bounding box center [272, 143] width 150 height 11
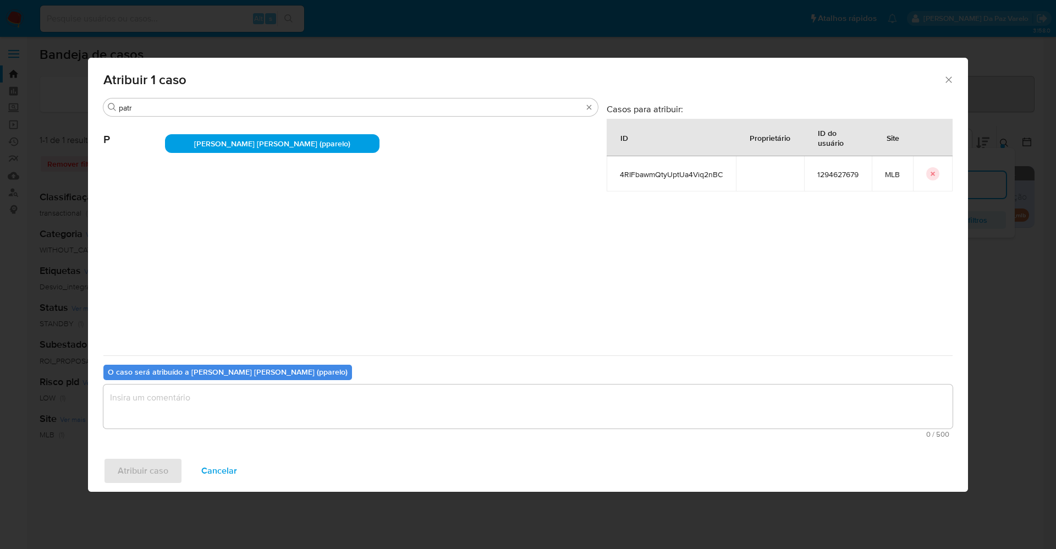
click at [274, 400] on textarea "assign-modal" at bounding box center [527, 406] width 849 height 44
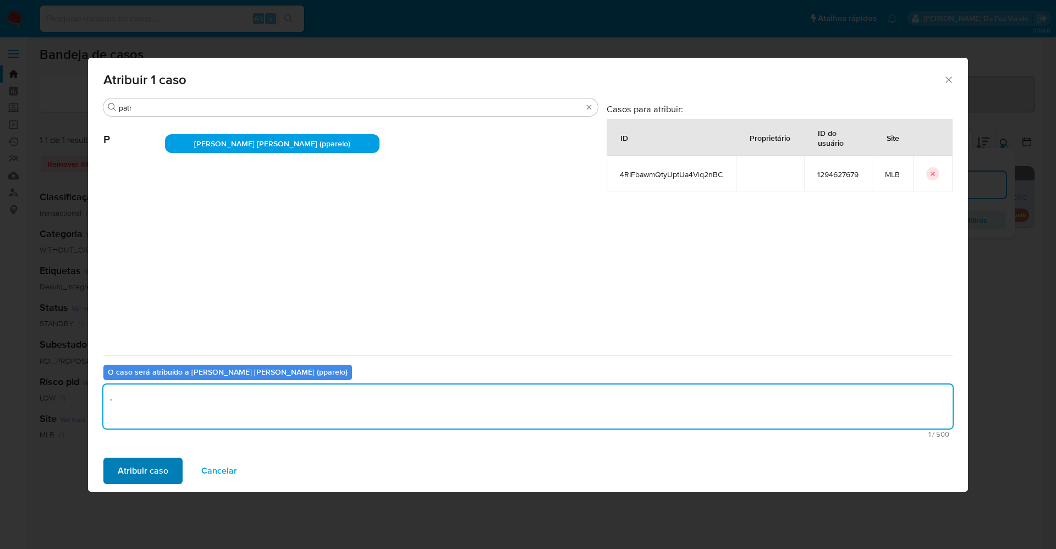
type textarea "."
click at [148, 473] on span "Atribuir caso" at bounding box center [143, 471] width 51 height 24
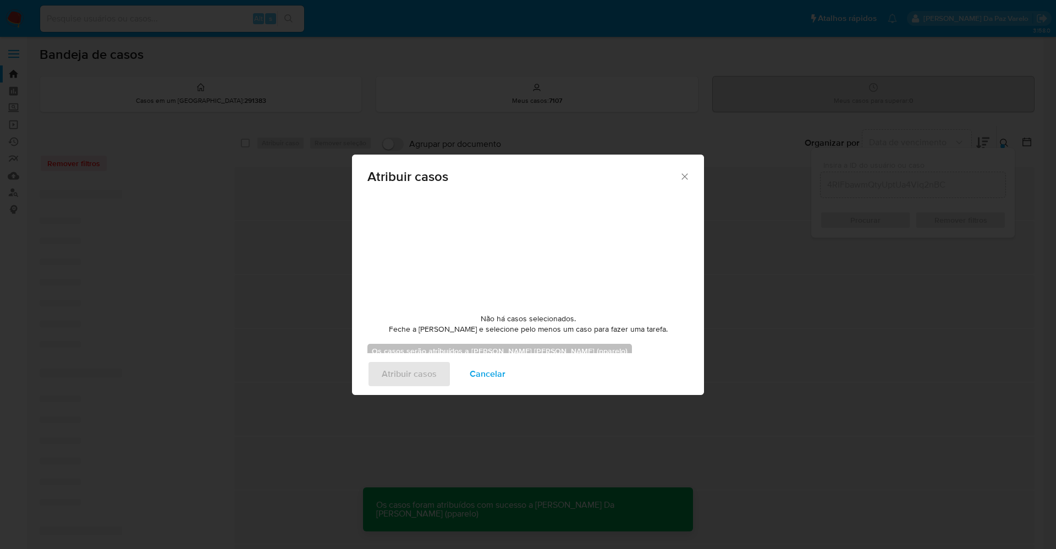
checkbox input "false"
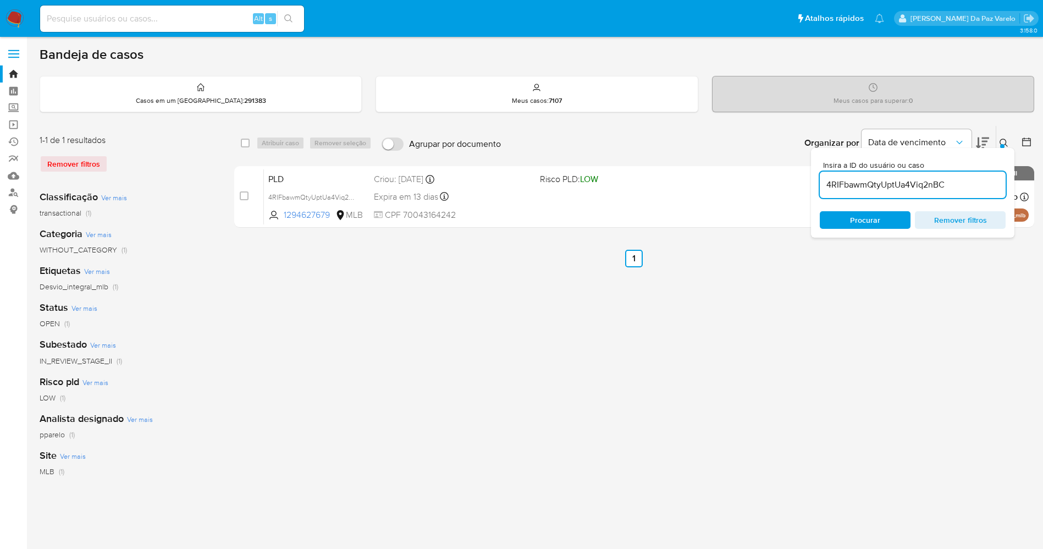
click at [1004, 142] on icon at bounding box center [1003, 143] width 9 height 9
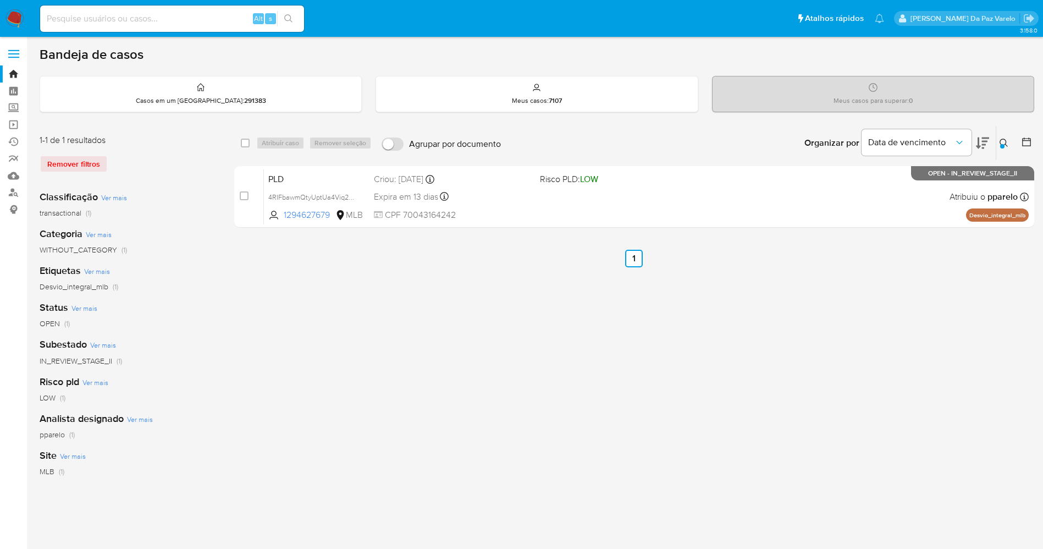
click at [484, 341] on div "select-all-cases-checkbox Atribuir caso Remover seleção Agrupar por documento O…" at bounding box center [634, 366] width 800 height 483
click at [201, 16] on input at bounding box center [172, 19] width 264 height 14
paste input "mCpsOfRc2uDLeqzpkm3ieTiP"
type input "mCpsOfRc2uDLeqzpkm3ieTiP"
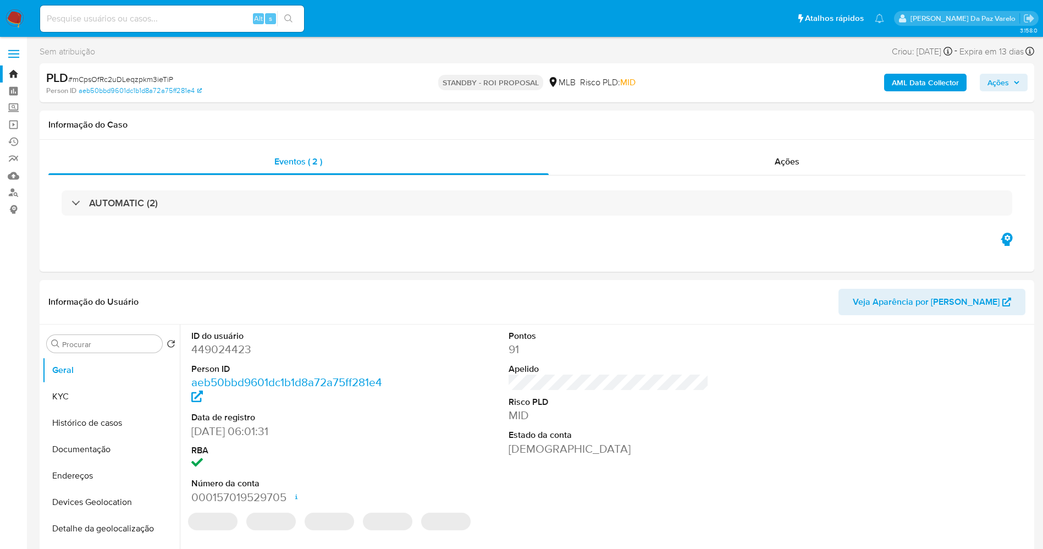
select select "10"
click at [92, 396] on button "KYC" at bounding box center [106, 396] width 129 height 26
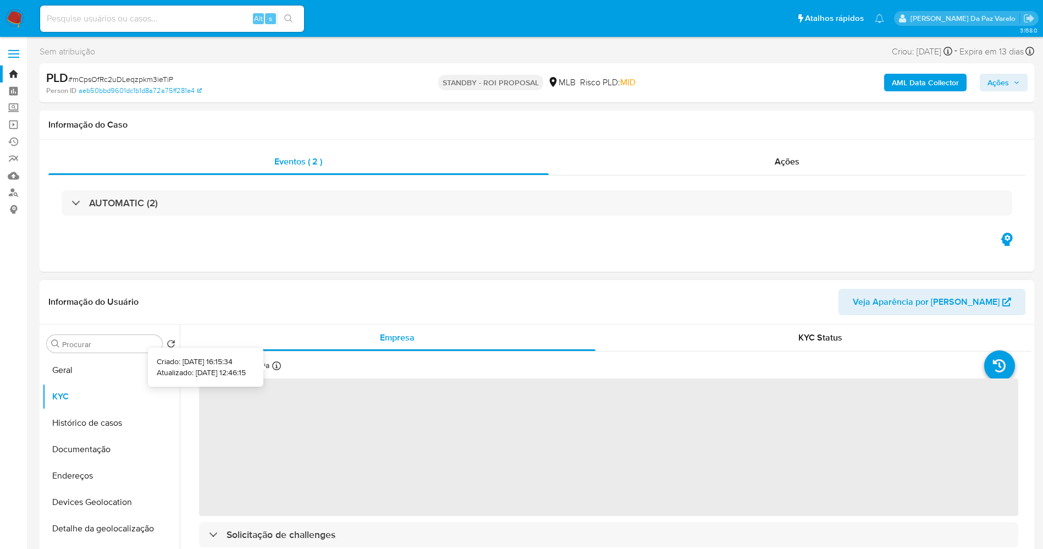
click at [276, 367] on icon at bounding box center [276, 365] width 9 height 9
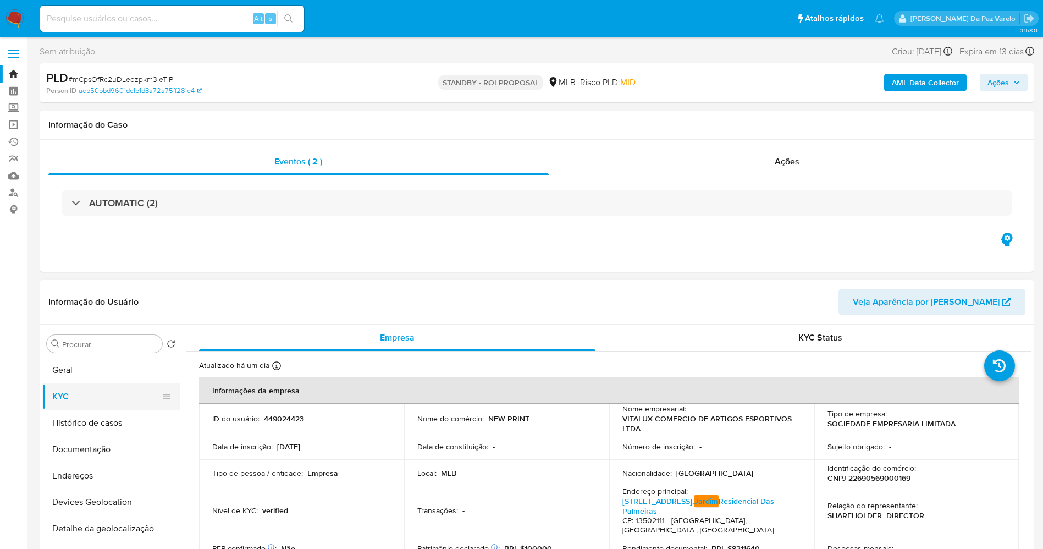
click at [72, 387] on button "KYC" at bounding box center [106, 396] width 129 height 26
click at [271, 371] on div "Atualizado há um dia Criado: 16/03/2020 16:15:34 Atualizado: 11/09/2025 12:46:15" at bounding box center [256, 367] width 115 height 14
click at [273, 364] on icon at bounding box center [276, 365] width 9 height 9
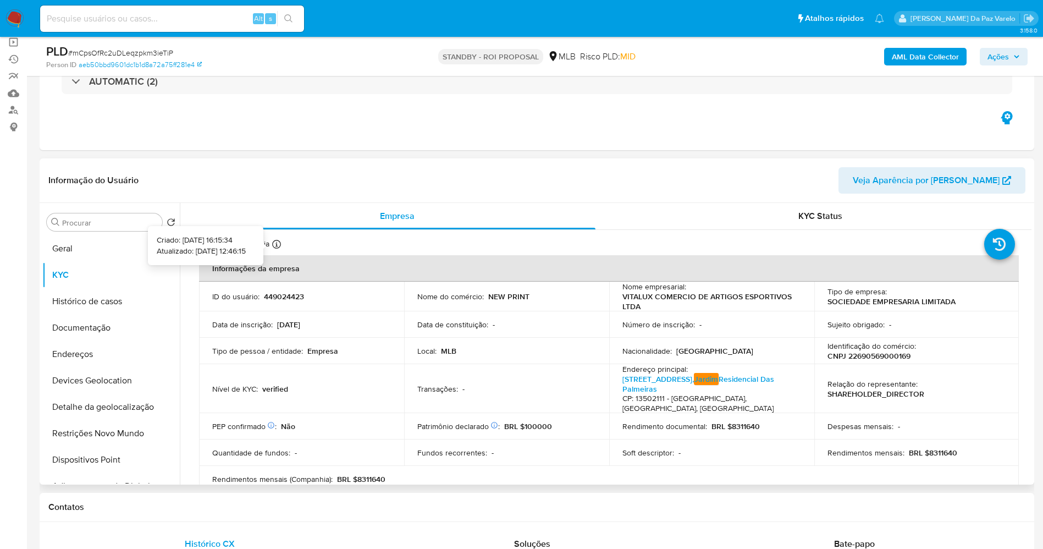
click at [275, 242] on icon at bounding box center [276, 244] width 9 height 9
drag, startPoint x: 91, startPoint y: 248, endPoint x: 142, endPoint y: 195, distance: 73.9
click at [92, 248] on button "Geral" at bounding box center [110, 248] width 137 height 26
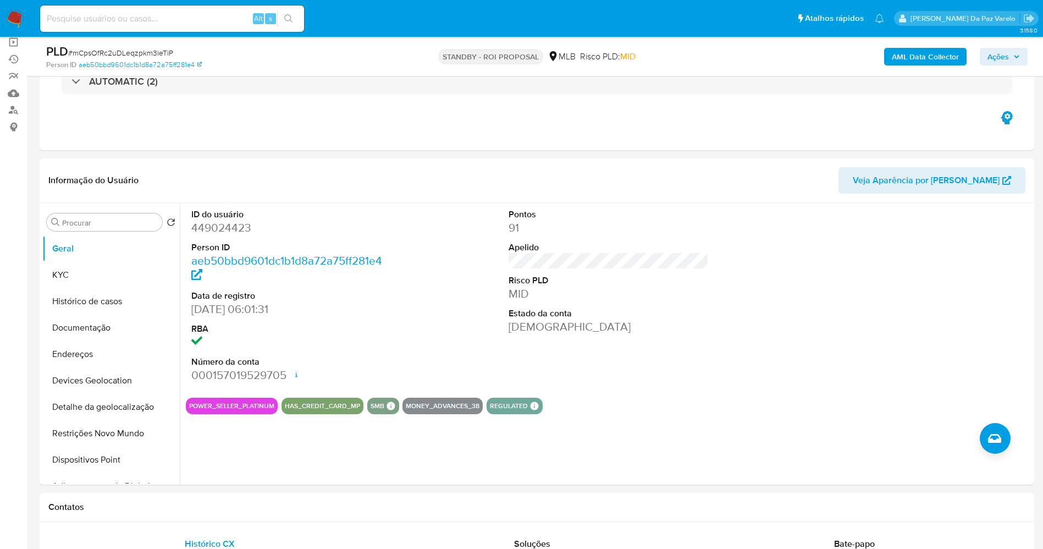
click at [237, 18] on input at bounding box center [172, 19] width 264 height 14
paste input "2TD2ukL89QhB9pAWyrM1ha5f"
type input "2TD2ukL89QhB9pAWyrM1ha5f"
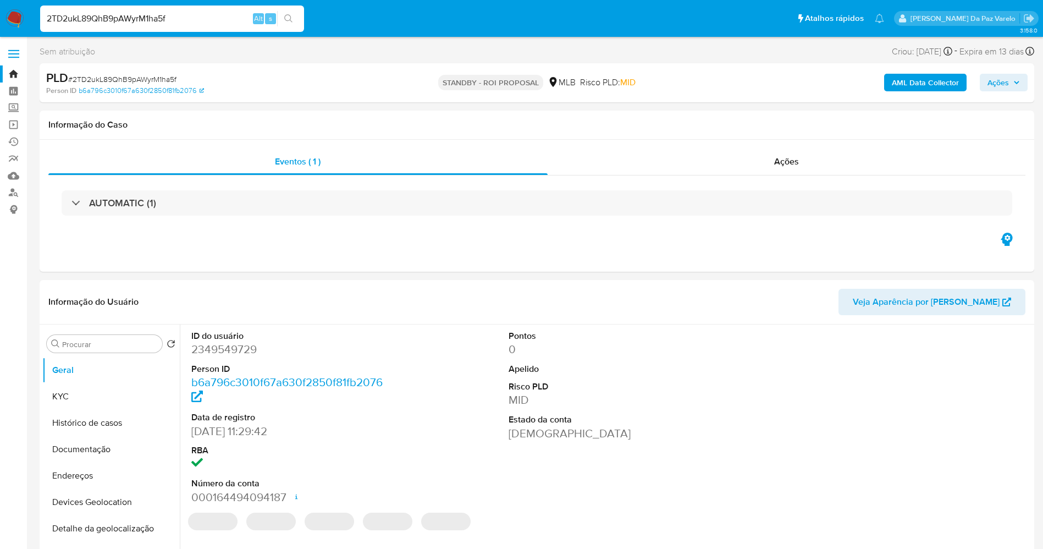
select select "10"
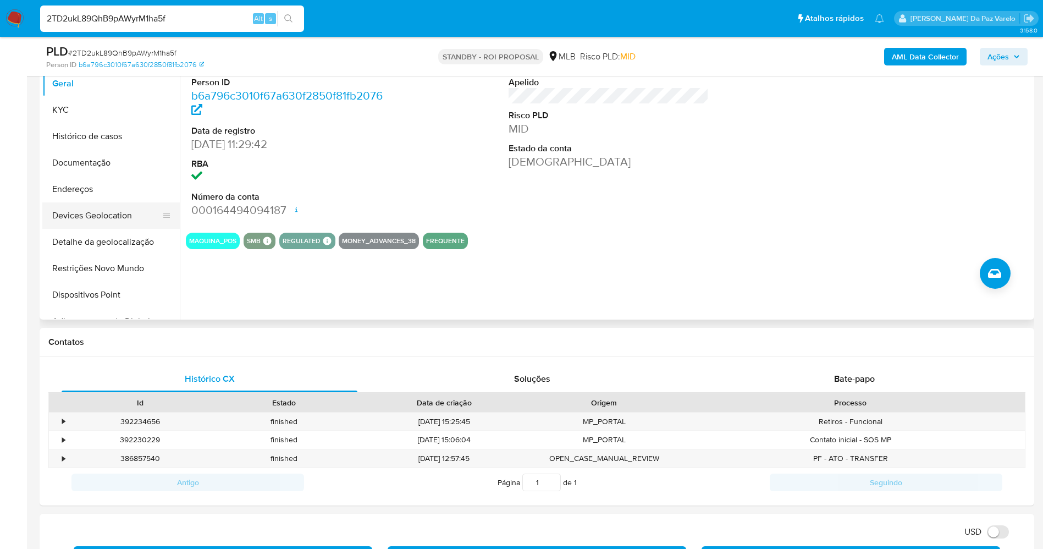
scroll to position [165, 0]
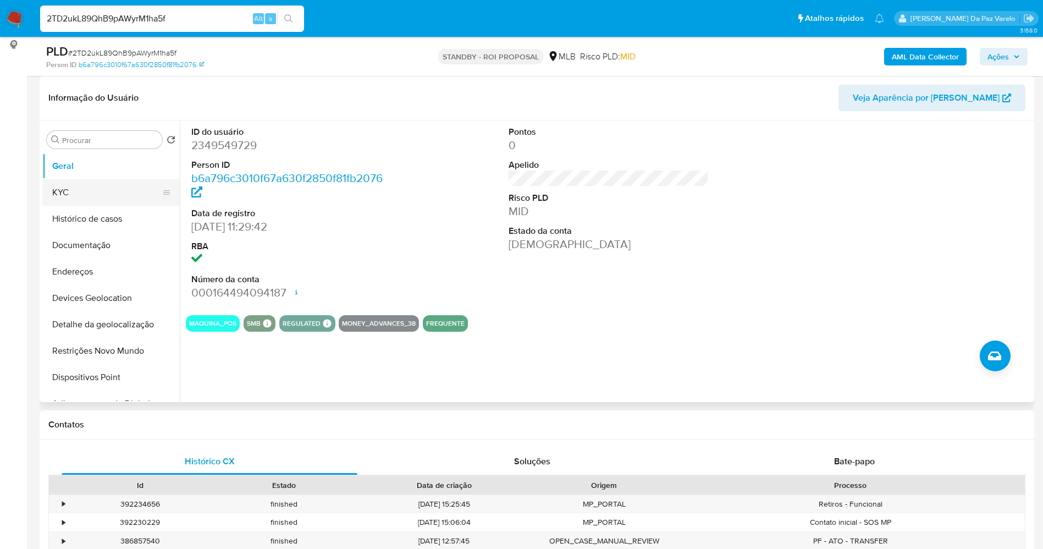
click at [106, 191] on button "KYC" at bounding box center [106, 192] width 129 height 26
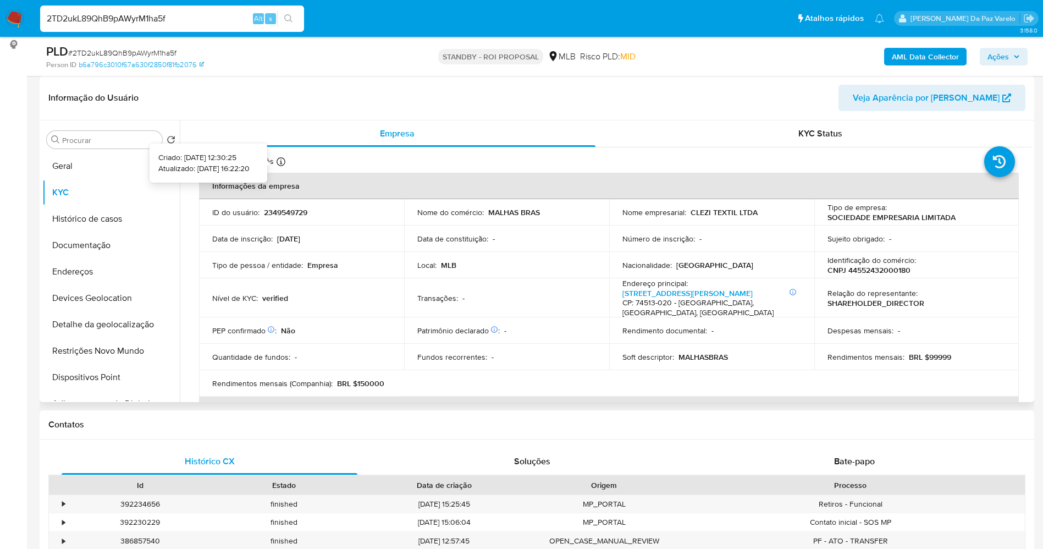
click at [279, 156] on div "Atualizado há um mês Criado: 25/03/2025 12:30:25 Atualizado: 11/08/2025 16:22:20" at bounding box center [258, 163] width 119 height 14
click at [96, 248] on button "Documentação" at bounding box center [106, 245] width 129 height 26
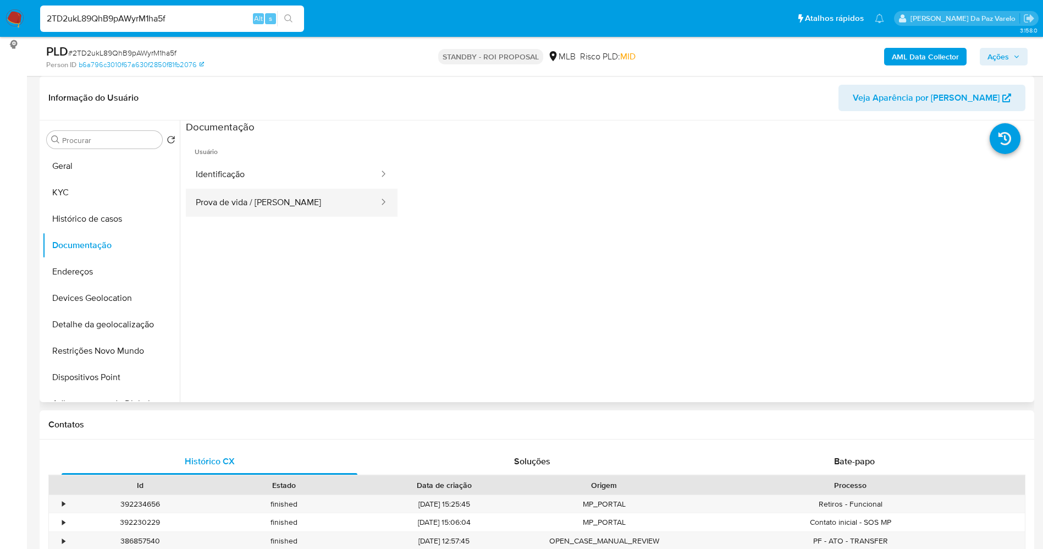
click at [288, 208] on button "Prova de vida / [PERSON_NAME]" at bounding box center [283, 203] width 194 height 28
